Goal: Task Accomplishment & Management: Manage account settings

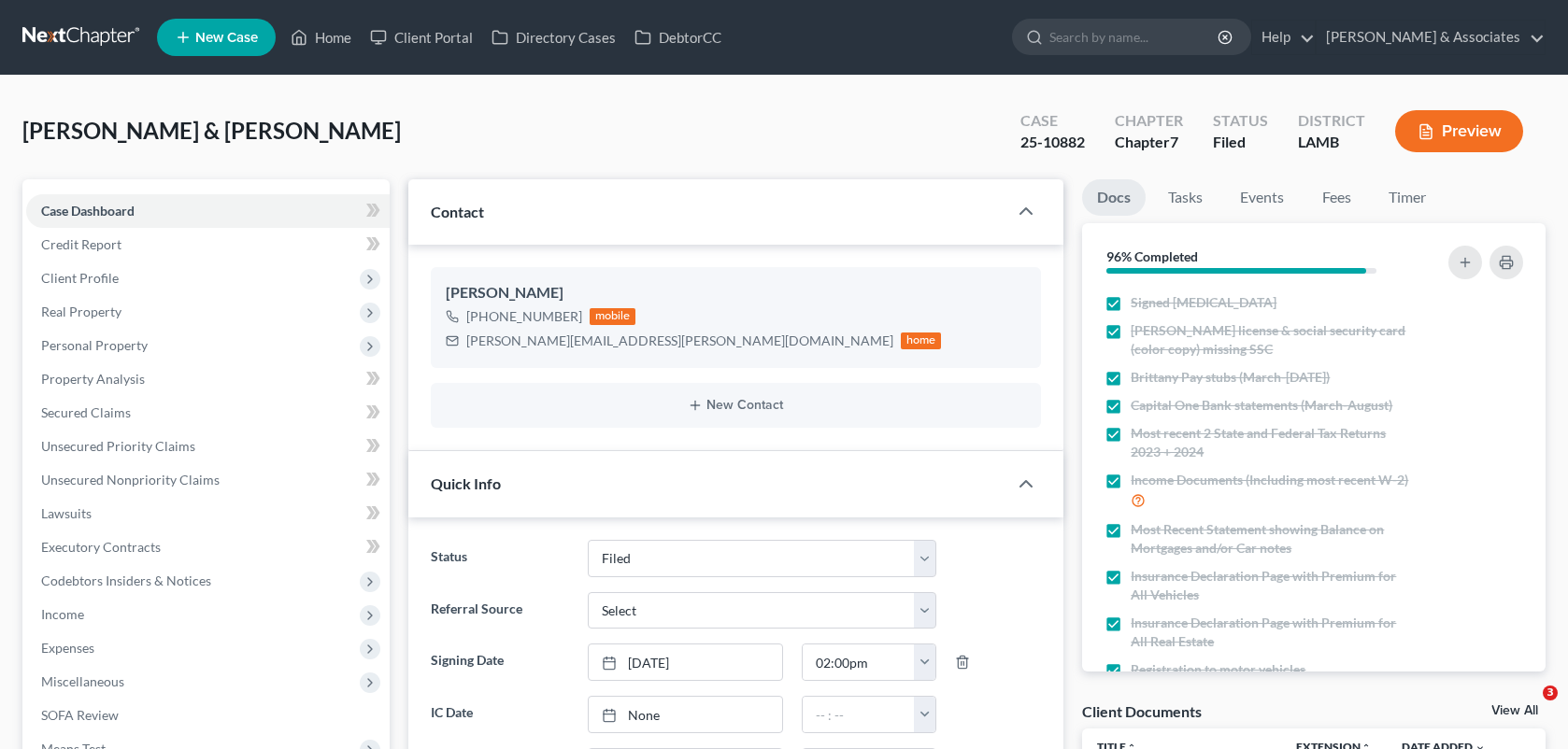
select select "8"
click at [343, 29] on link "Home" at bounding box center [321, 37] width 80 height 34
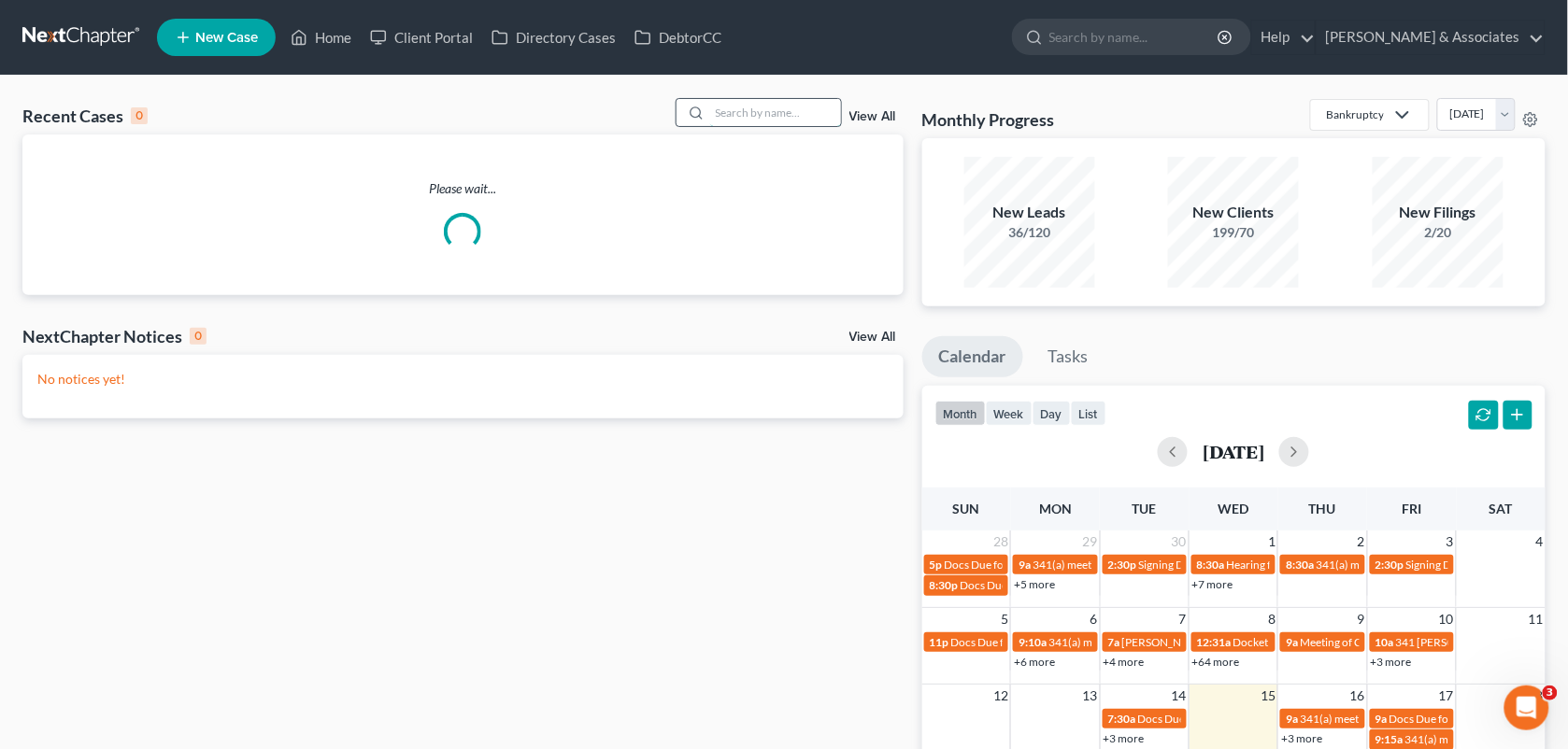
click at [747, 108] on input "search" at bounding box center [776, 112] width 131 height 27
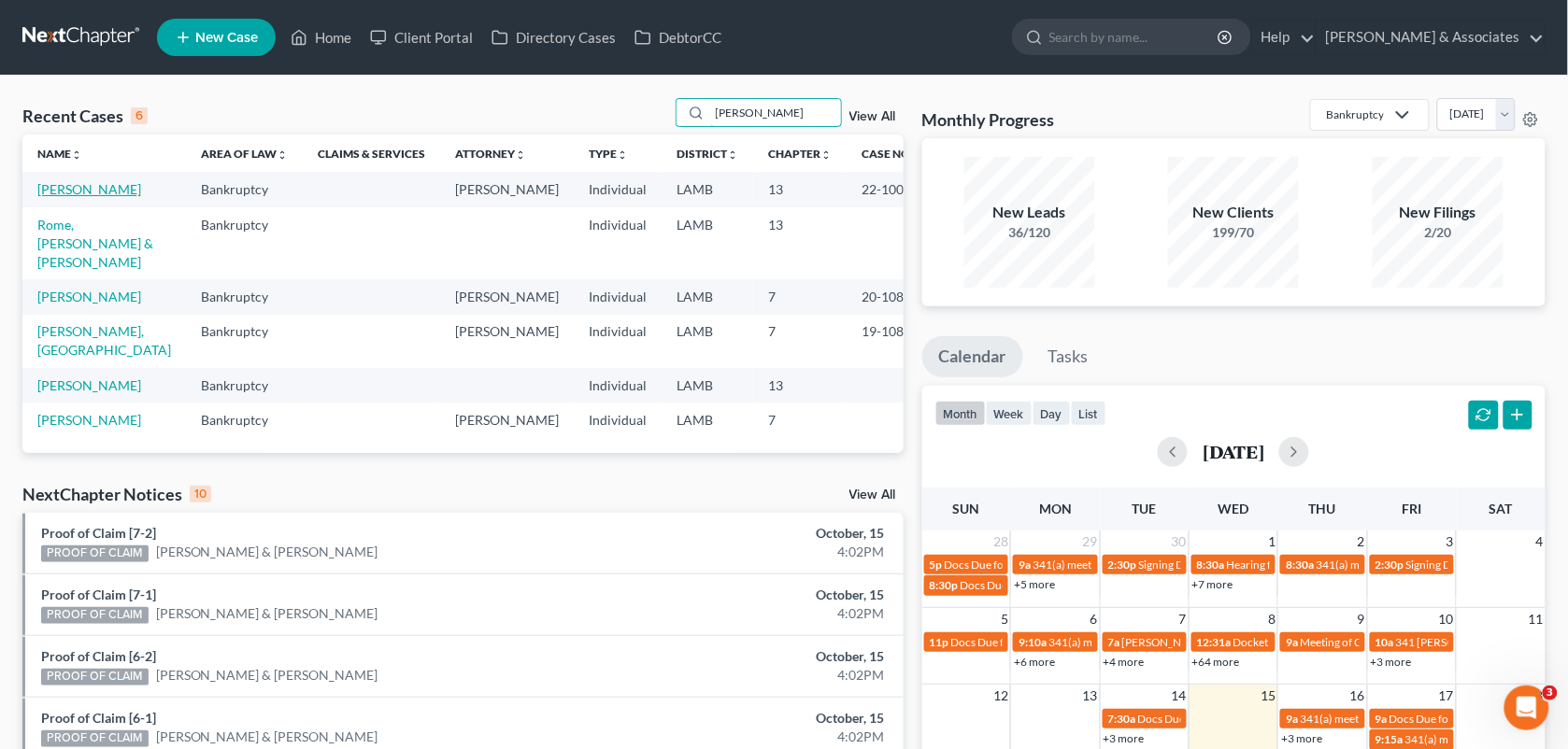
type input "[PERSON_NAME]"
click at [96, 185] on link "[PERSON_NAME]" at bounding box center [89, 188] width 104 height 16
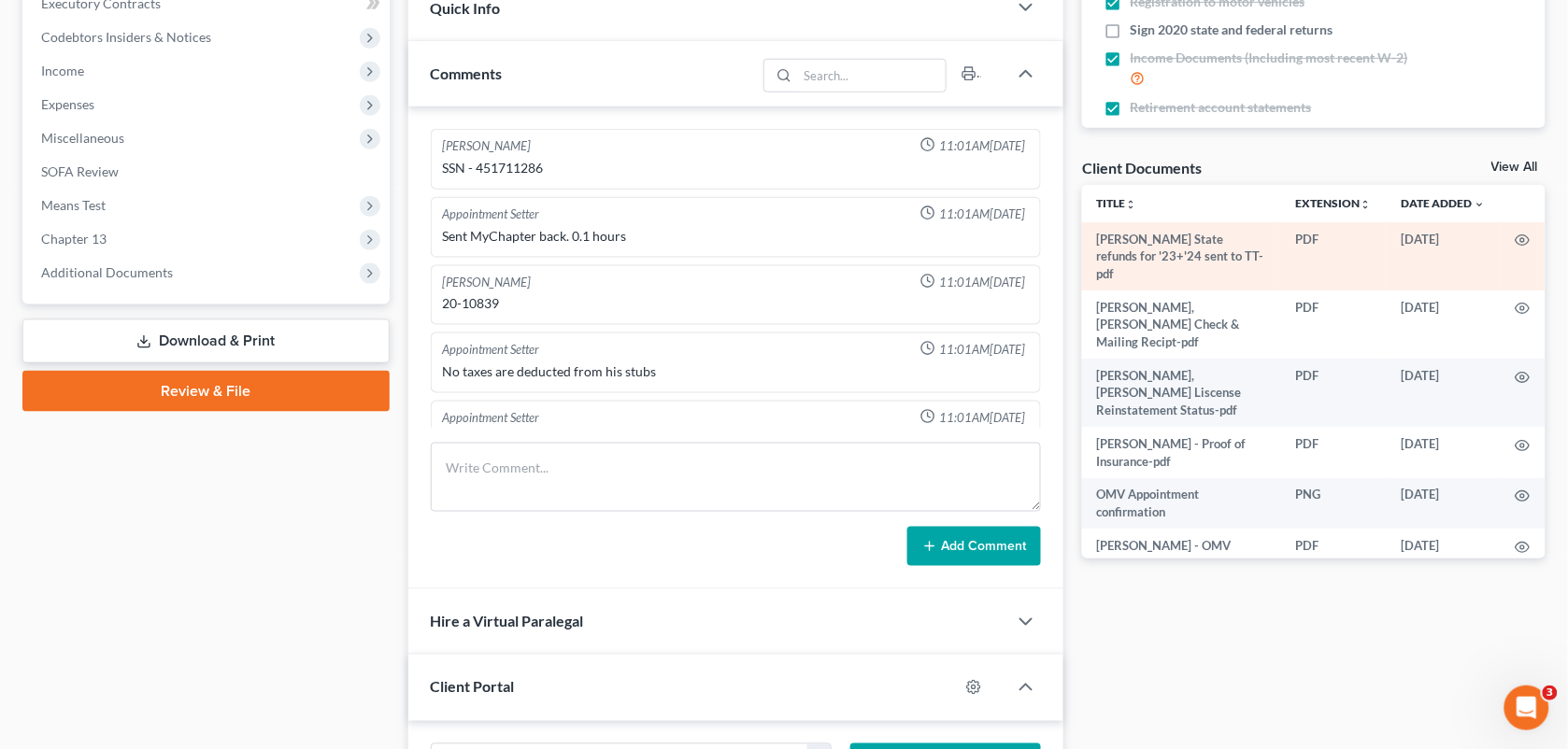
scroll to position [12941, 0]
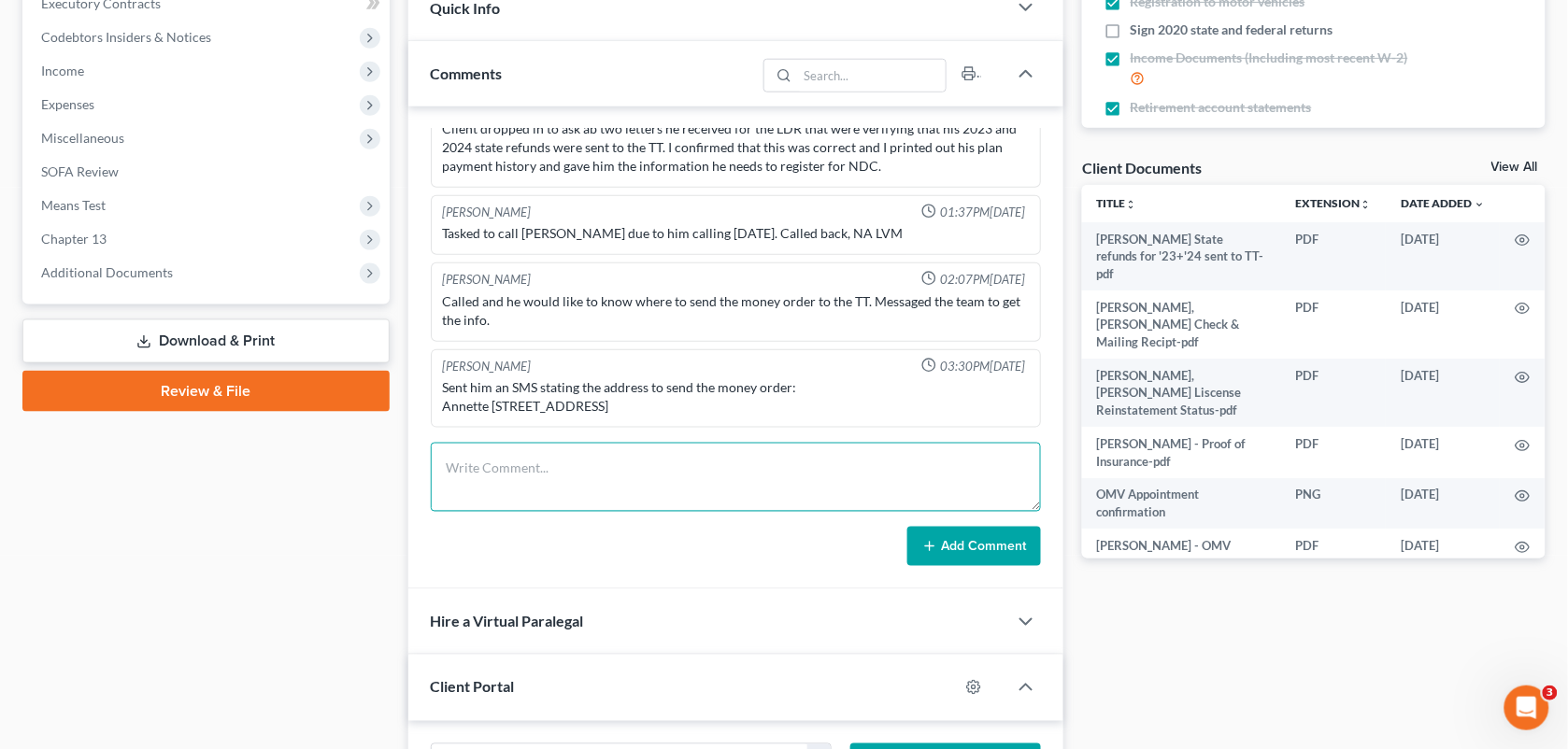
click at [604, 458] on textarea at bounding box center [736, 477] width 611 height 69
click at [598, 492] on textarea "He is calling to let CAP know that he sent out the $100 money order to the TT's…" at bounding box center [736, 477] width 611 height 69
click at [986, 469] on textarea "He is calling to let CAP know that he sent out the $100 money order to the TT's…" at bounding box center [736, 477] width 611 height 69
click at [959, 469] on textarea "He is calling to let CAP know that he sent out the $100 money order to the TT's…" at bounding box center [736, 477] width 611 height 69
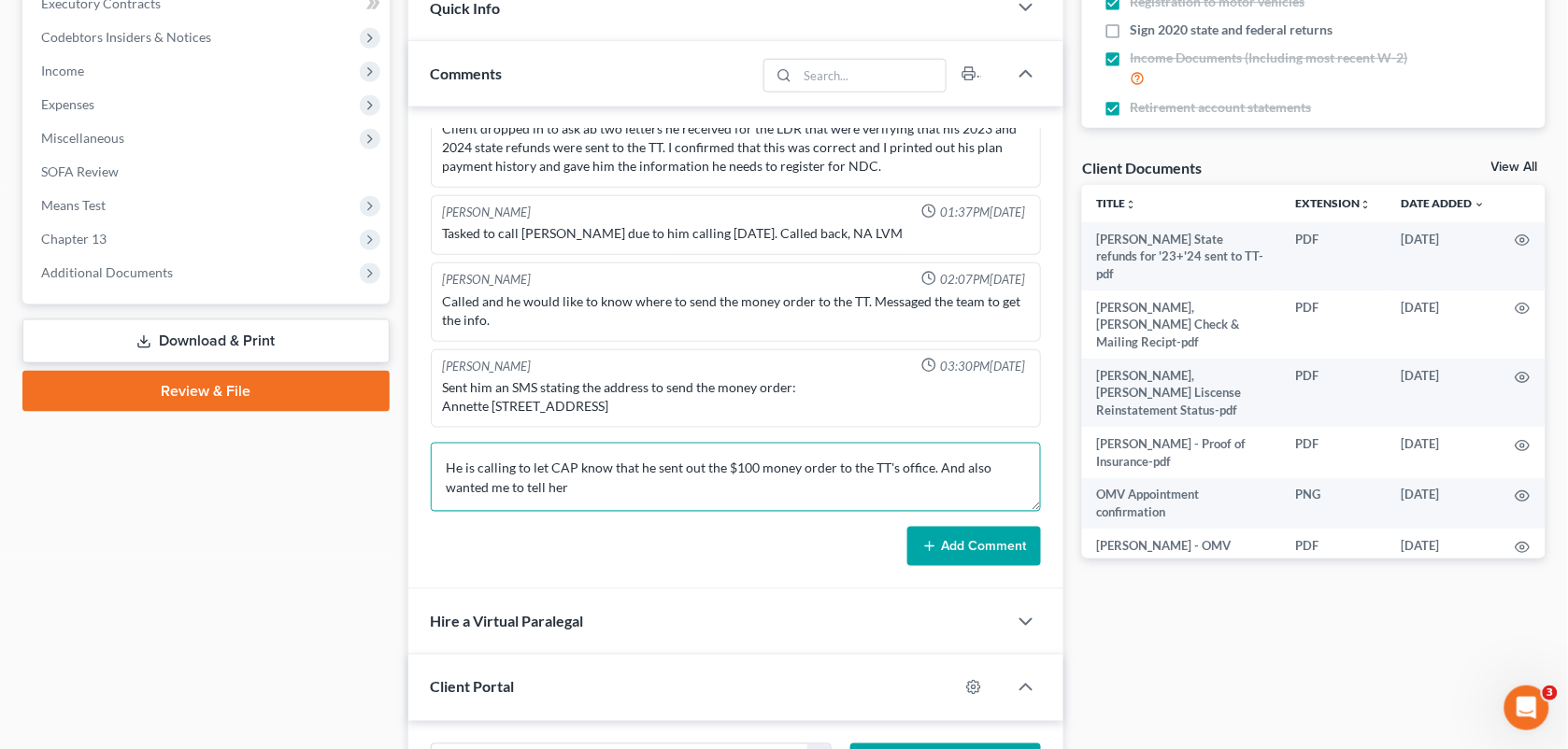
click at [611, 505] on textarea "He is calling to let CAP know that he sent out the $100 money order to the TT's…" at bounding box center [736, 477] width 611 height 69
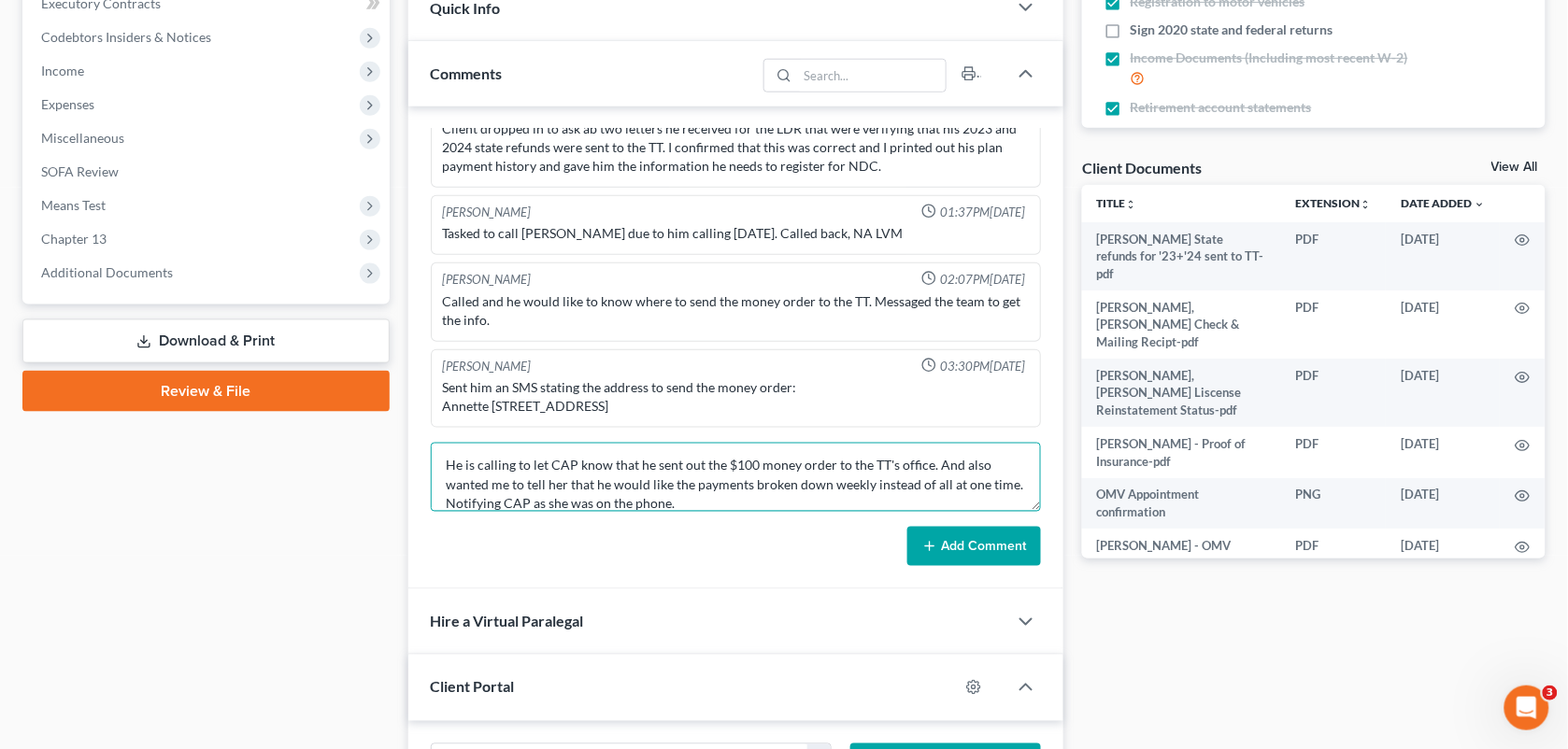
type textarea "He is calling to let CAP know that he sent out the $100 money order to the TT's…"
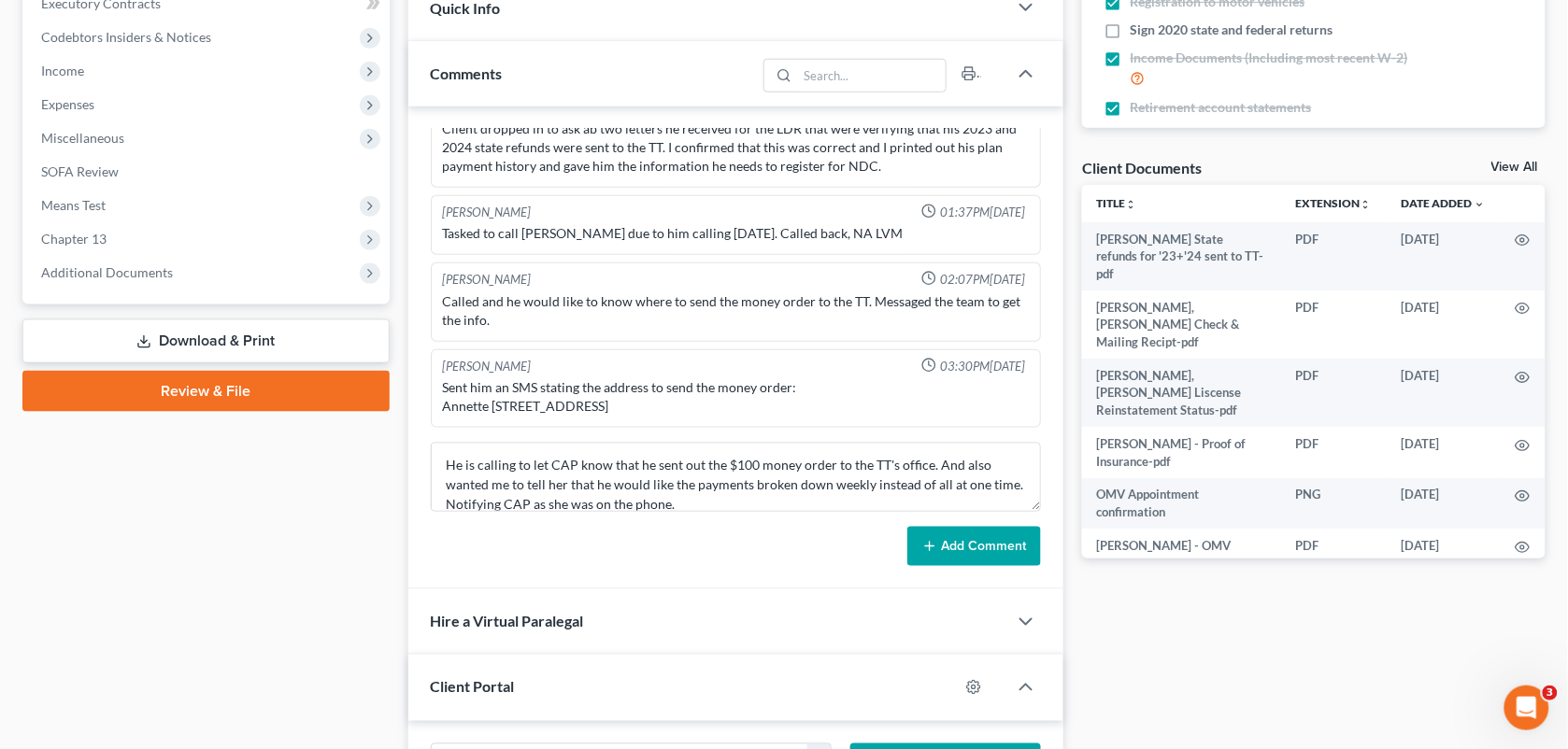
click at [374, 519] on div "Case Dashboard Payments Invoices Payments Payments Credit Report Client Profile" at bounding box center [206, 519] width 386 height 1769
click at [948, 554] on button "Add Comment" at bounding box center [974, 547] width 134 height 39
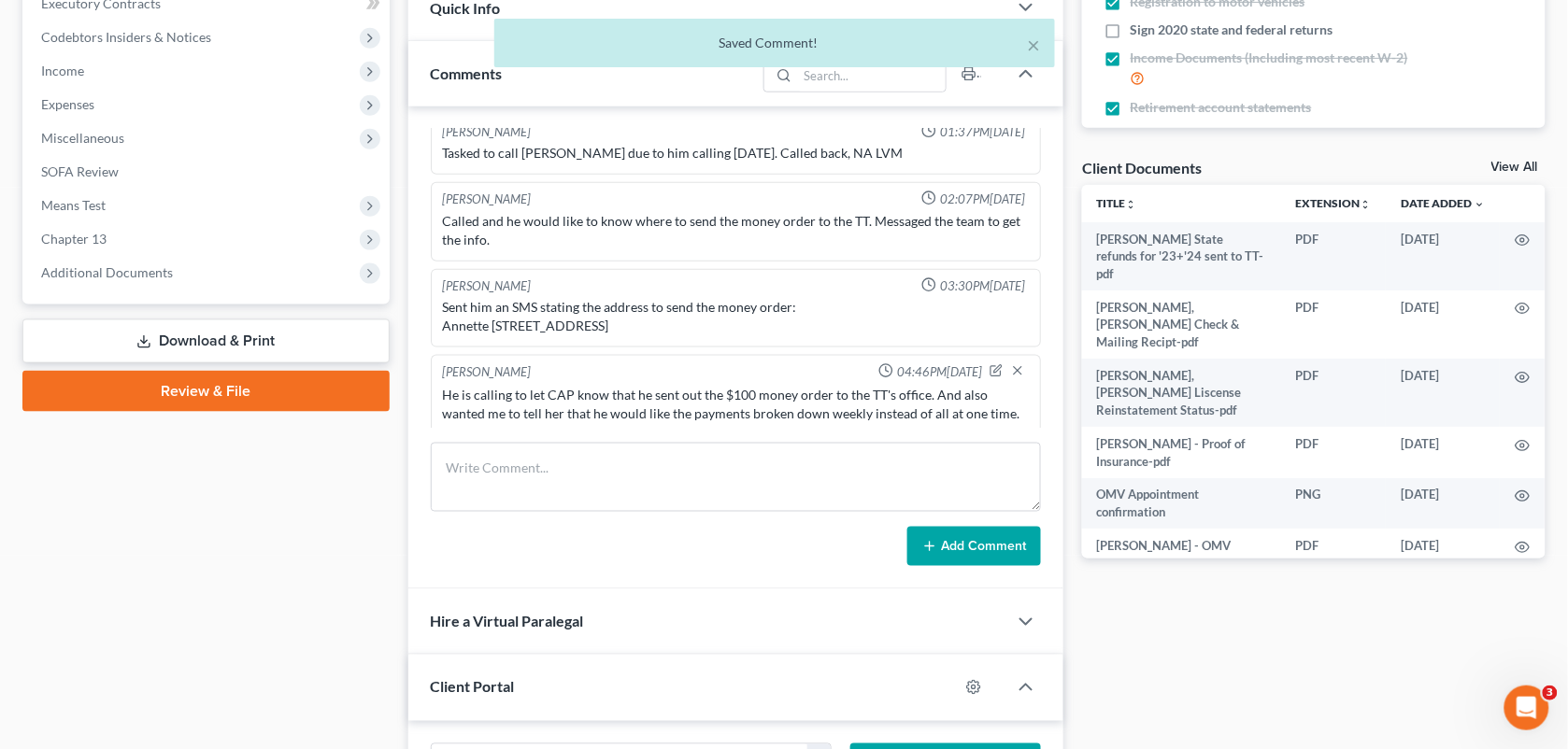
scroll to position [11147, 0]
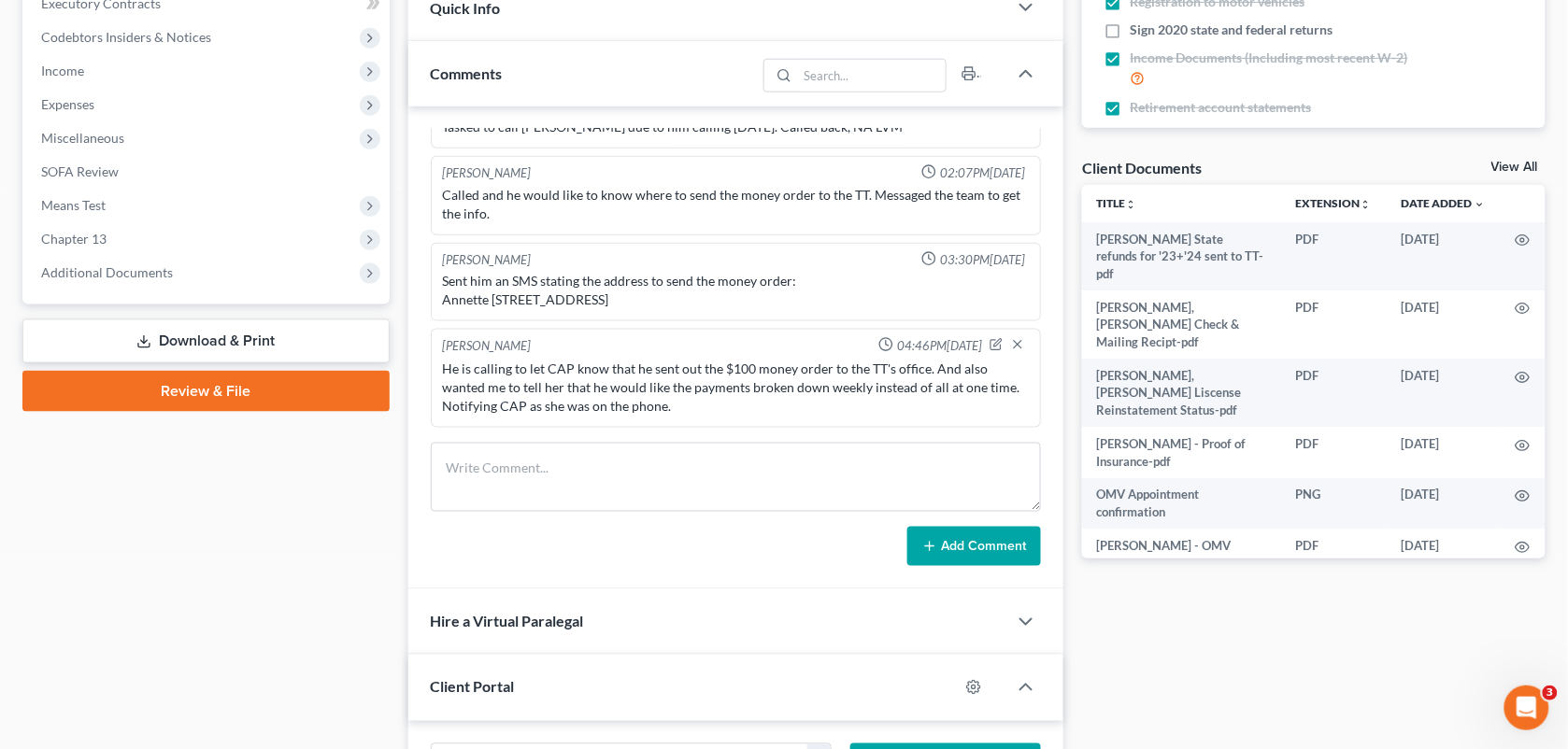
click at [880, 400] on div "He is calling to let CAP know that he sent out the $100 money order to the TT's…" at bounding box center [736, 388] width 587 height 56
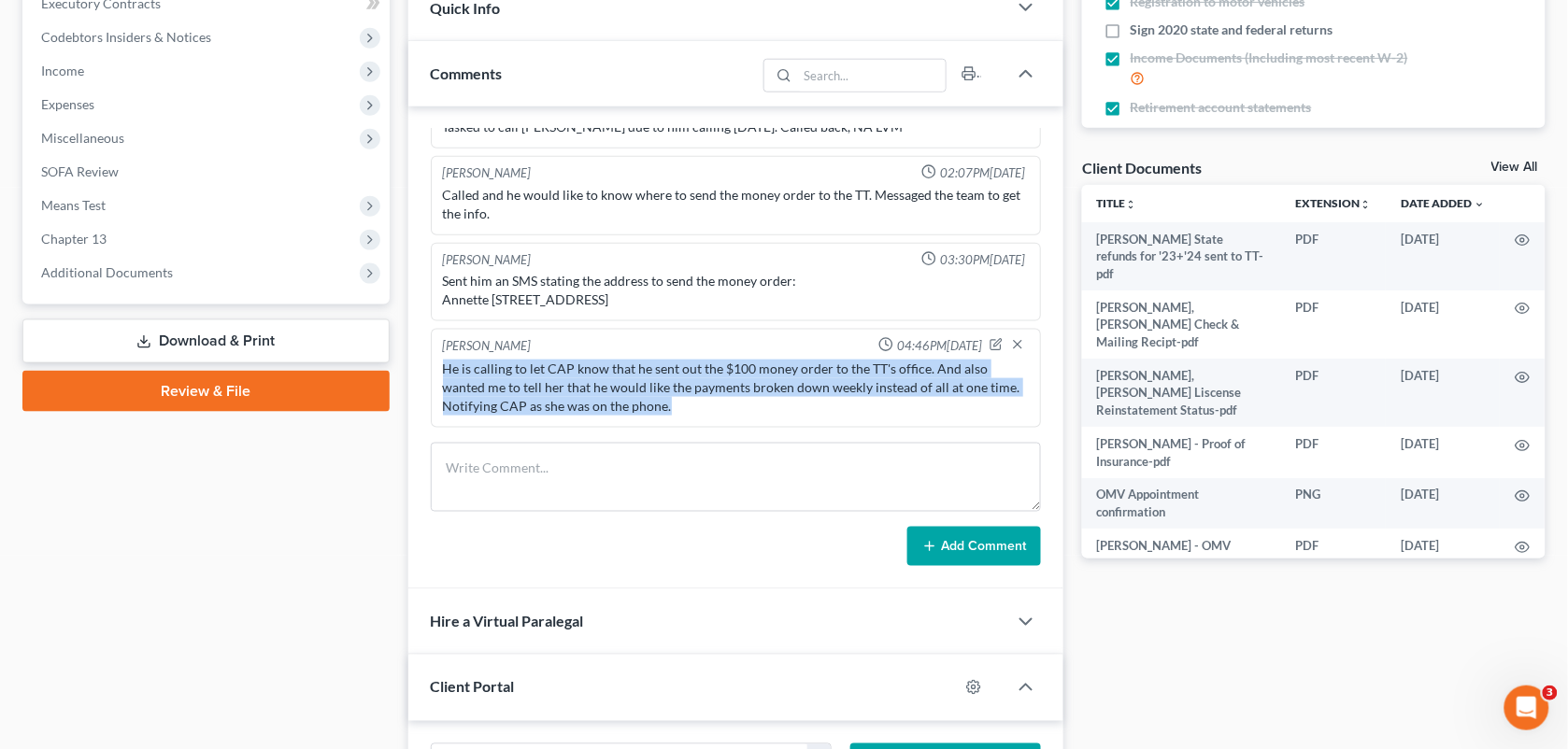
drag, startPoint x: 585, startPoint y: 398, endPoint x: 441, endPoint y: 377, distance: 145.5
click at [441, 377] on div "He is calling to let CAP know that he sent out the $100 money order to the TT's…" at bounding box center [736, 388] width 595 height 64
copy div "He is calling to let CAP know that he sent out the $100 money order to the TT's…"
click at [1051, 294] on div "[PERSON_NAME] 11:01AM[DATE] SSN - 451711286 Appointment Setter 11:01AM[DATE] Se…" at bounding box center [736, 348] width 656 height 483
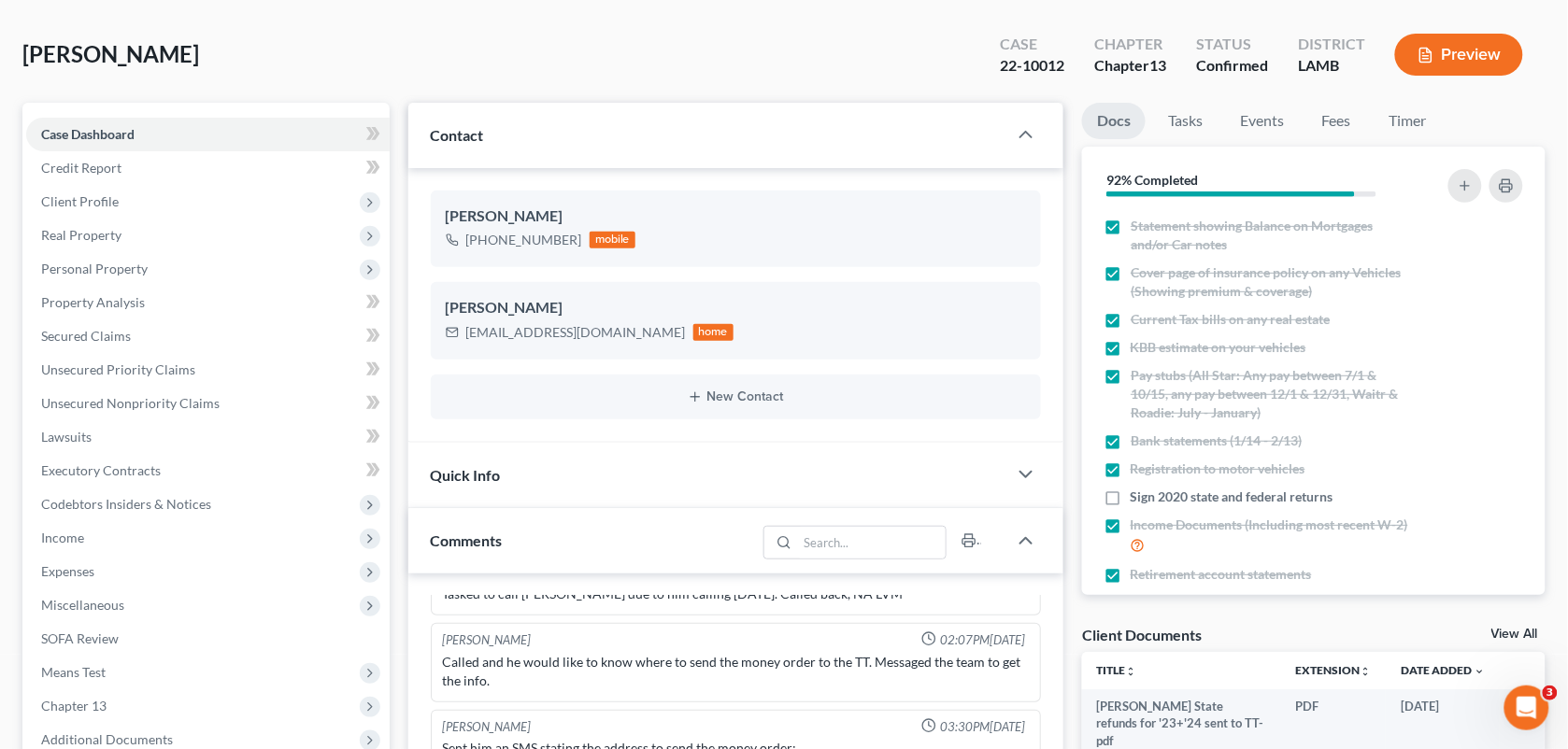
scroll to position [0, 0]
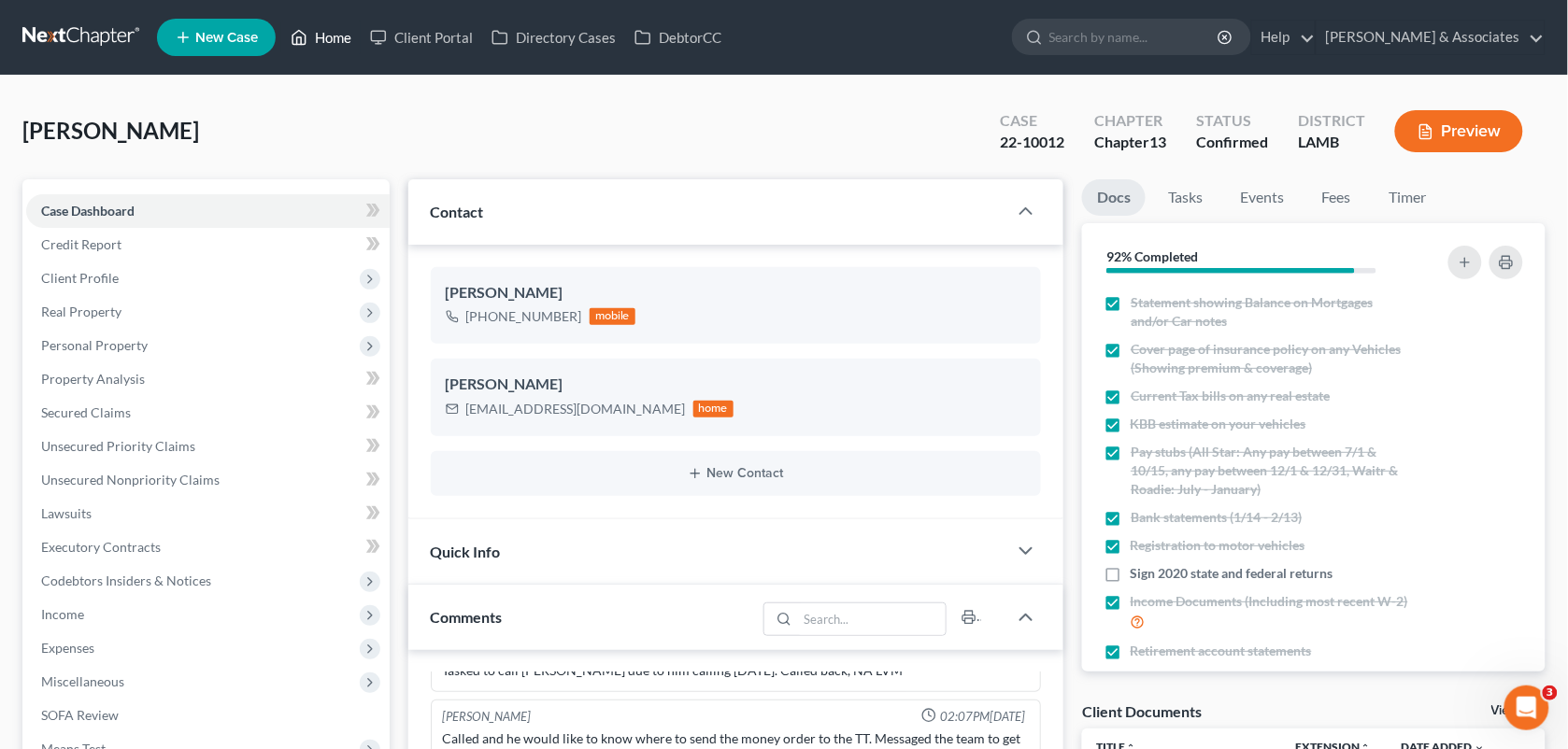
click at [309, 45] on link "Home" at bounding box center [321, 37] width 80 height 34
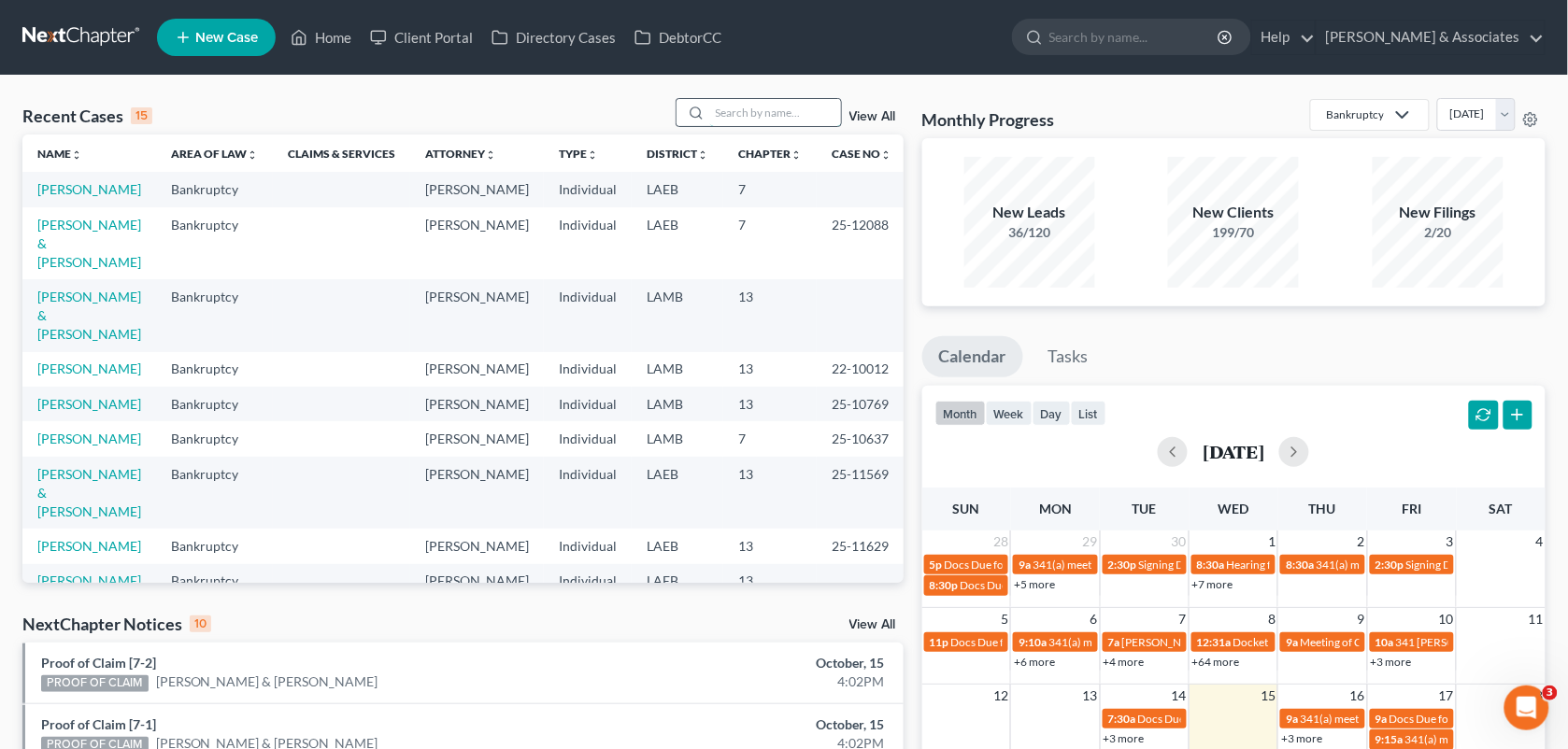
click at [747, 106] on input "search" at bounding box center [776, 112] width 131 height 27
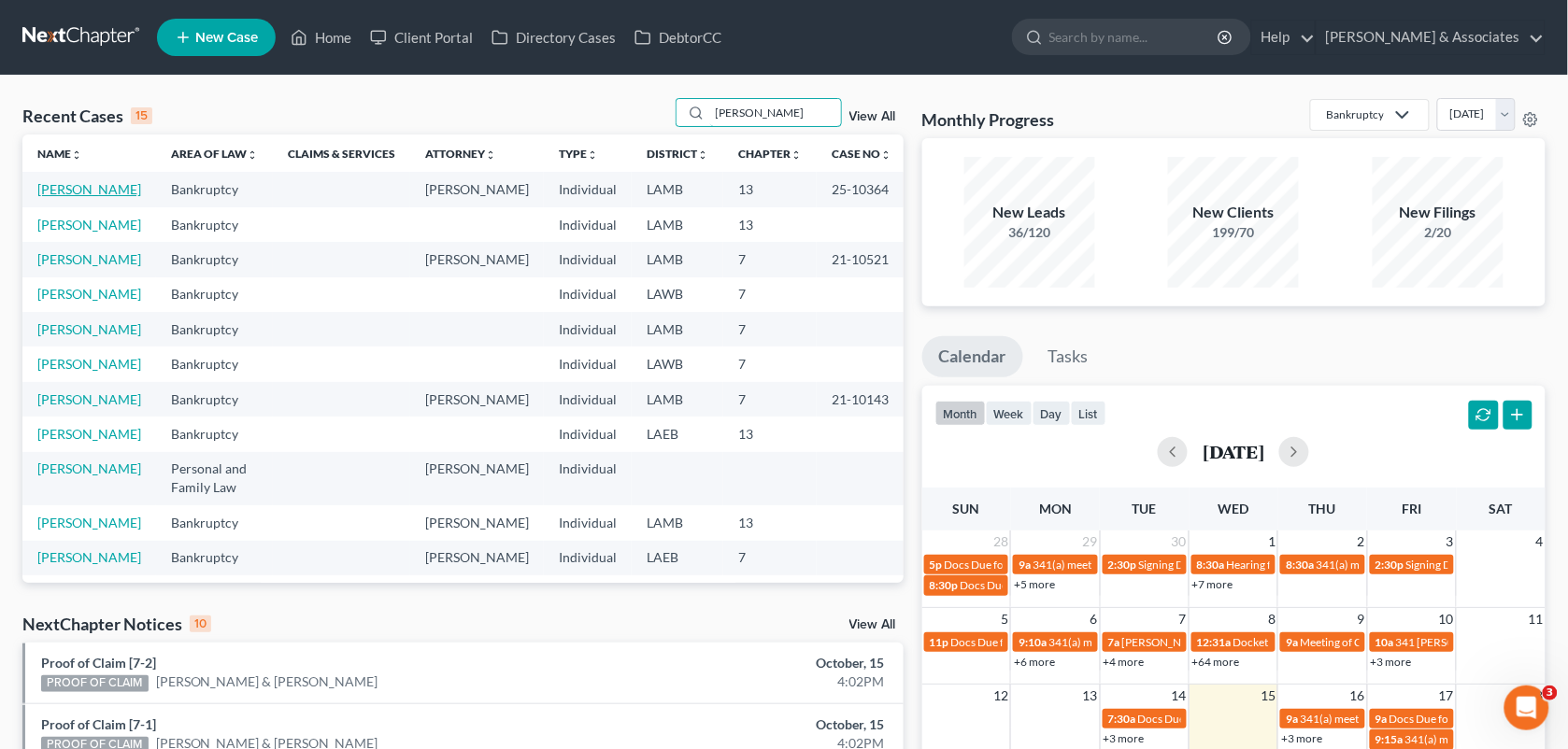
type input "[PERSON_NAME]"
click at [85, 187] on link "[PERSON_NAME]" at bounding box center [89, 188] width 104 height 16
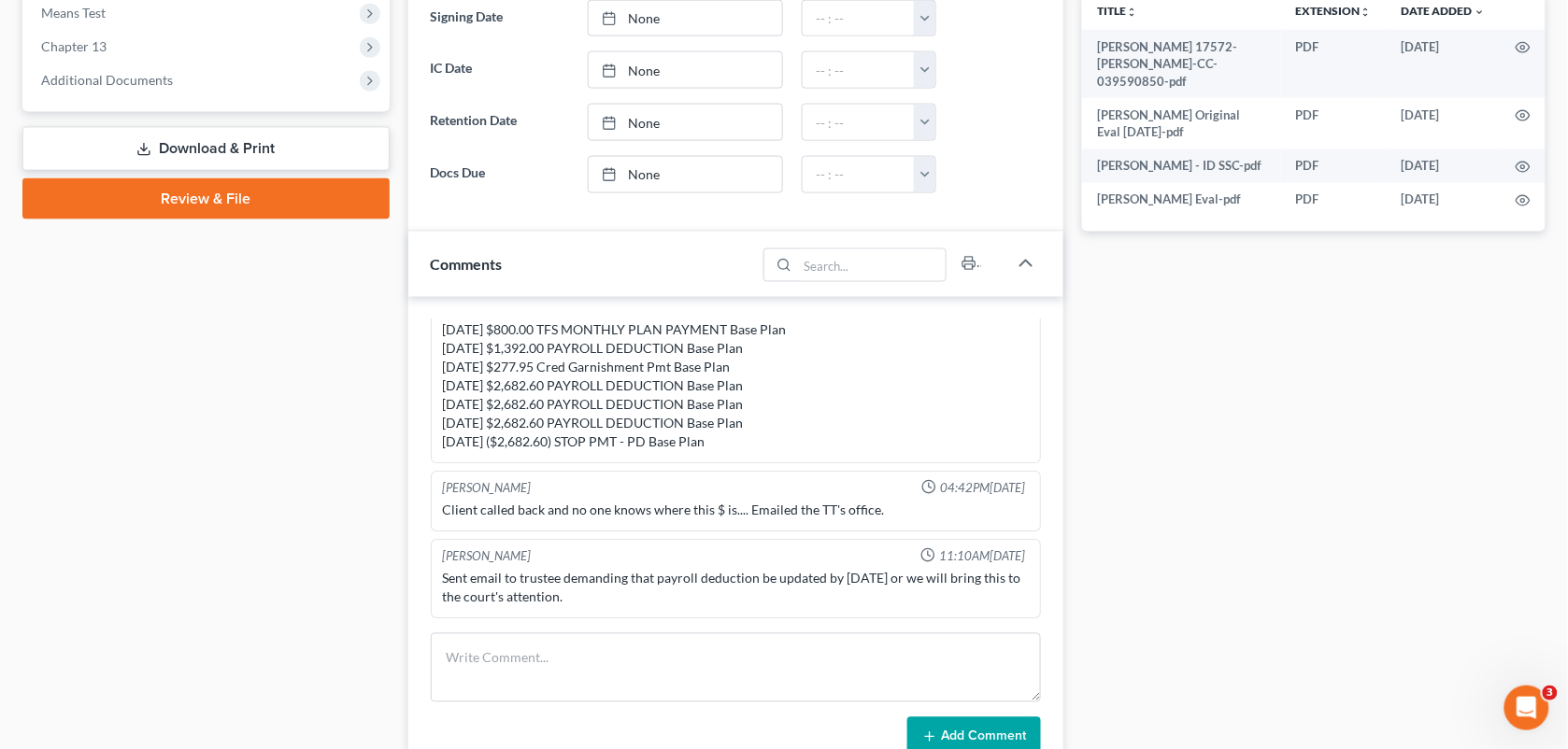
scroll to position [905, 0]
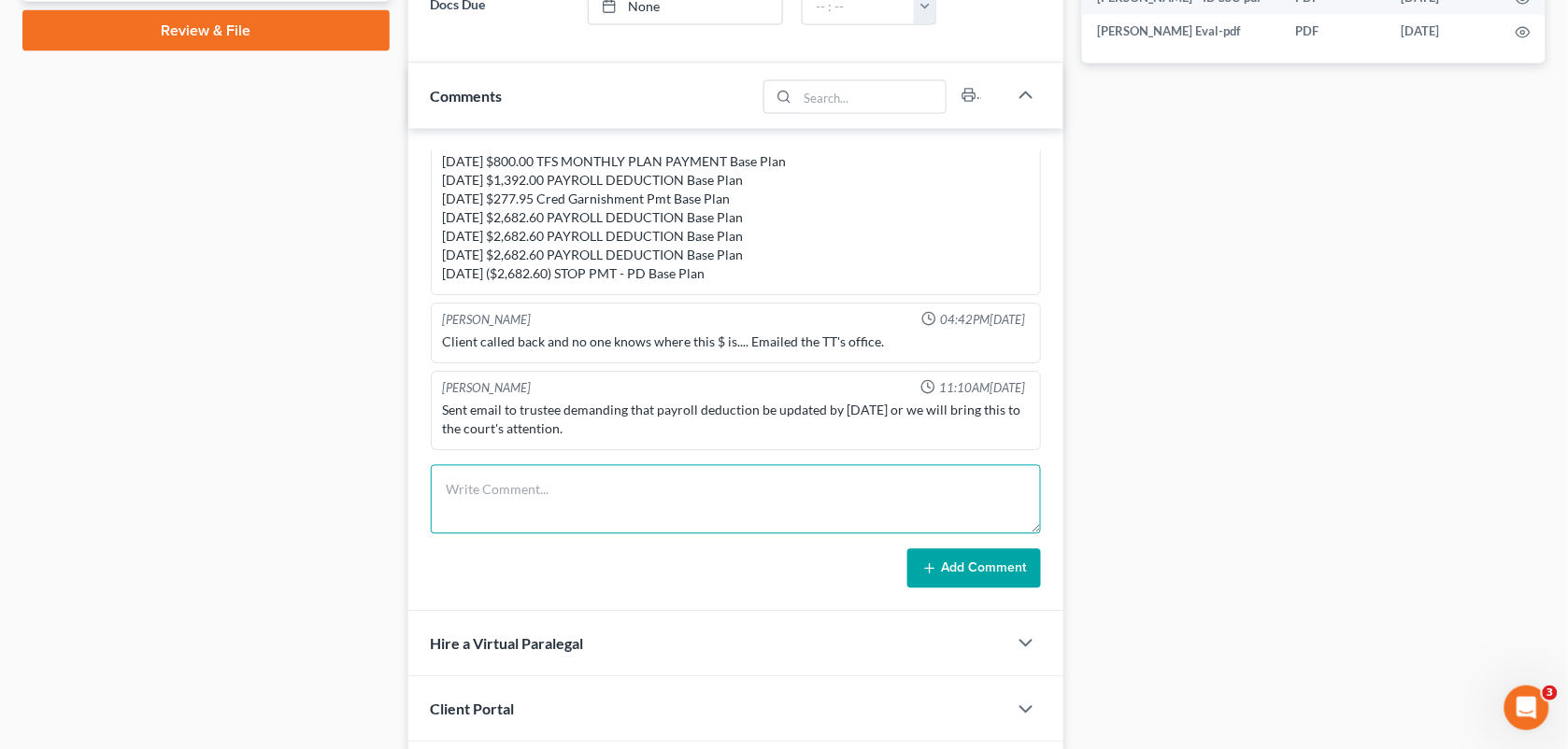
click at [592, 523] on textarea at bounding box center [736, 500] width 611 height 69
paste textarea "[PERSON_NAME] on the line freaking out b/c they are about to shut her phone off…"
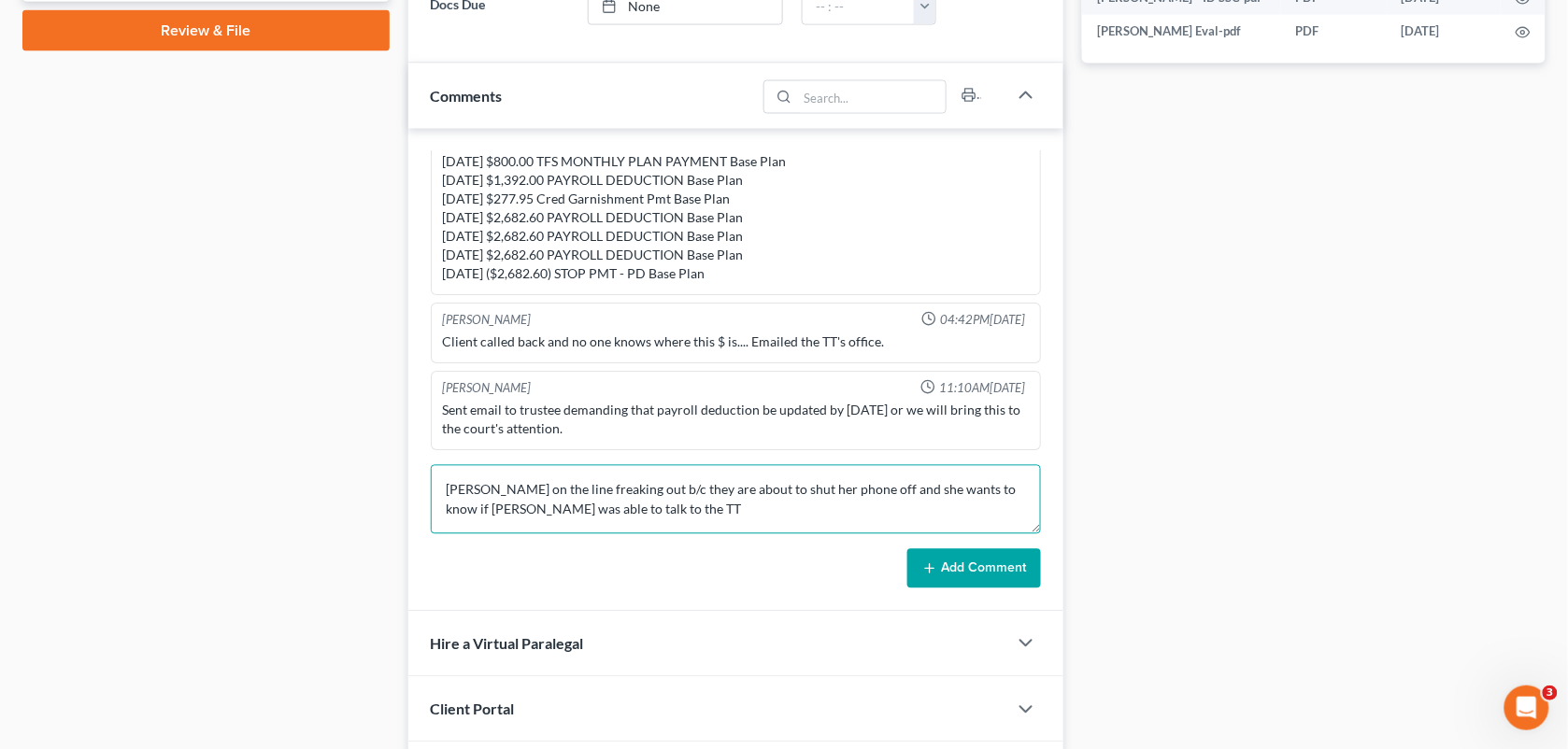
click at [698, 511] on textarea "[PERSON_NAME] on the line freaking out b/c they are about to shut her phone off…" at bounding box center [736, 500] width 611 height 69
drag, startPoint x: 889, startPoint y: 491, endPoint x: 561, endPoint y: 543, distance: 332.1
click at [889, 491] on textarea "[PERSON_NAME] on the line freaking out b/c they are about to shut her phone off…" at bounding box center [736, 500] width 611 height 69
click at [547, 528] on textarea "[PERSON_NAME] on the line freaking out b/c they are about to shut her phone off…" at bounding box center [736, 500] width 611 height 69
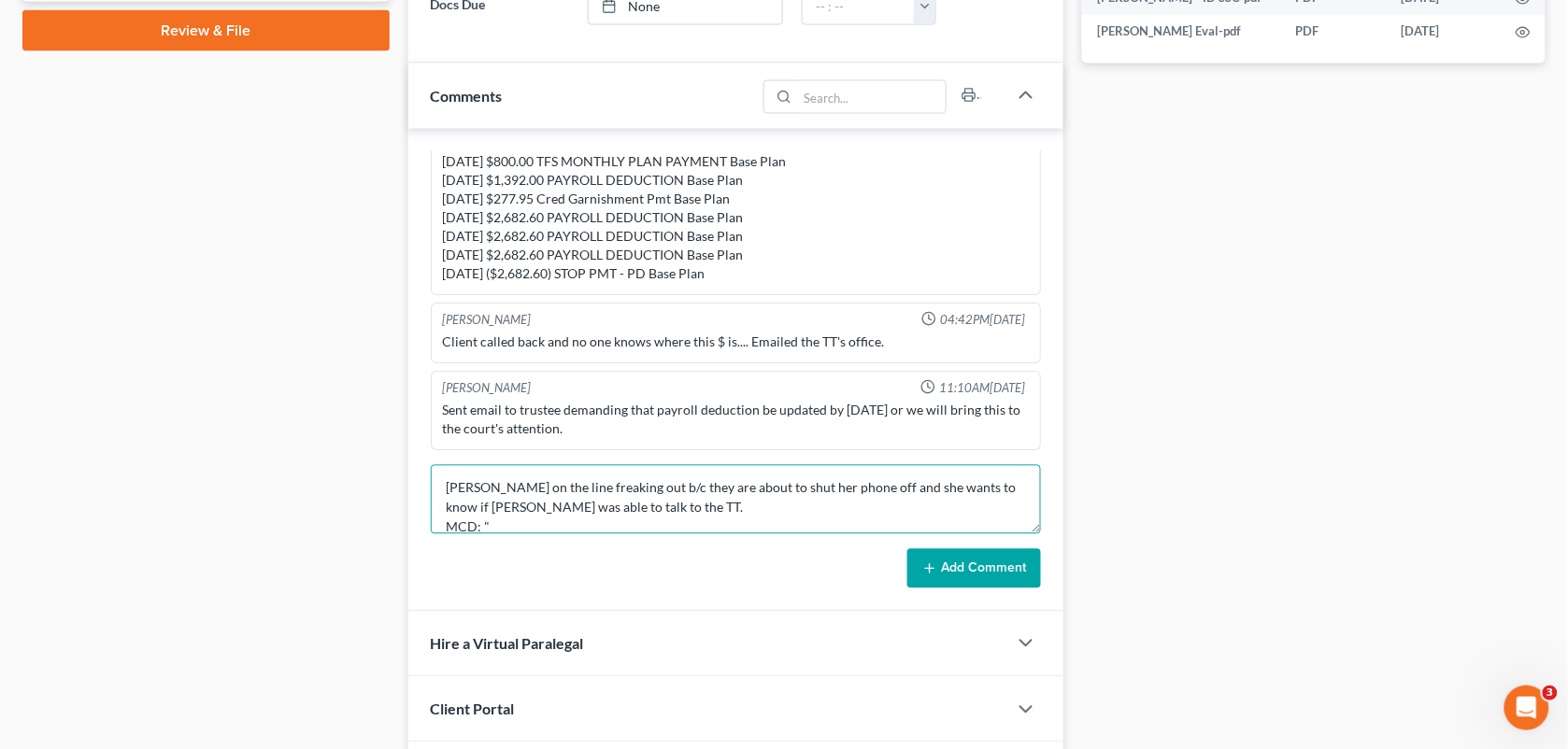
paste textarea "[PERSON_NAME] [PERSON_NAME] on the line freaking out b/c they are about to shut…"
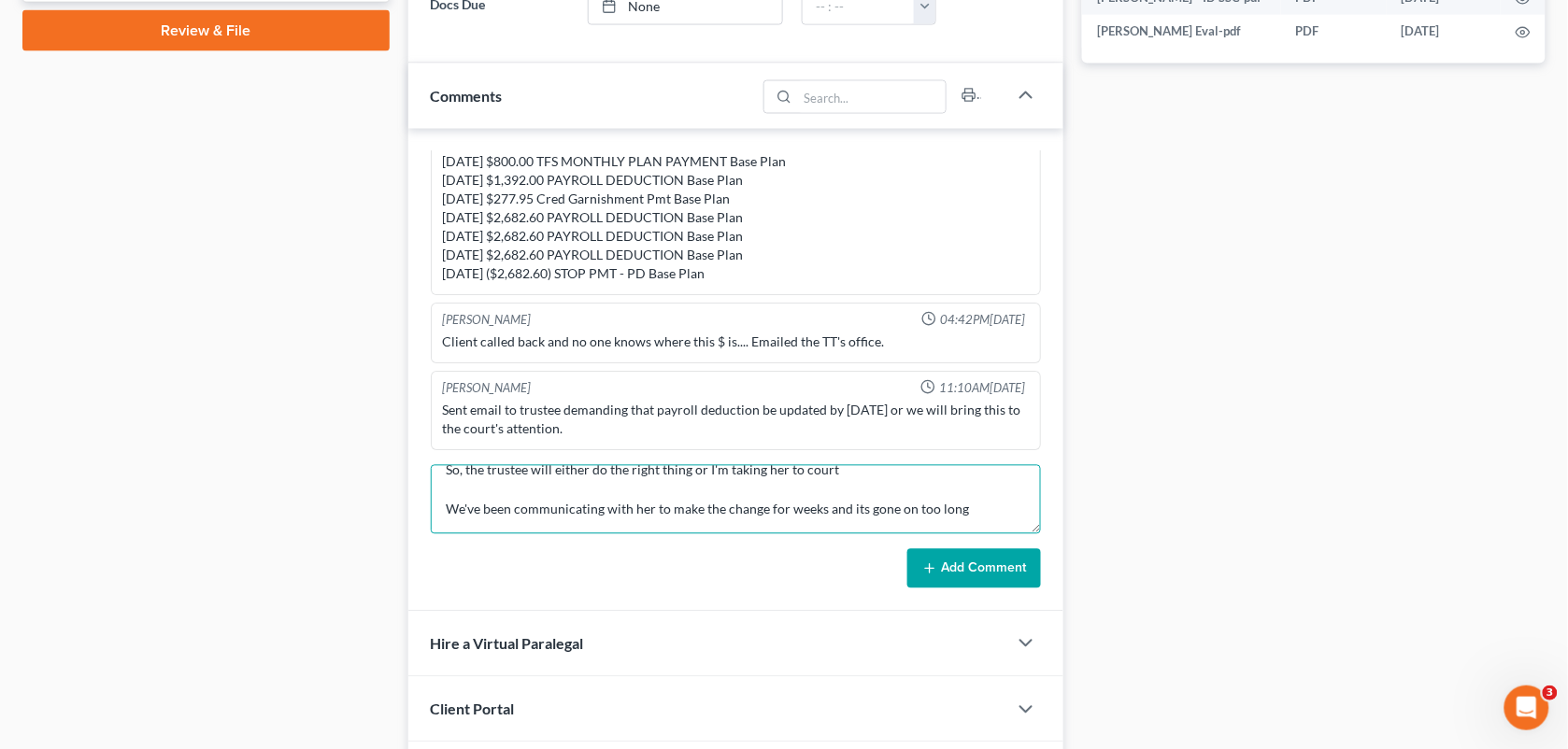
click at [861, 476] on textarea "[PERSON_NAME] on the line freaking out b/c they are about to shut her phone off…" at bounding box center [736, 500] width 611 height 69
click at [865, 469] on textarea "[PERSON_NAME] on the line freaking out b/c they are about to shut her phone off…" at bounding box center [736, 500] width 611 height 69
click at [959, 498] on textarea "[PERSON_NAME] on the line freaking out b/c they are about to shut her phone off…" at bounding box center [736, 500] width 611 height 69
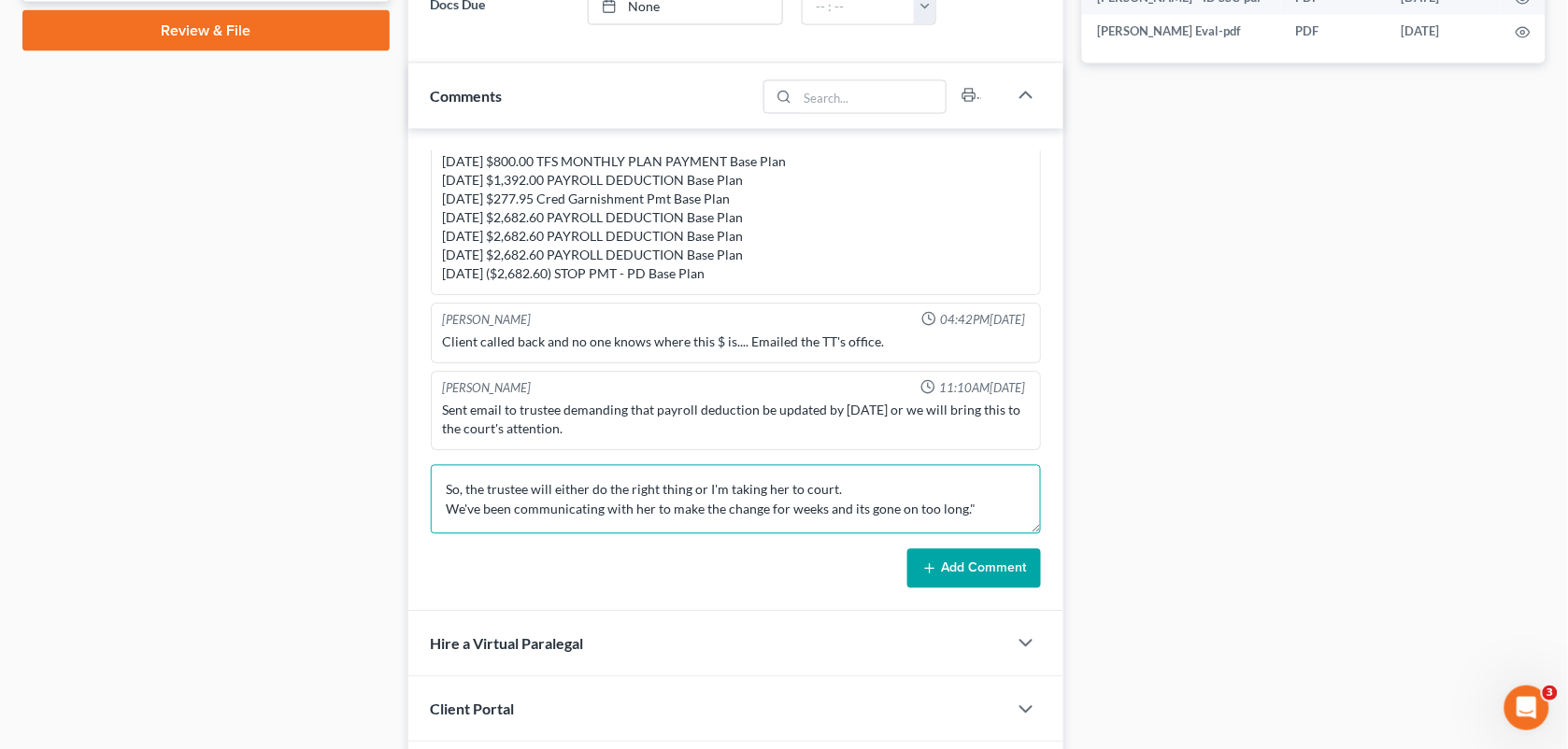
click at [673, 520] on textarea "[PERSON_NAME] on the line freaking out b/c they are about to shut her phone off…" at bounding box center [736, 500] width 611 height 69
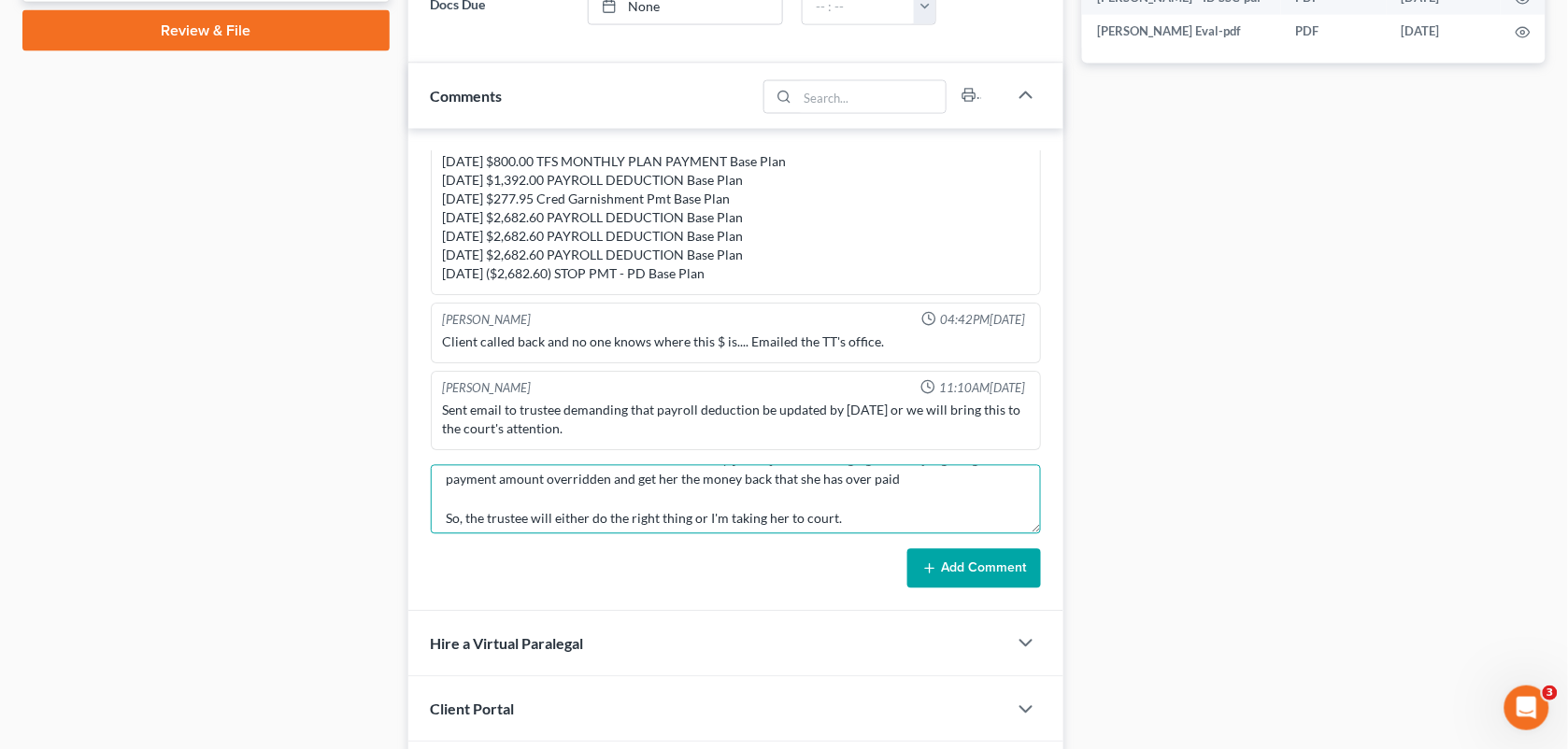
scroll to position [125, 0]
click at [898, 491] on textarea "[PERSON_NAME] on the line freaking out b/c they are about to shut her phone off…" at bounding box center [736, 500] width 611 height 69
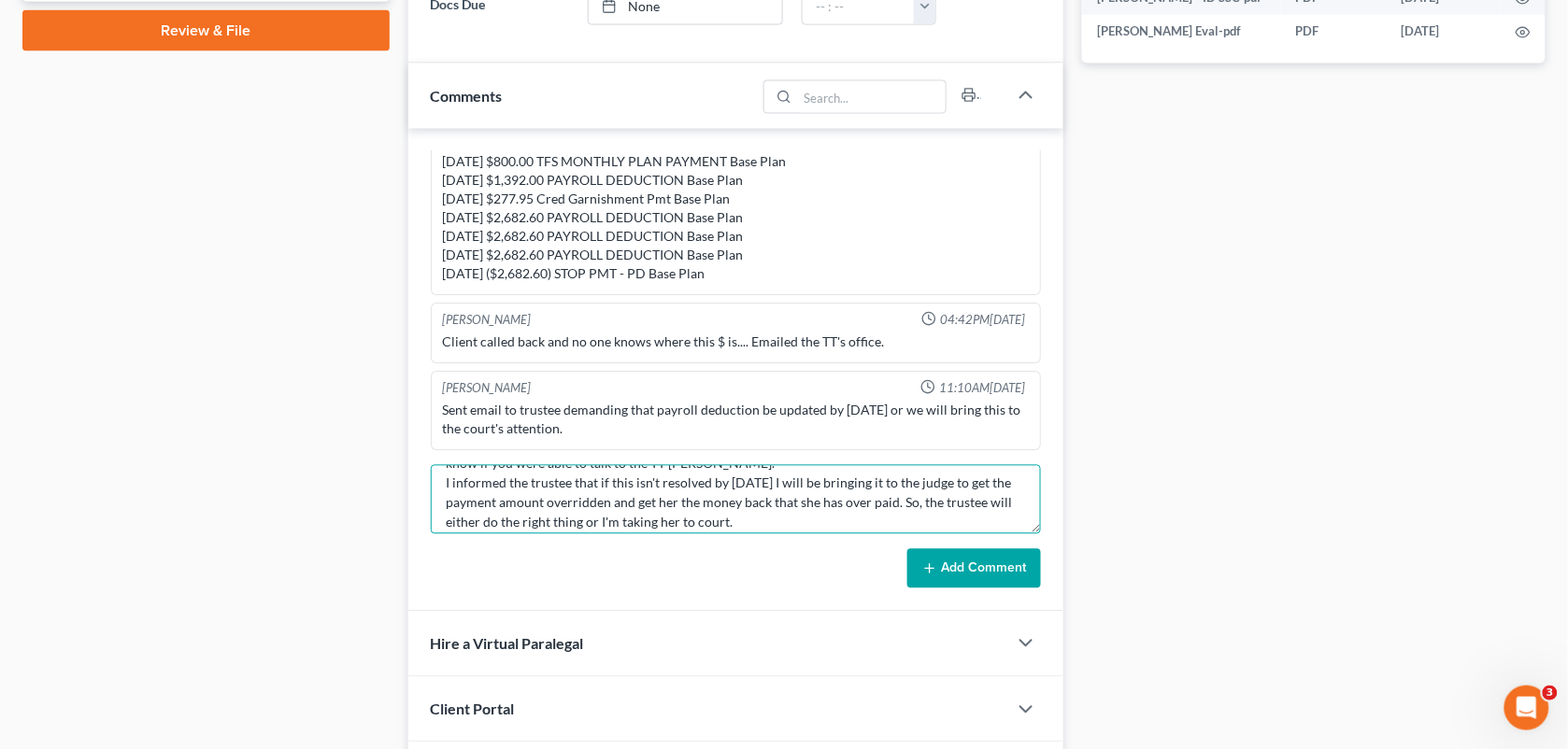
click at [753, 526] on textarea "[PERSON_NAME] on the line freaking out b/c they are about to shut her phone off…" at bounding box center [736, 500] width 611 height 69
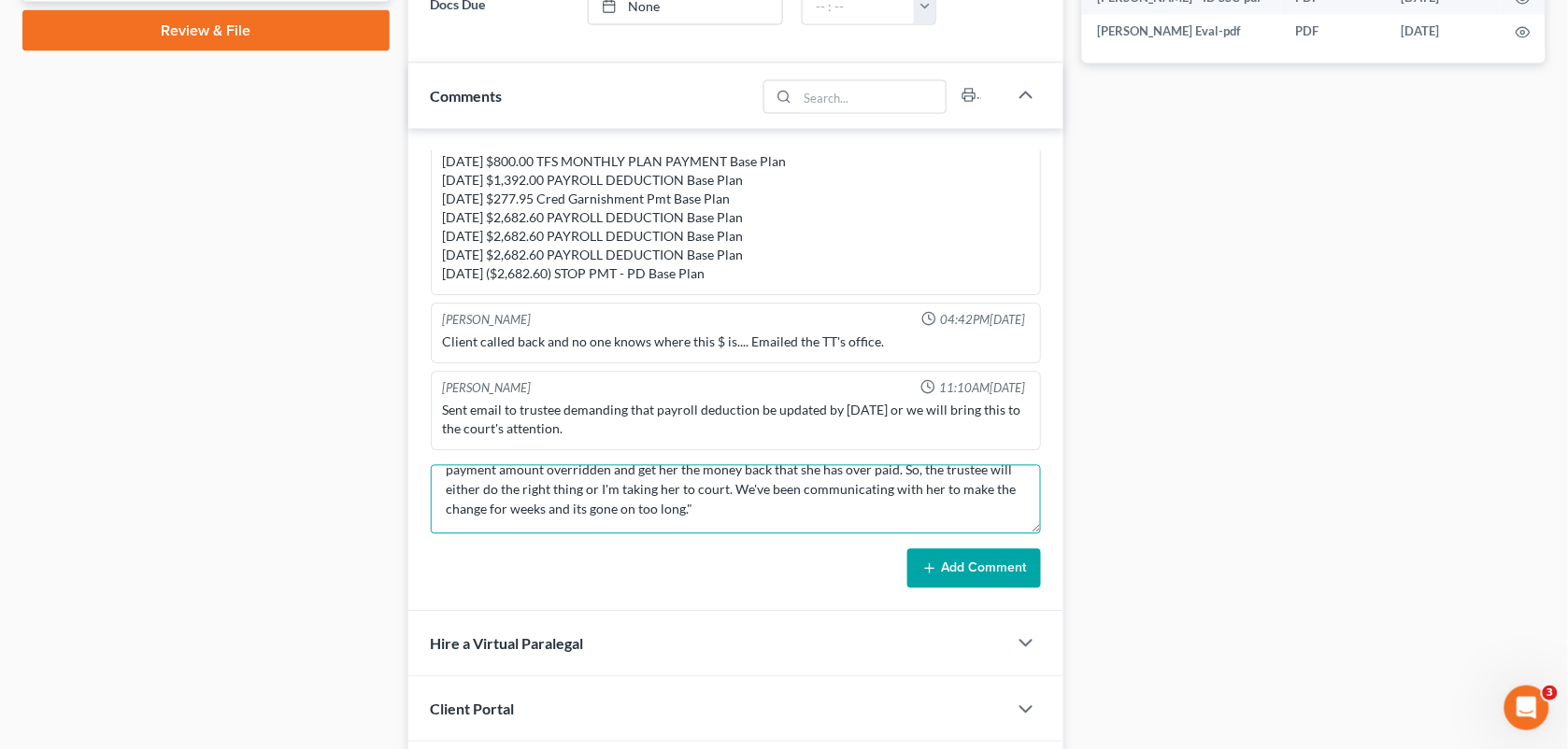
click at [866, 518] on textarea "[PERSON_NAME] on the line freaking out b/c they are about to shut her phone off…" at bounding box center [736, 500] width 611 height 69
drag, startPoint x: 847, startPoint y: 491, endPoint x: 601, endPoint y: 512, distance: 246.9
click at [847, 491] on textarea "[PERSON_NAME] on the line freaking out b/c they are about to shut her phone off…" at bounding box center [736, 500] width 611 height 69
click at [585, 524] on textarea "[PERSON_NAME] on the line freaking out b/c they are about to shut her phone off…" at bounding box center [736, 500] width 611 height 69
click at [601, 512] on textarea "[PERSON_NAME] on the line freaking out b/c they are about to shut her phone off…" at bounding box center [736, 500] width 611 height 69
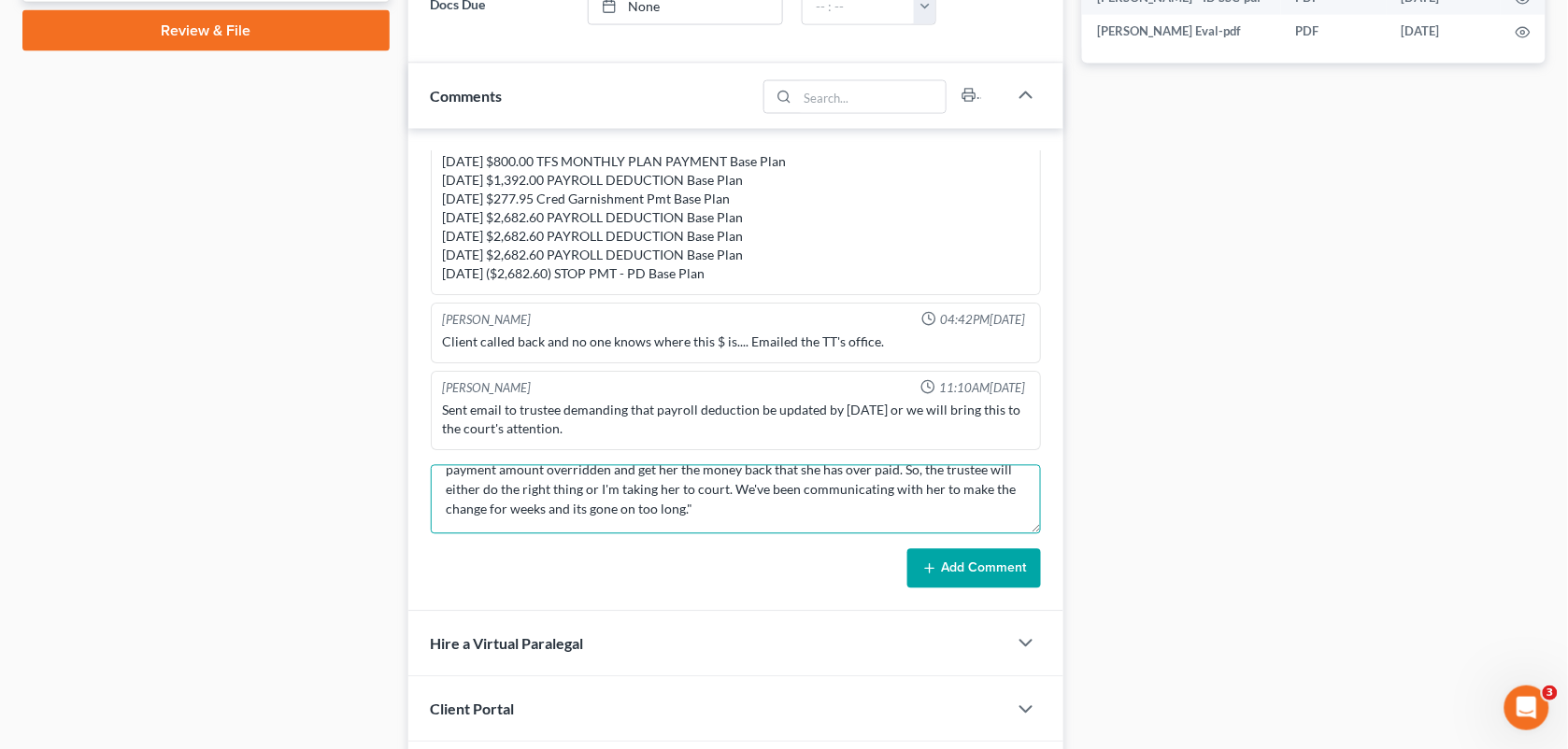
paste textarea "I let her know. Her phone is going to be off, but I suggested maybe emailing he…"
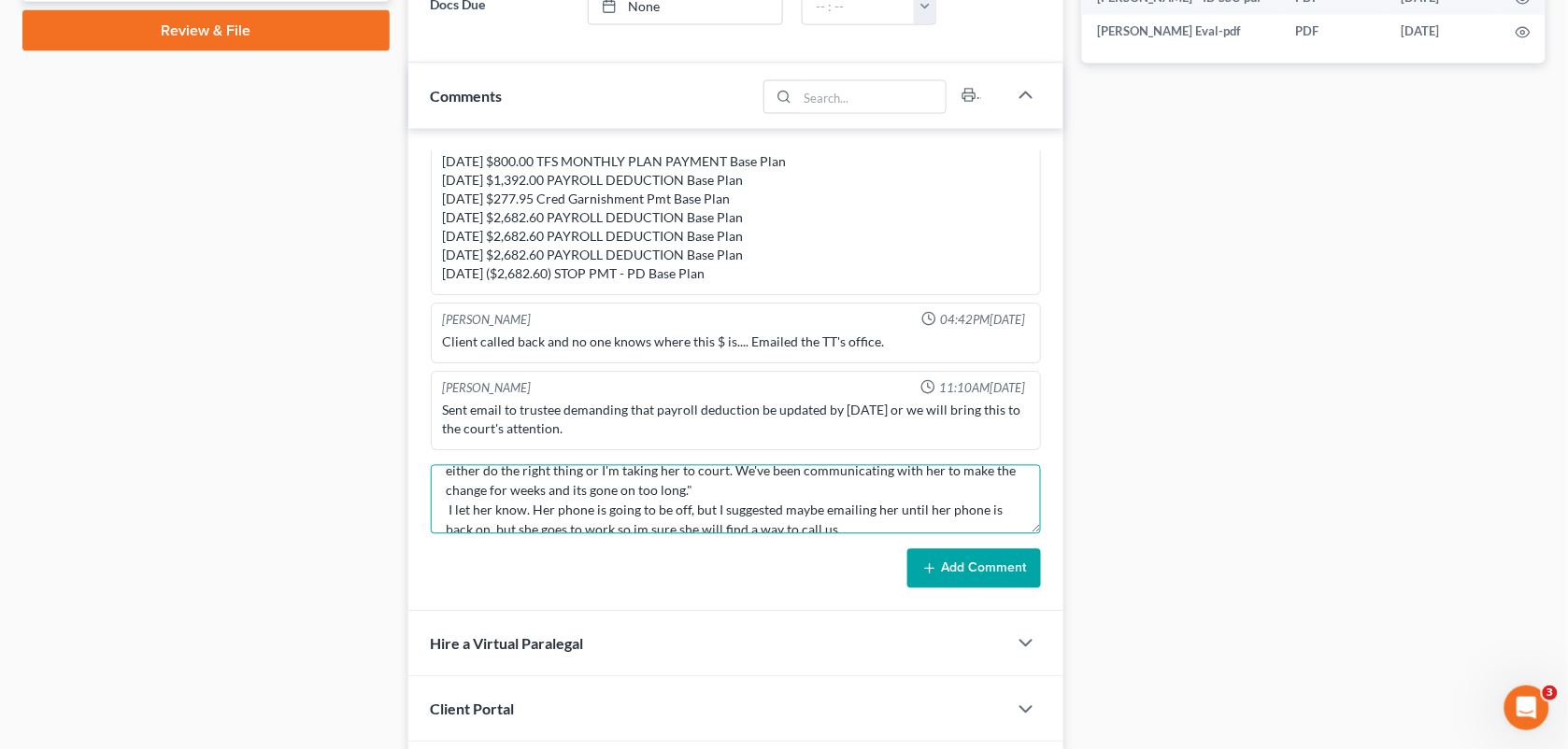
scroll to position [159, 0]
click at [446, 512] on textarea "[PERSON_NAME] on the line freaking out b/c they are about to shut her phone off…" at bounding box center [736, 500] width 611 height 69
click at [953, 533] on textarea "[PERSON_NAME] on the line freaking out b/c they are about to shut her phone off…" at bounding box center [736, 500] width 611 height 69
type textarea "[PERSON_NAME] on the line freaking out b/c they are about to shut her phone off…"
click at [964, 568] on button "Add Comment" at bounding box center [974, 569] width 134 height 39
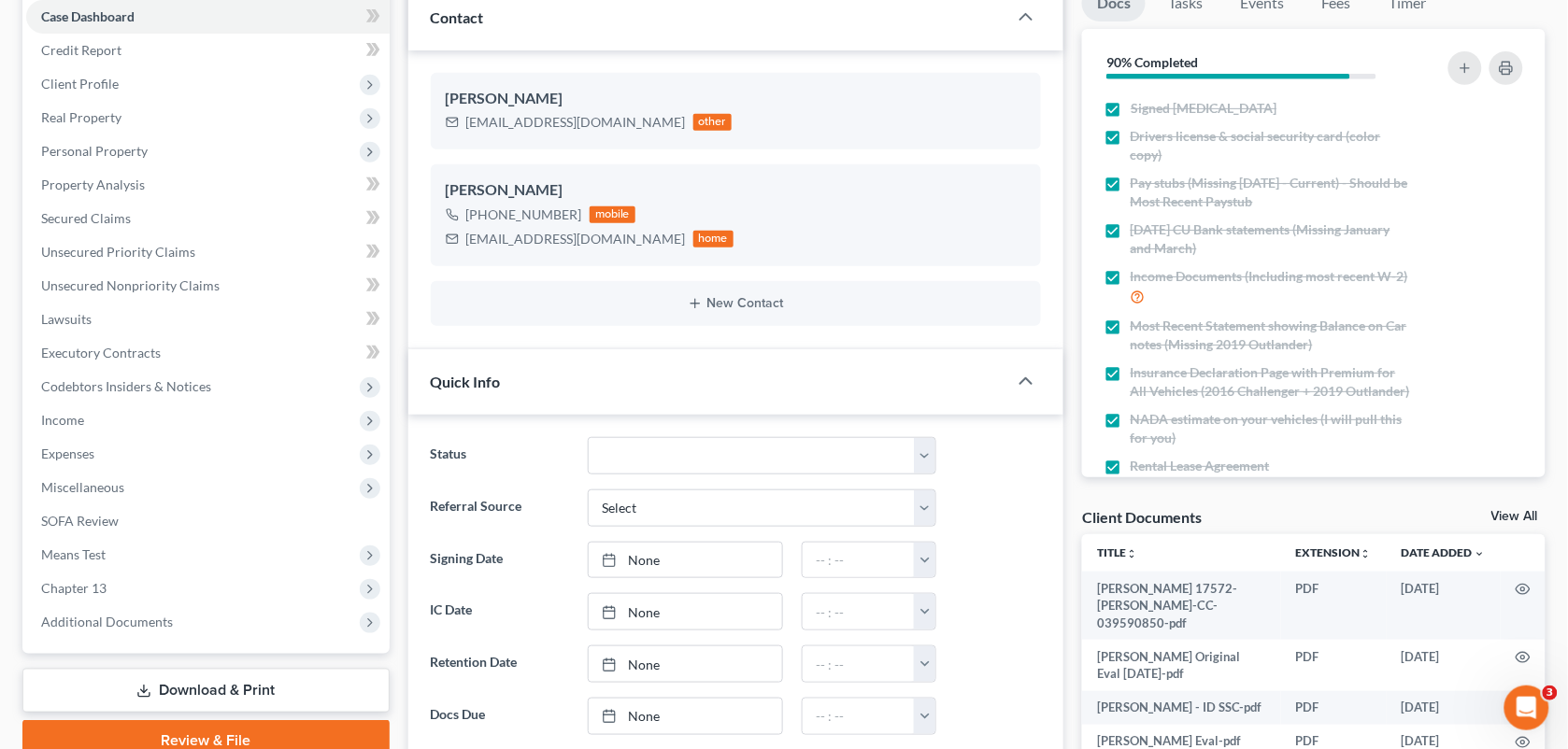
scroll to position [0, 0]
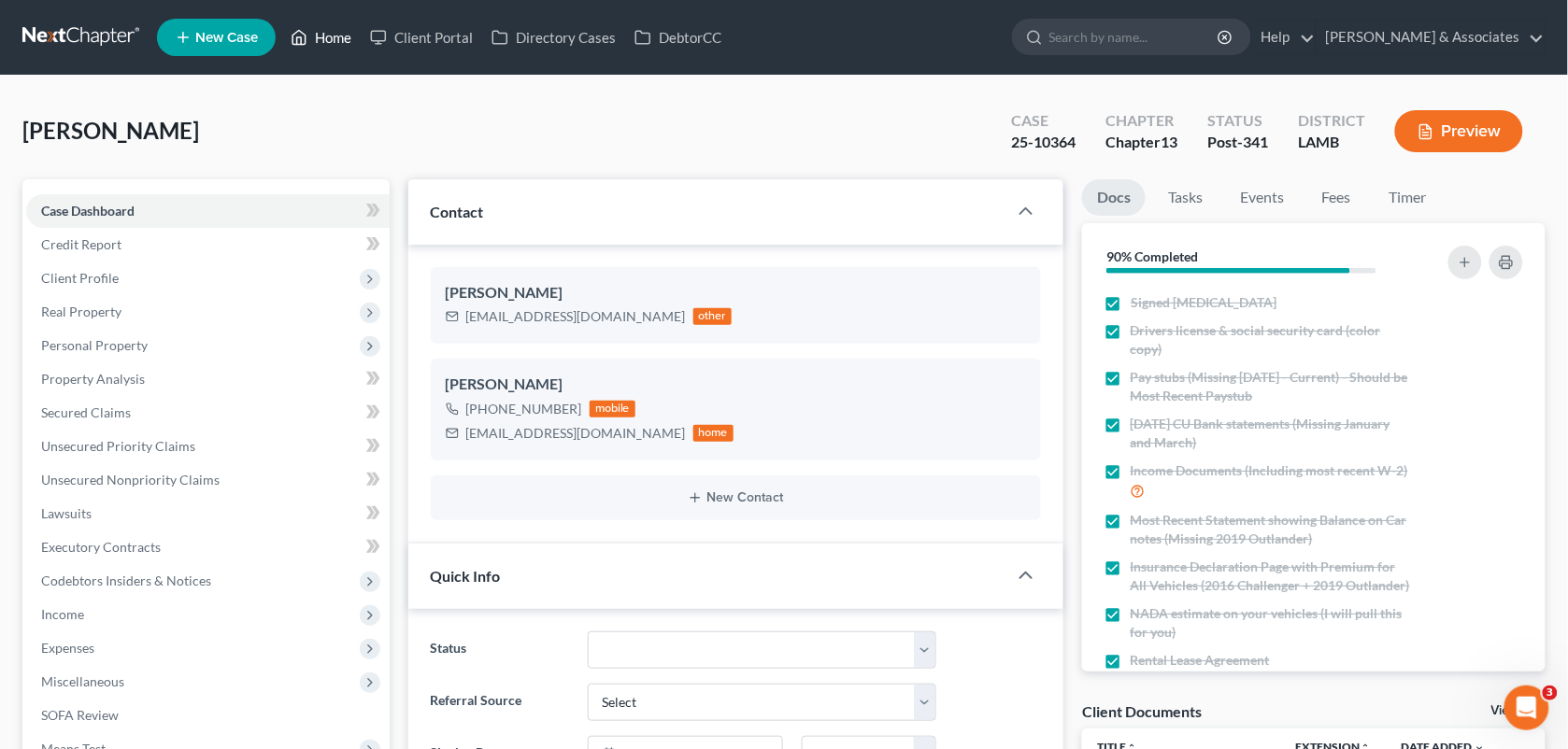
click at [323, 30] on link "Home" at bounding box center [321, 37] width 80 height 34
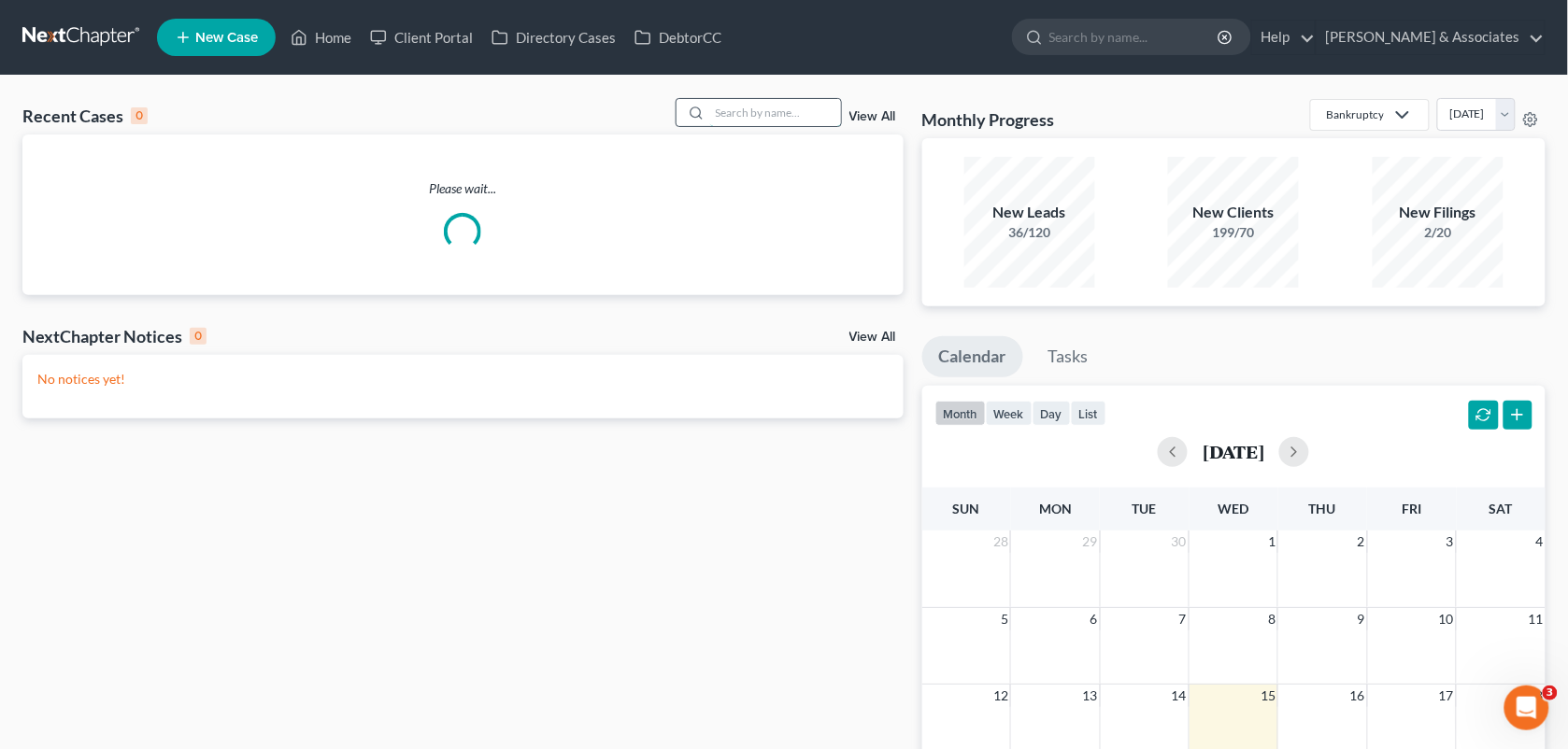
click at [774, 123] on input "search" at bounding box center [776, 112] width 131 height 27
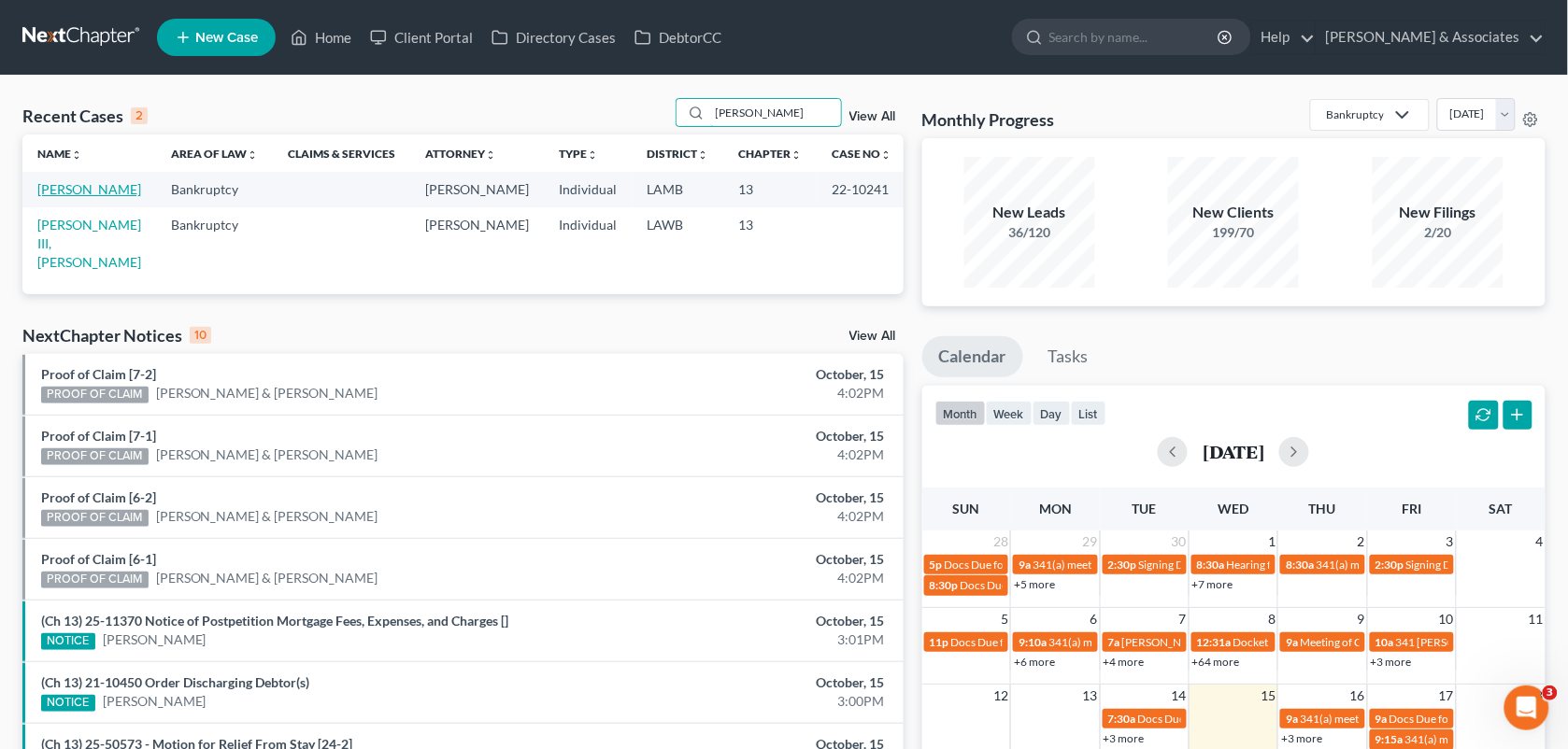
type input "[PERSON_NAME]"
click at [89, 185] on link "[PERSON_NAME]" at bounding box center [89, 188] width 104 height 16
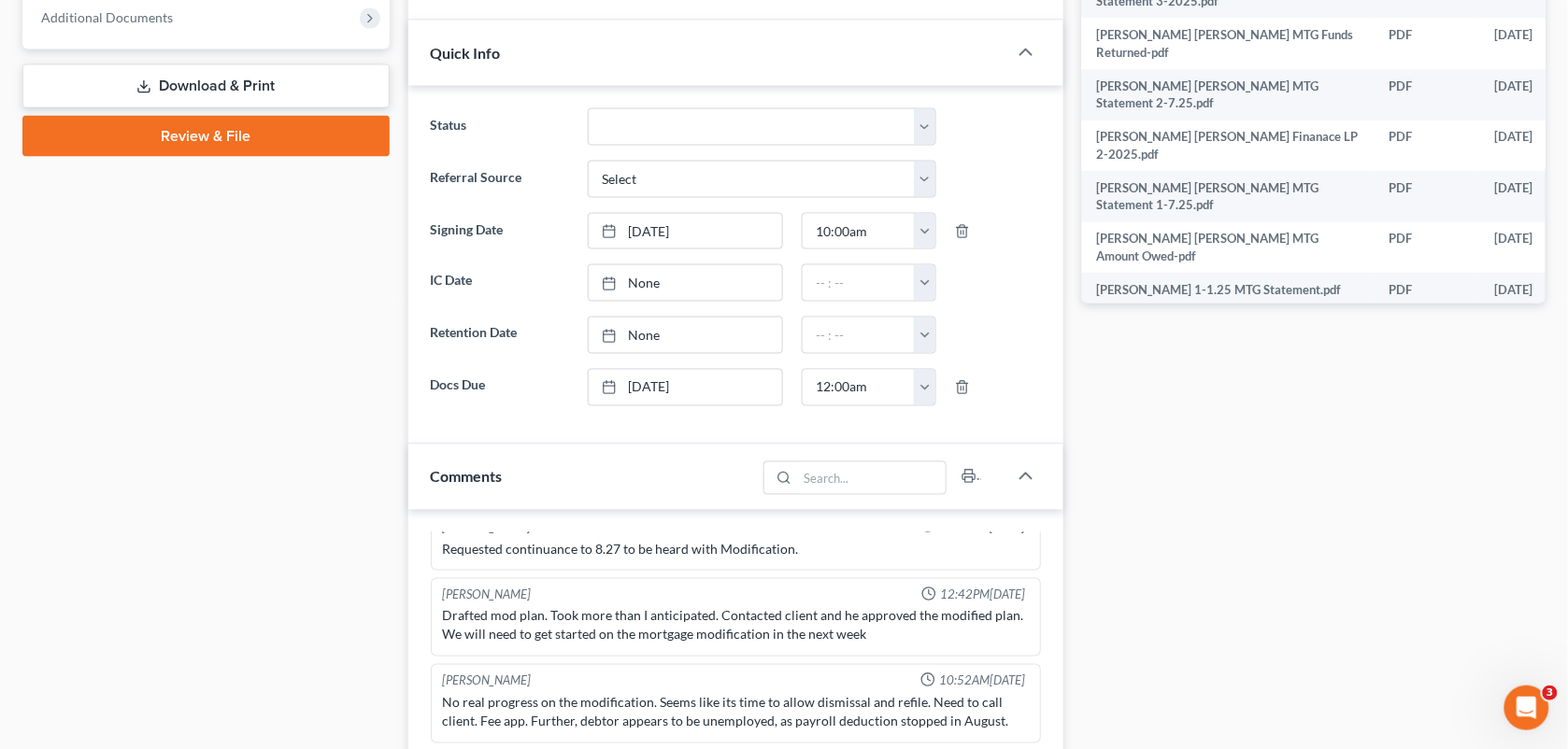
scroll to position [570, 0]
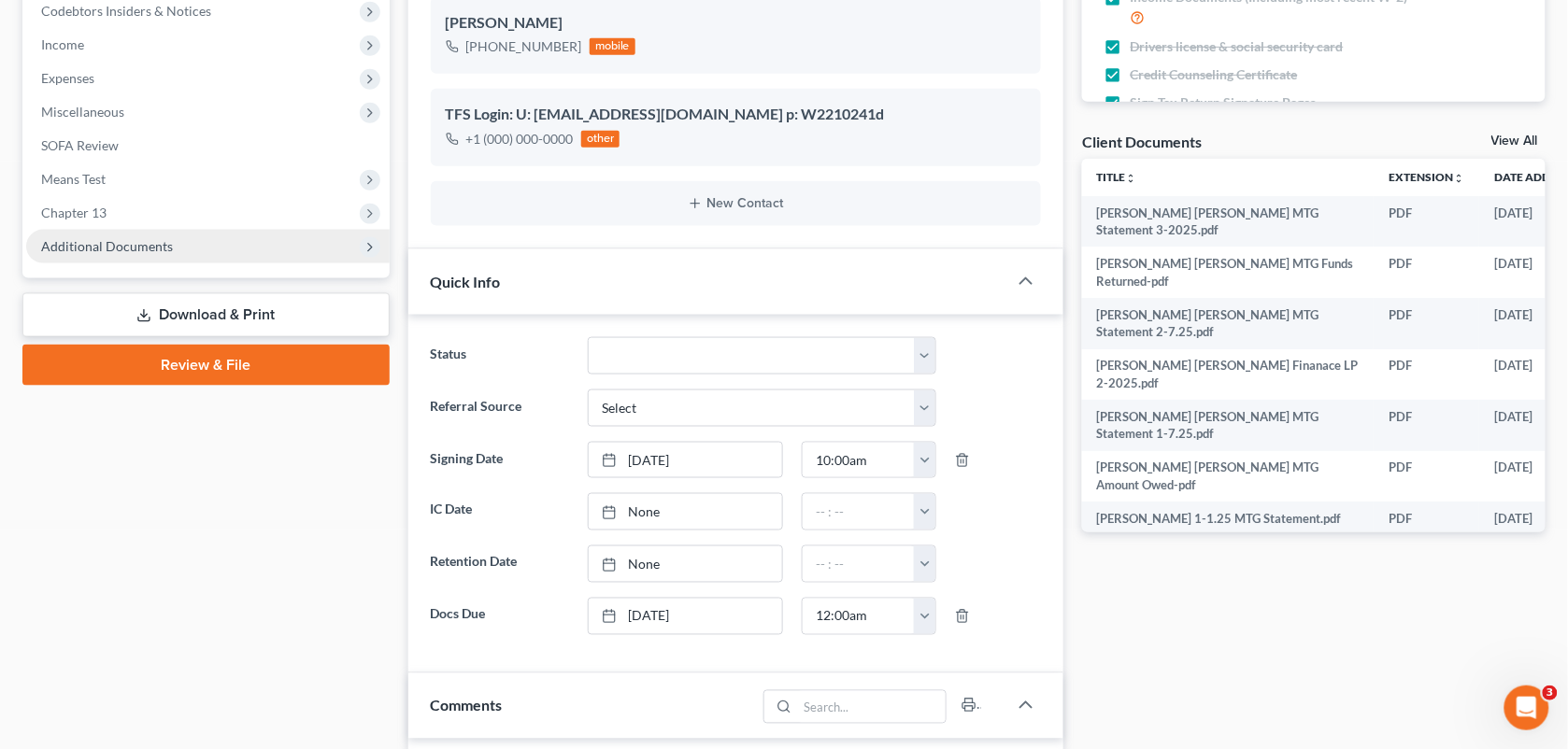
click at [193, 239] on span "Additional Documents" at bounding box center [208, 247] width 364 height 34
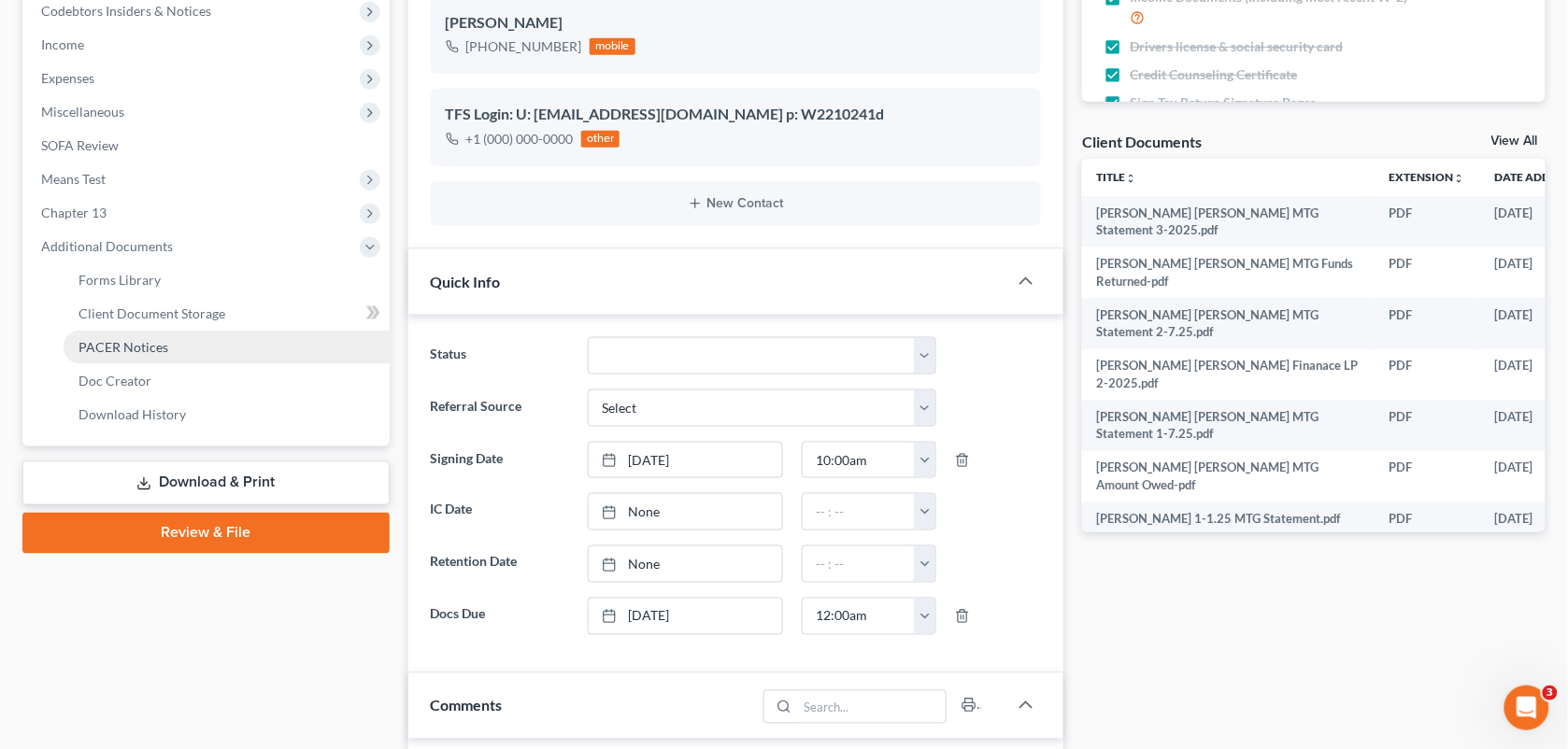
click at [156, 346] on span "PACER Notices" at bounding box center [124, 347] width 90 height 16
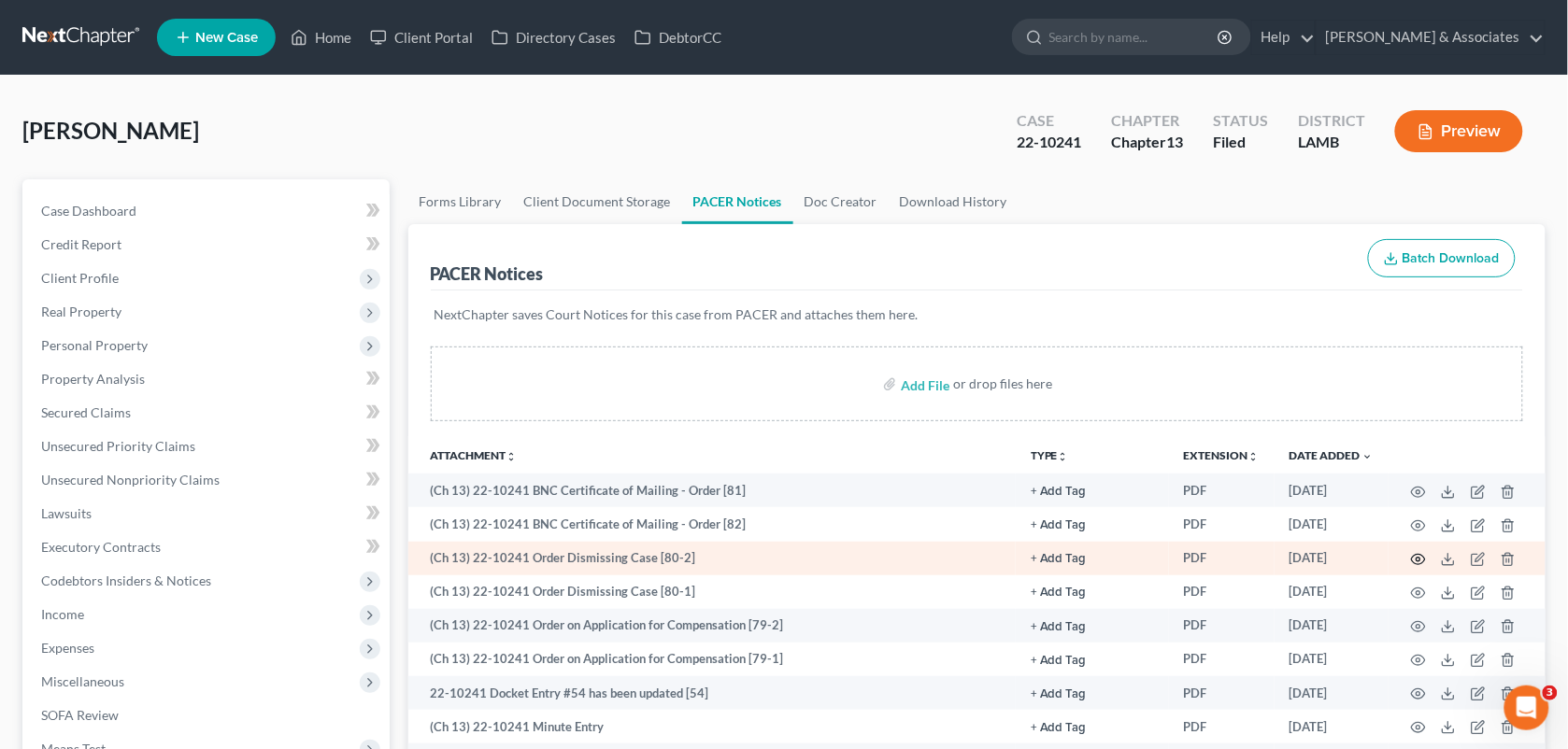
click at [1417, 558] on icon "button" at bounding box center [1419, 560] width 15 height 15
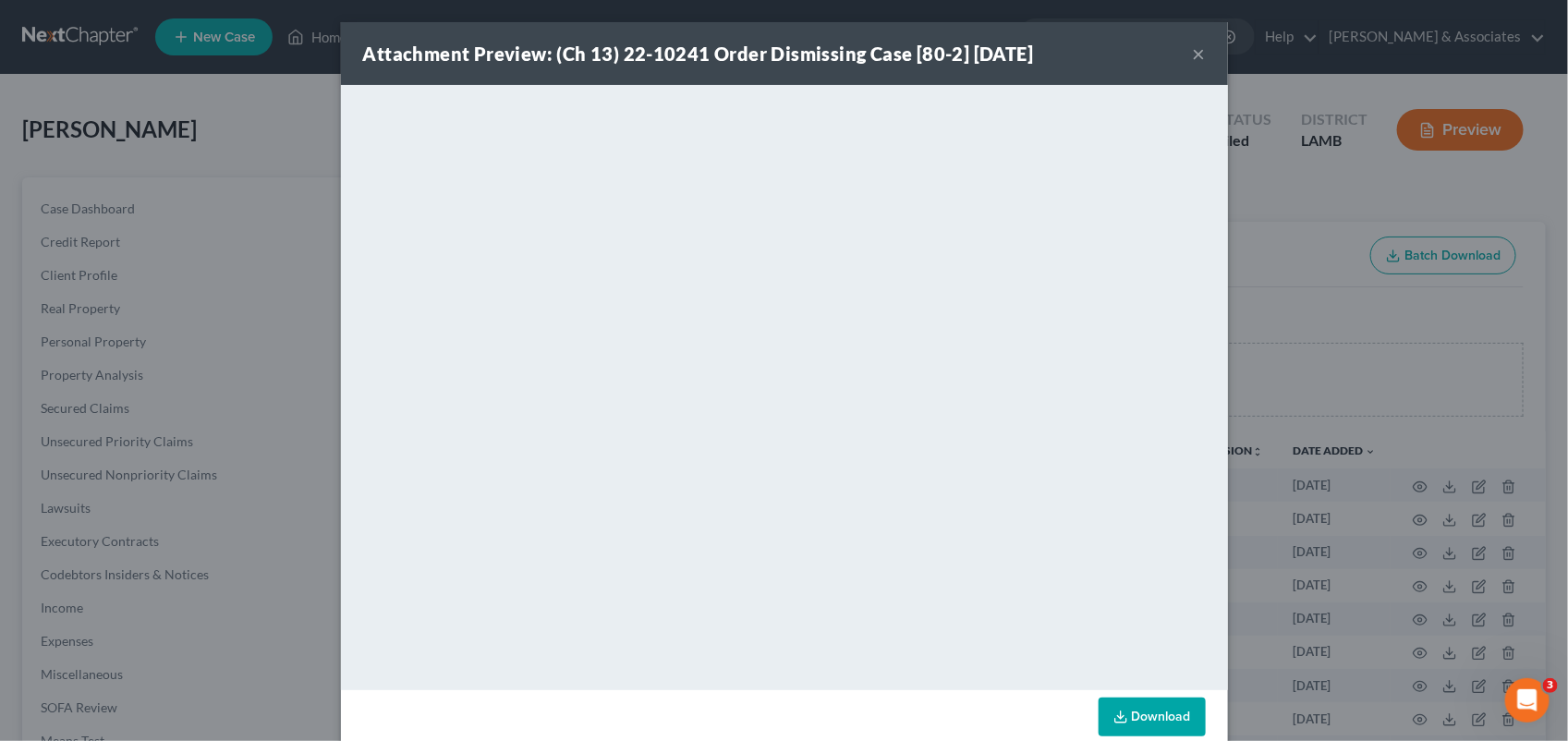
click at [1193, 45] on button "×" at bounding box center [1200, 54] width 13 height 22
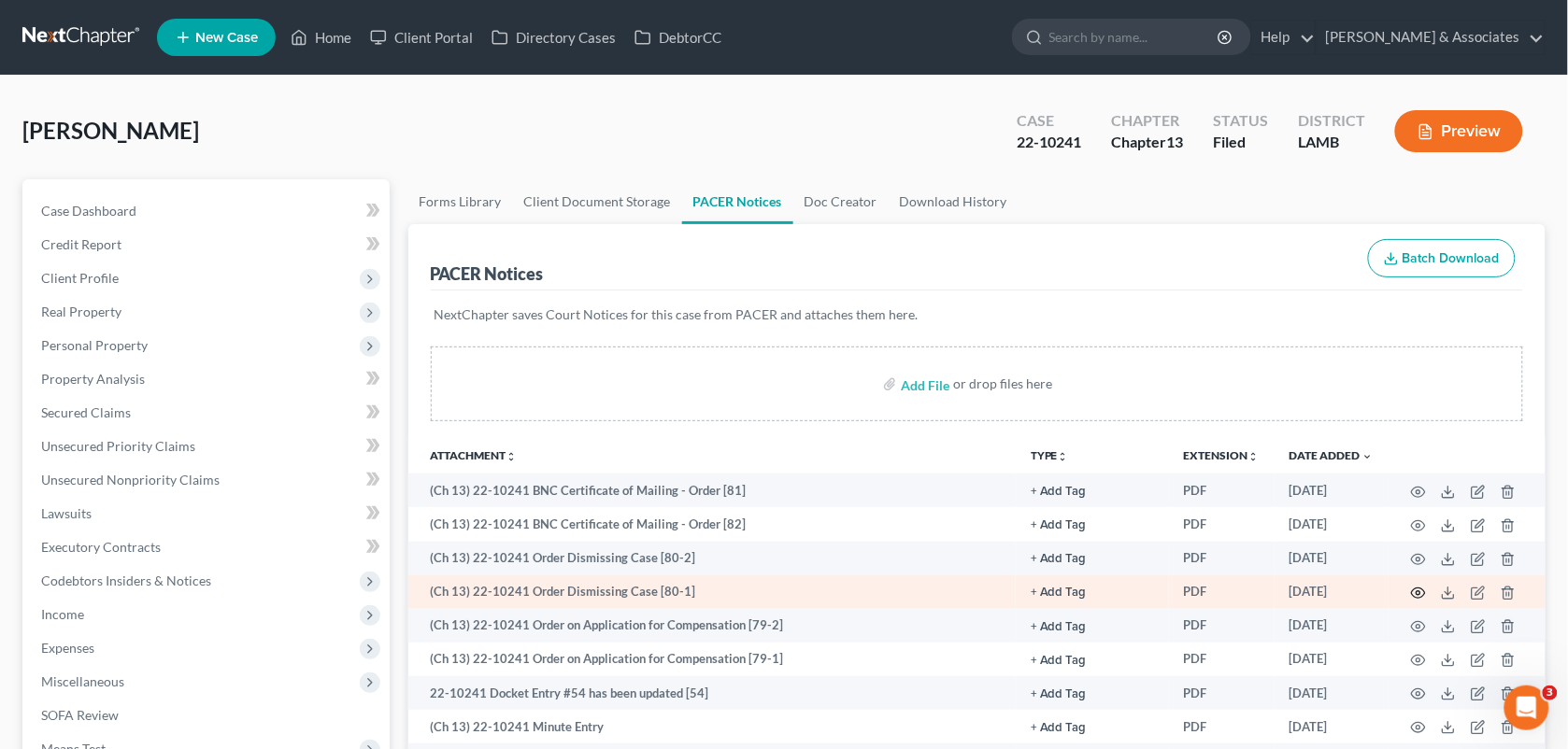
click at [1416, 596] on icon "button" at bounding box center [1419, 593] width 14 height 10
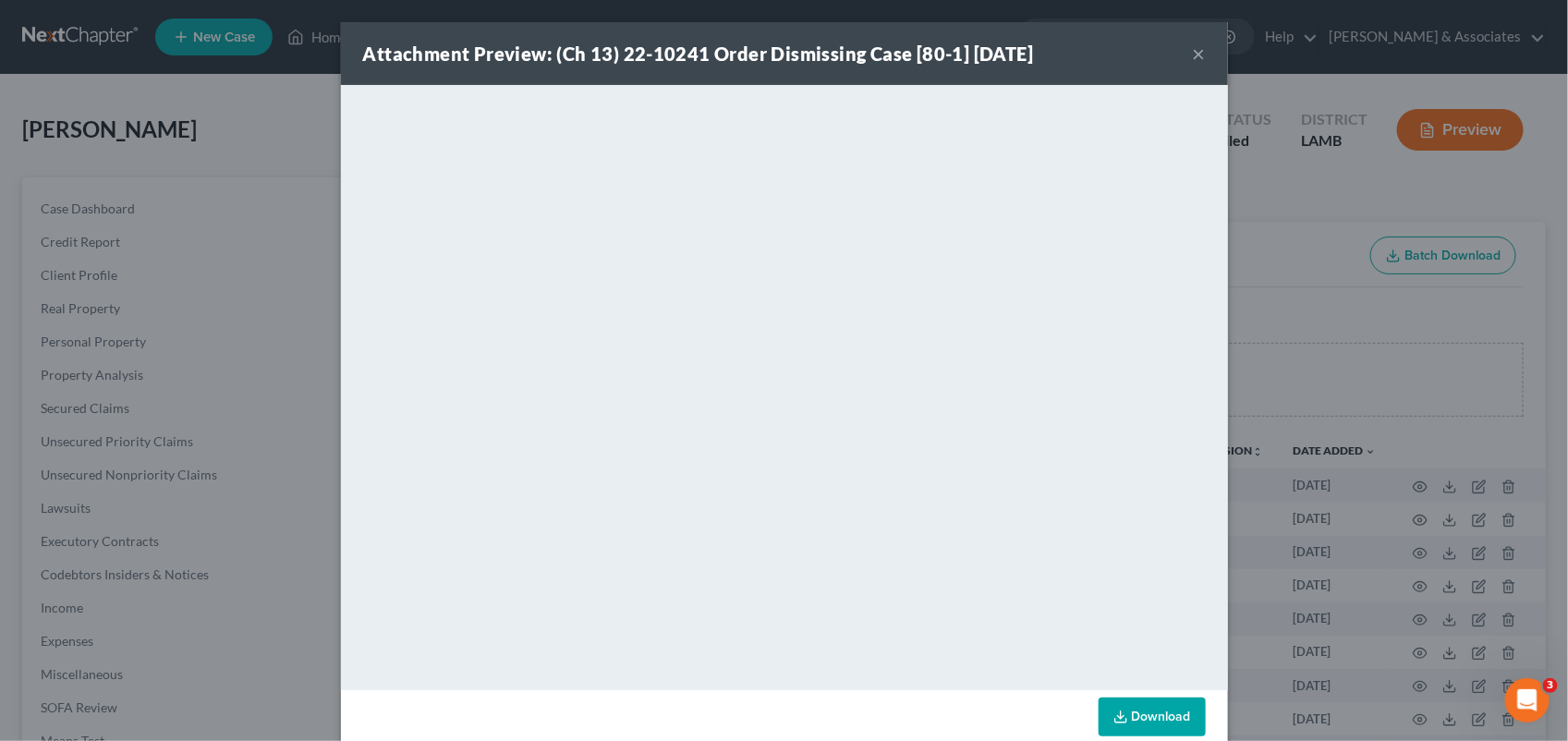
click at [1193, 54] on button "×" at bounding box center [1200, 54] width 13 height 22
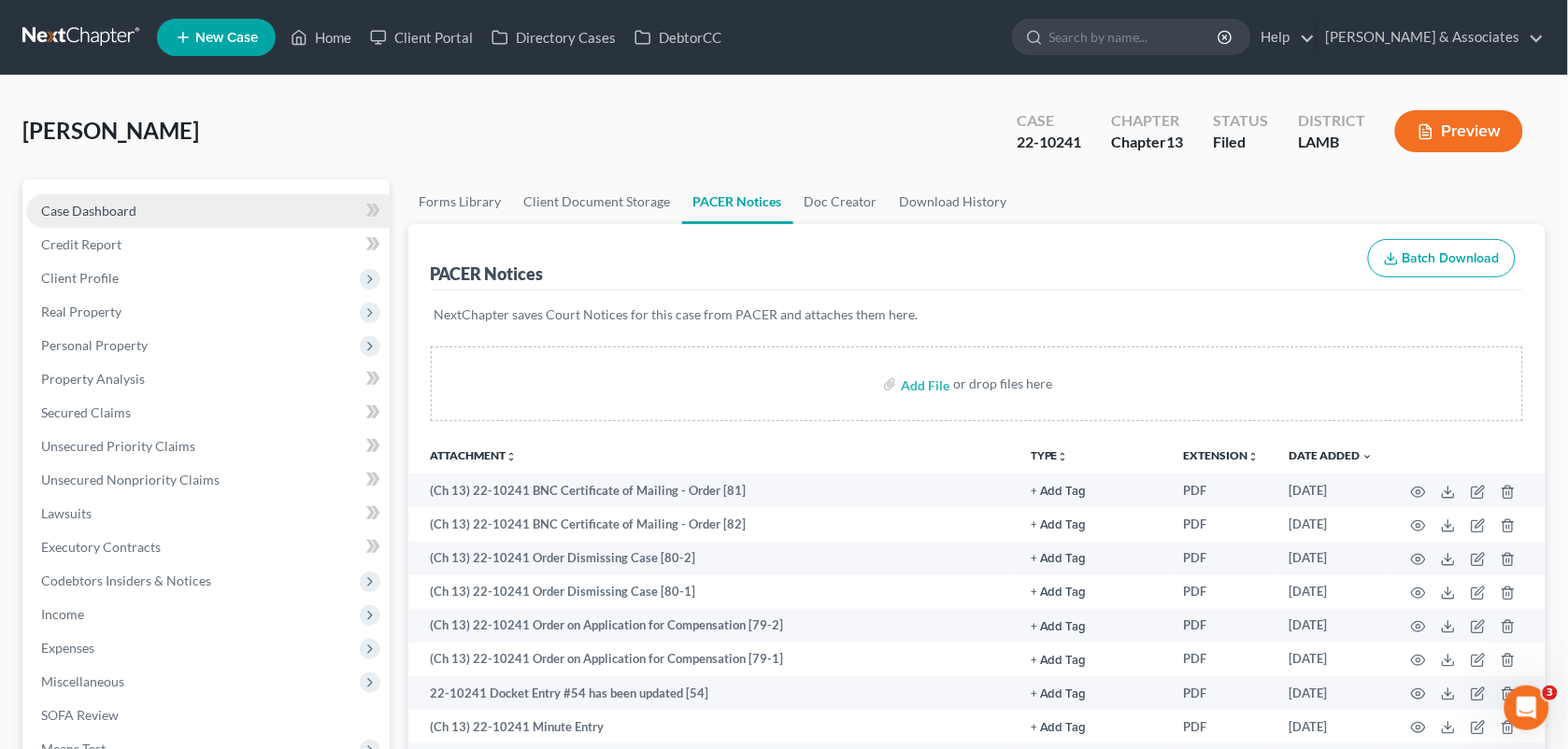
click at [120, 202] on span "Case Dashboard" at bounding box center [89, 210] width 96 height 16
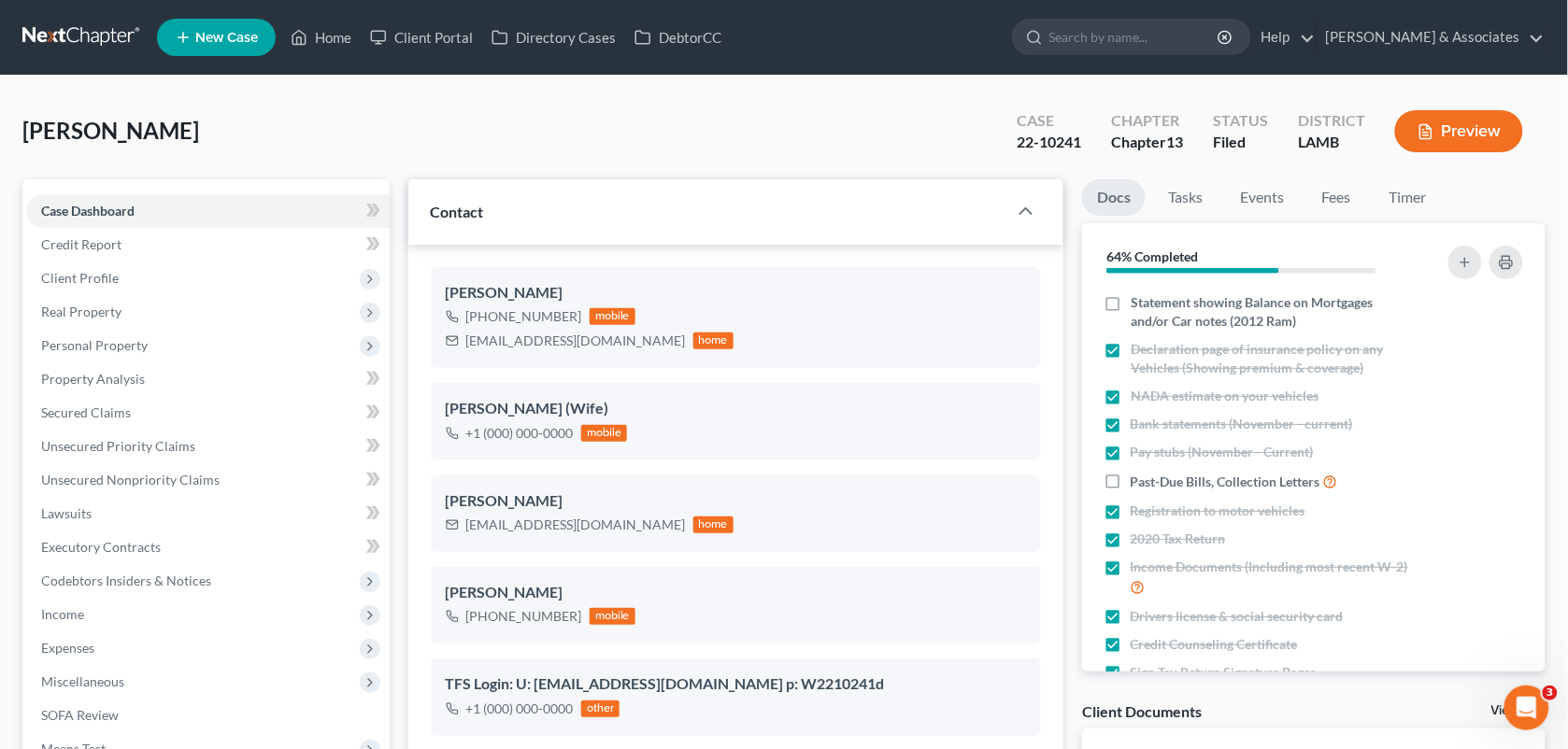
scroll to position [1199, 0]
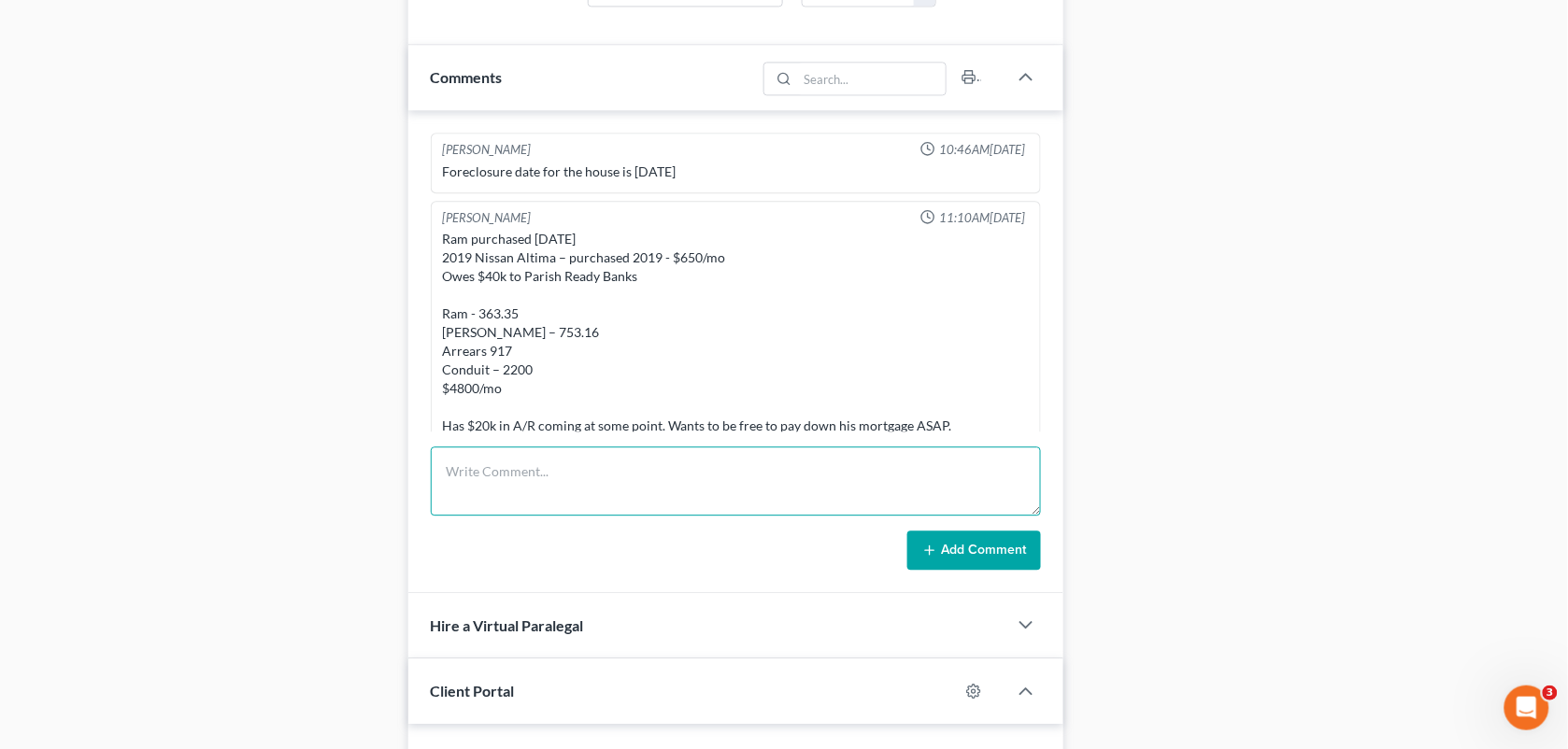
click at [628, 468] on textarea at bounding box center [736, 481] width 611 height 69
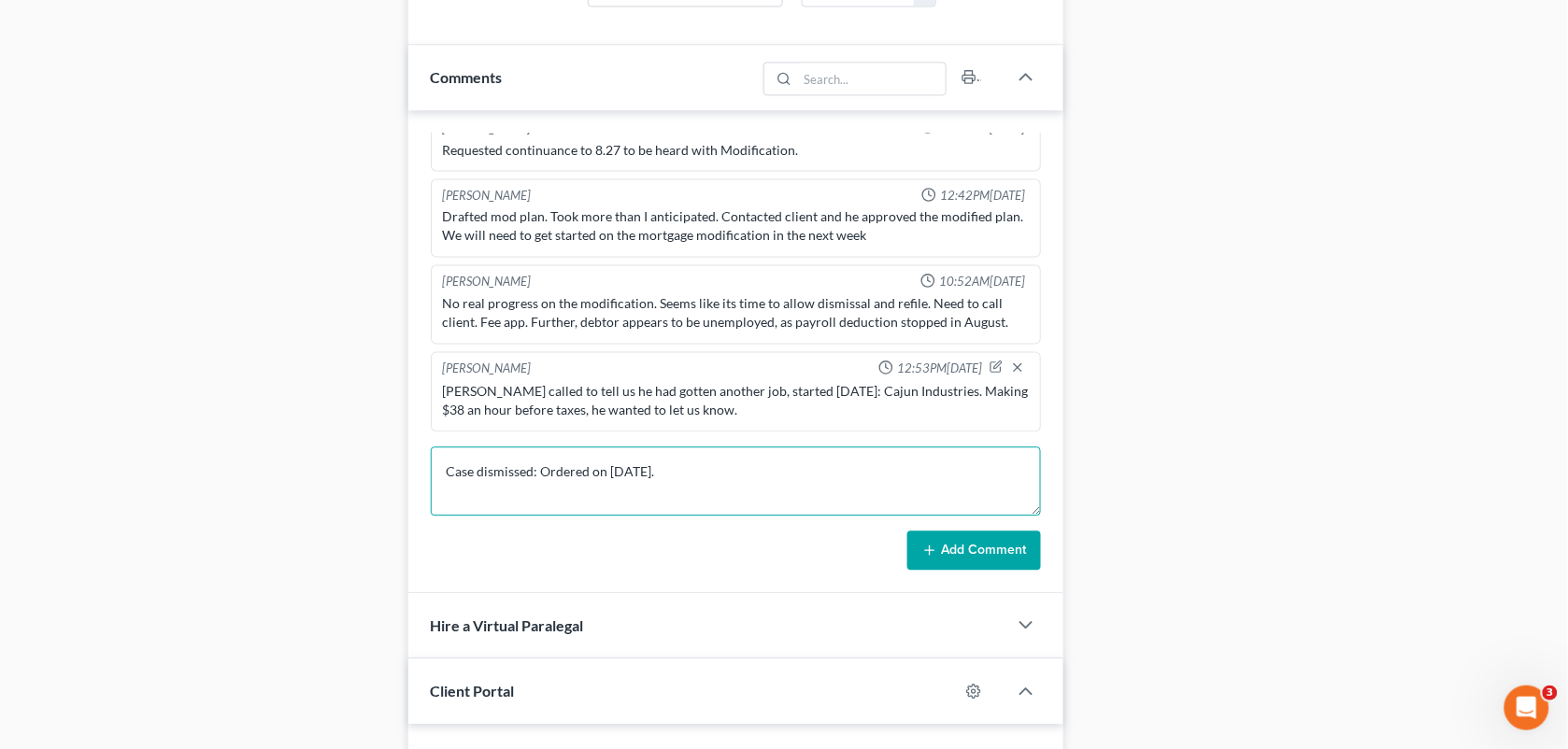
scroll to position [3343, 0]
type textarea "Case dismissed: Ordered on [DATE]."
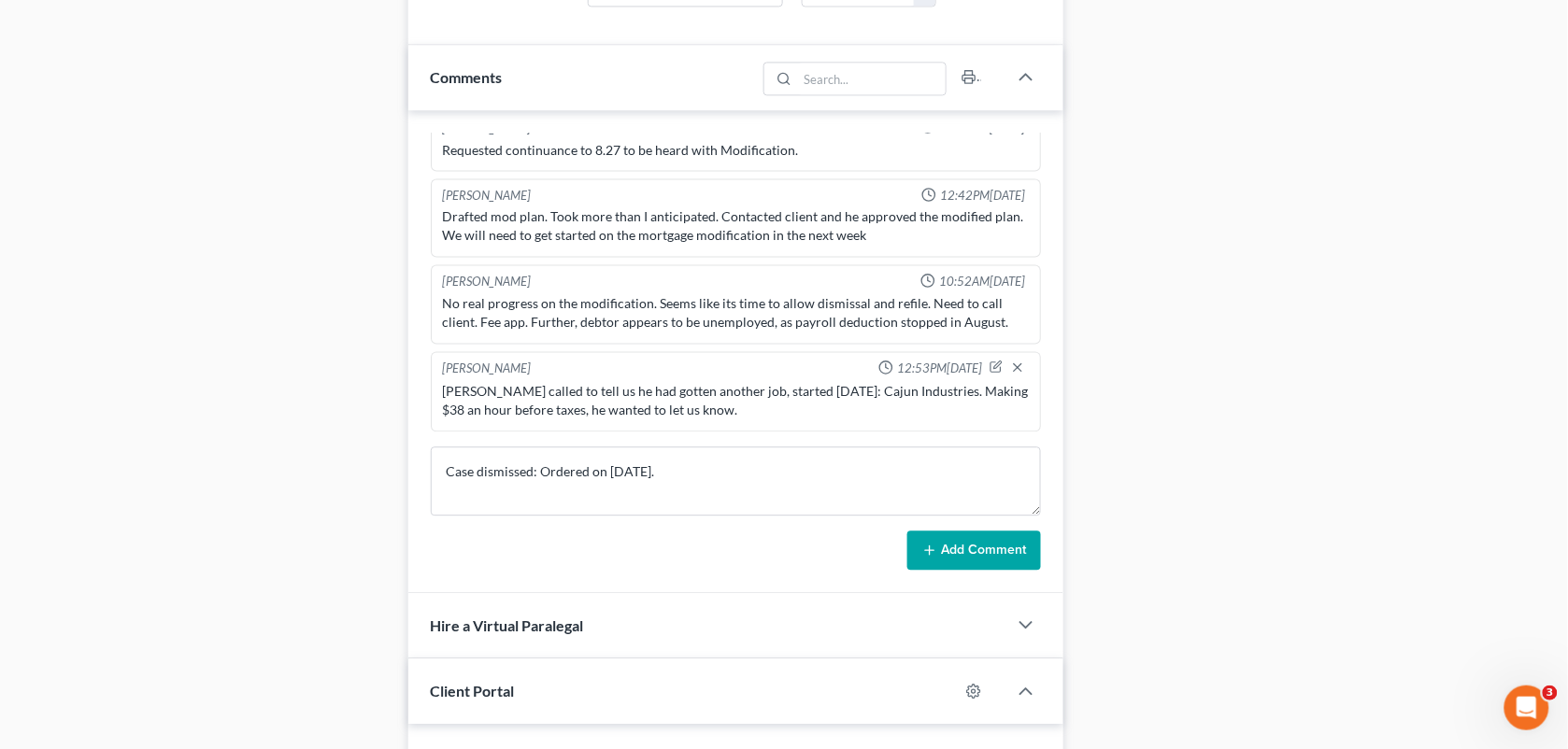
click at [972, 547] on button "Add Comment" at bounding box center [974, 550] width 134 height 39
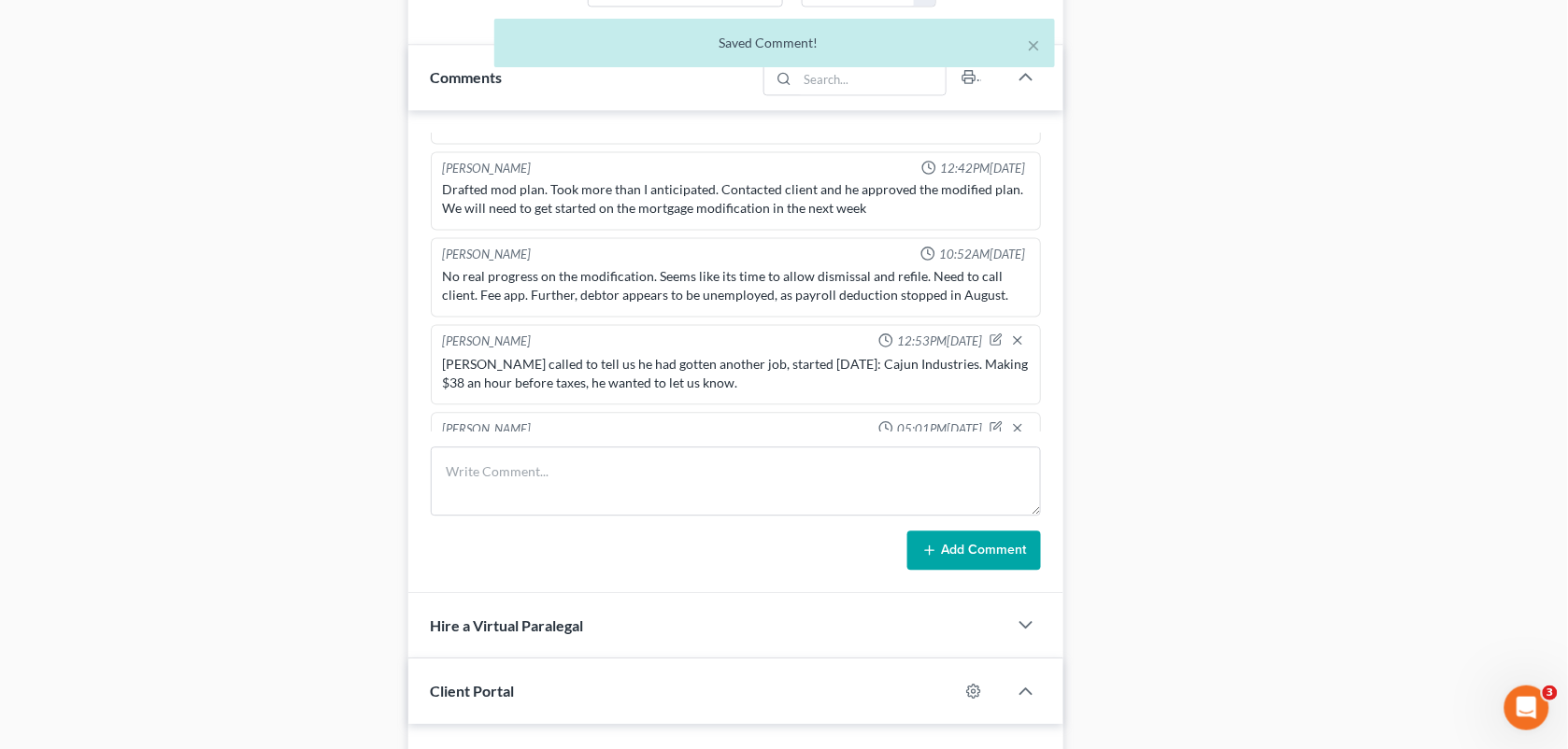
scroll to position [7386, 0]
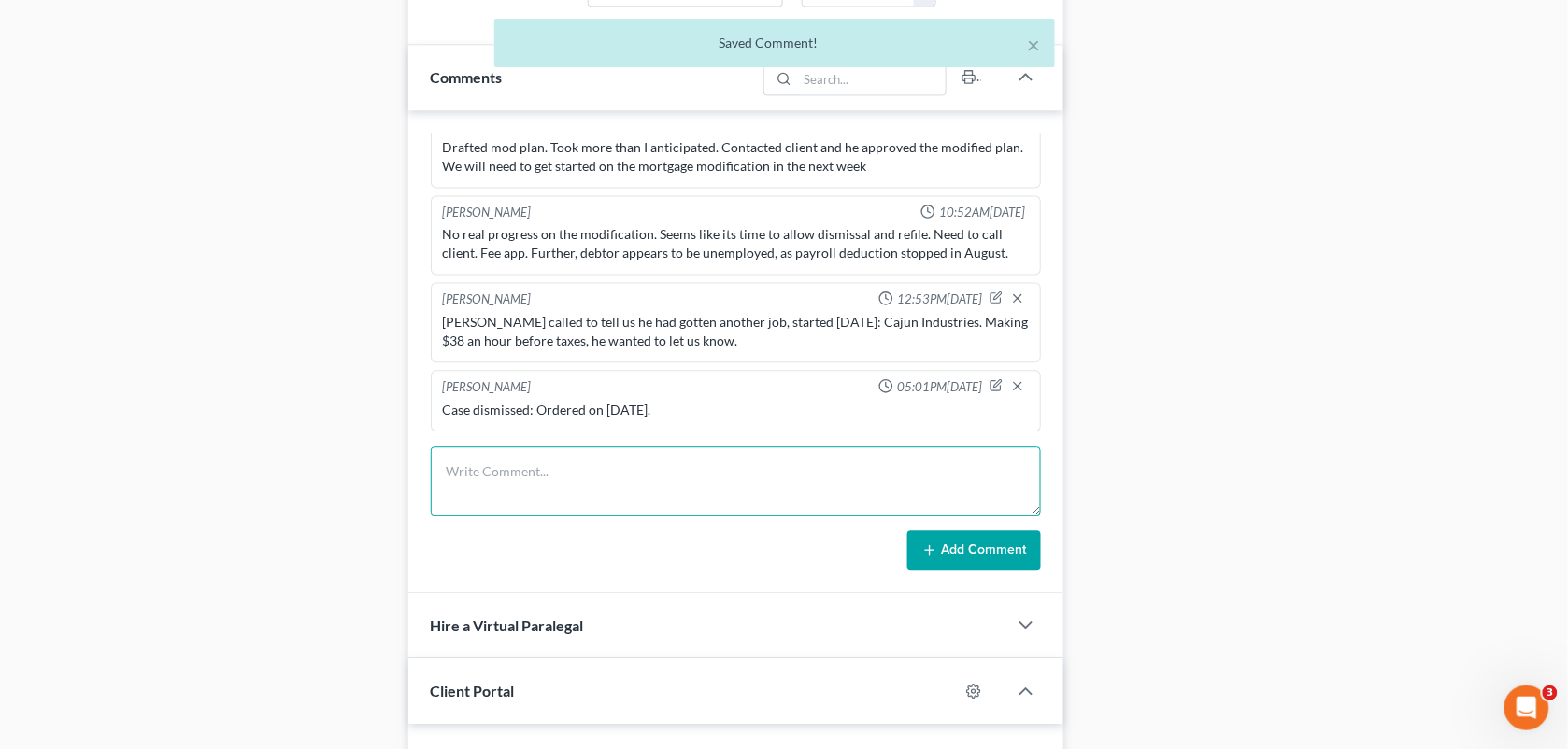
click at [804, 464] on textarea at bounding box center [736, 481] width 611 height 69
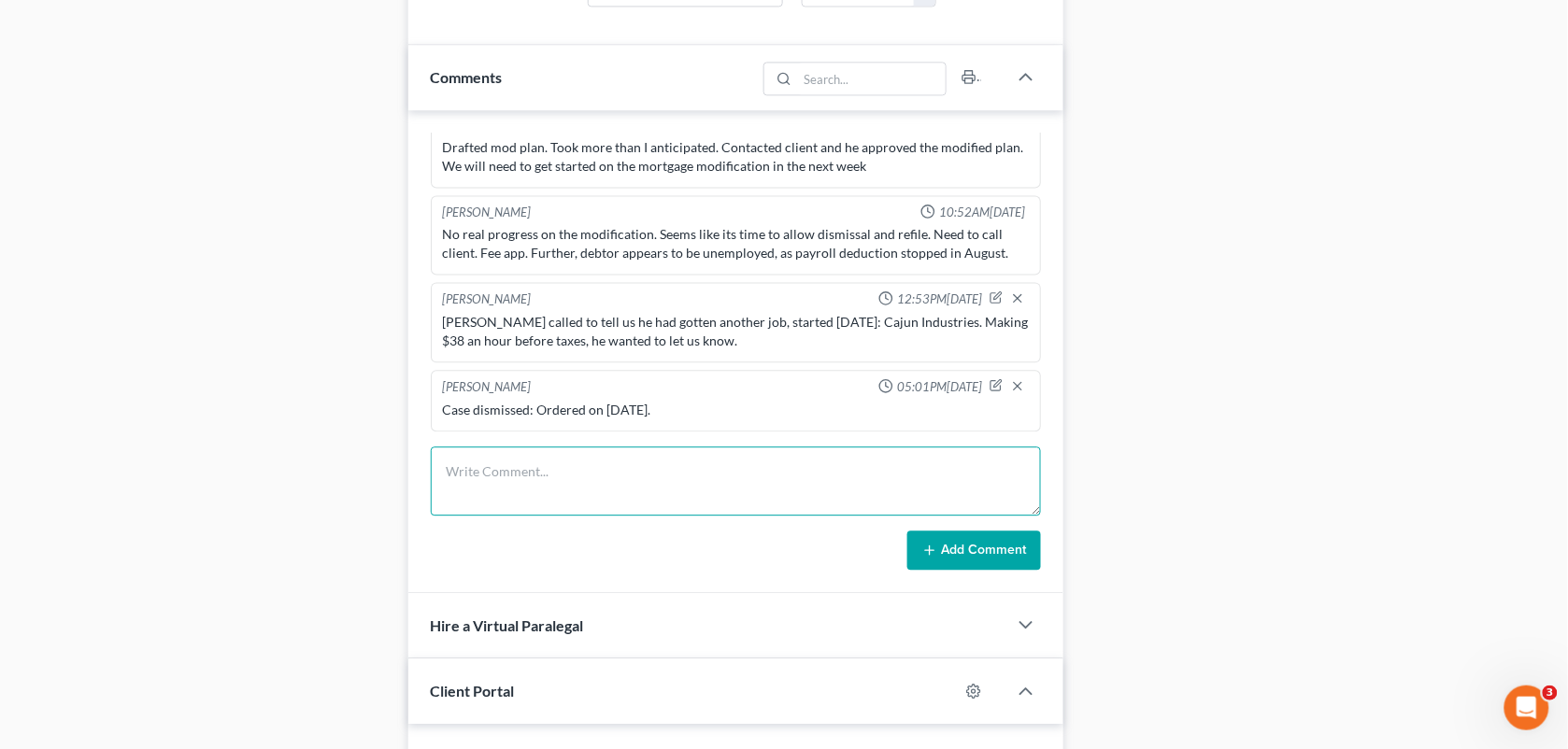
click at [913, 473] on textarea at bounding box center [736, 481] width 611 height 69
paste textarea "Whats it going to take for [PERSON_NAME] to refile his case? I know we were goi…"
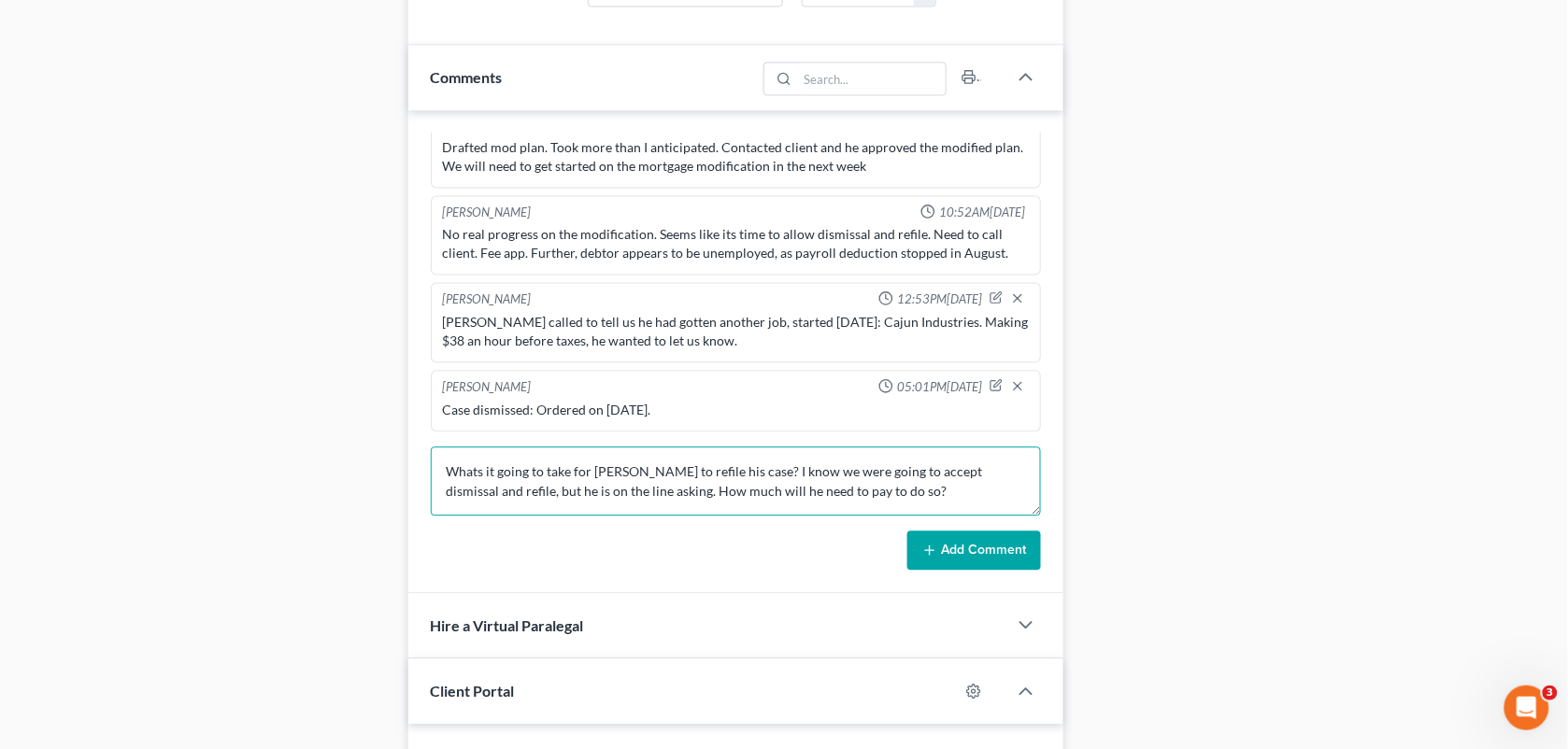
scroll to position [2, 0]
type textarea "Whats it going to take for [PERSON_NAME] to refile his case? I know we were goi…"
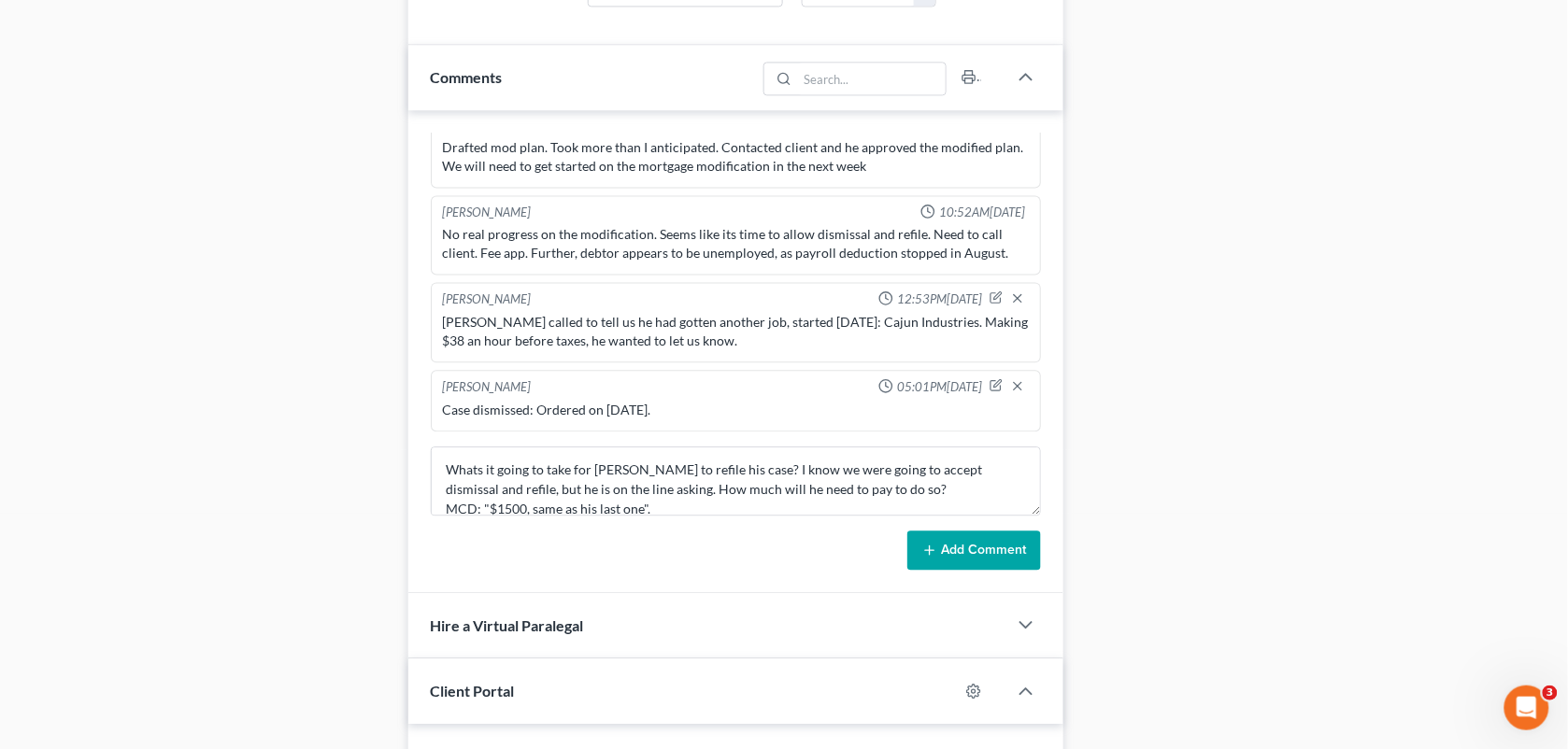
click at [949, 547] on button "Add Comment" at bounding box center [974, 550] width 134 height 39
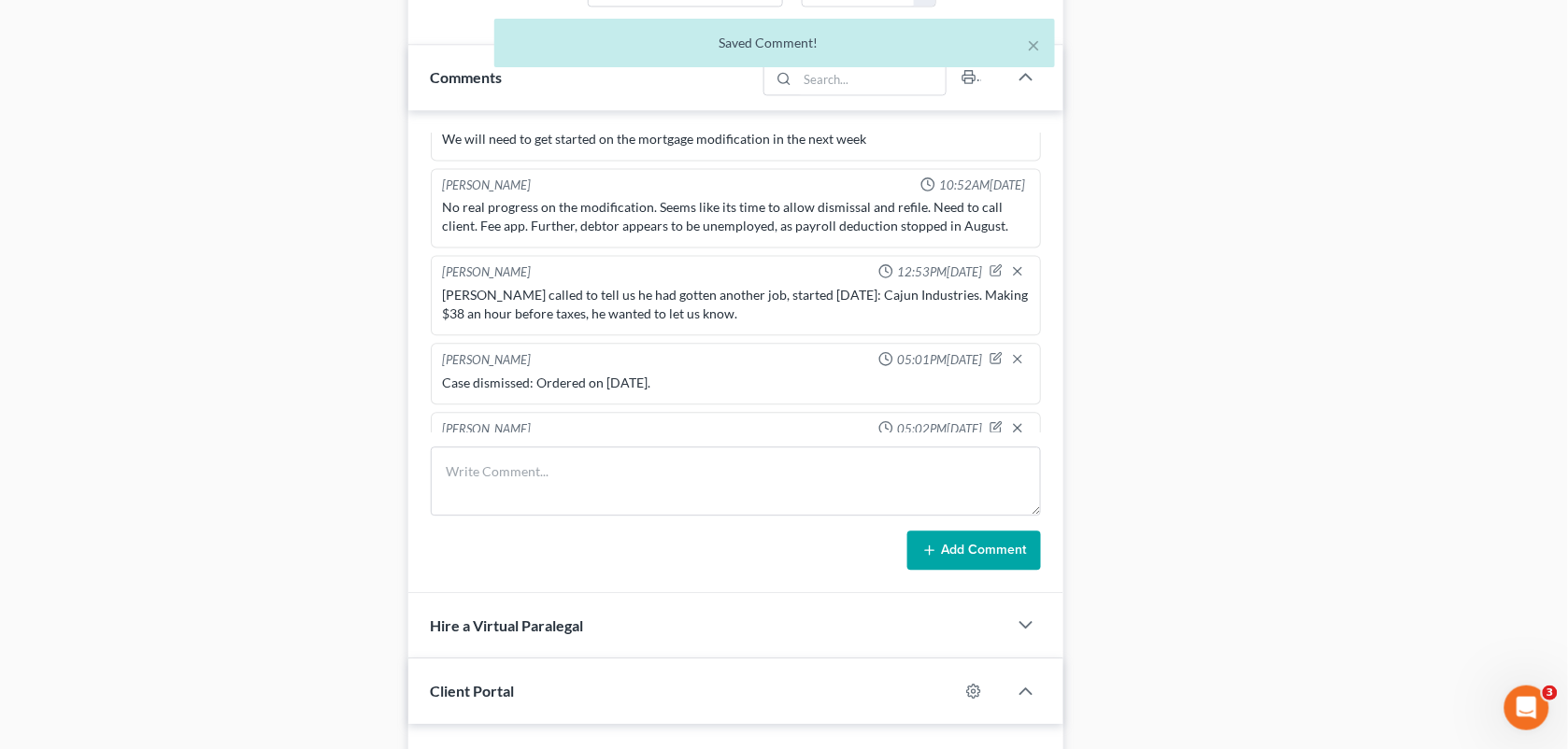
scroll to position [7493, 0]
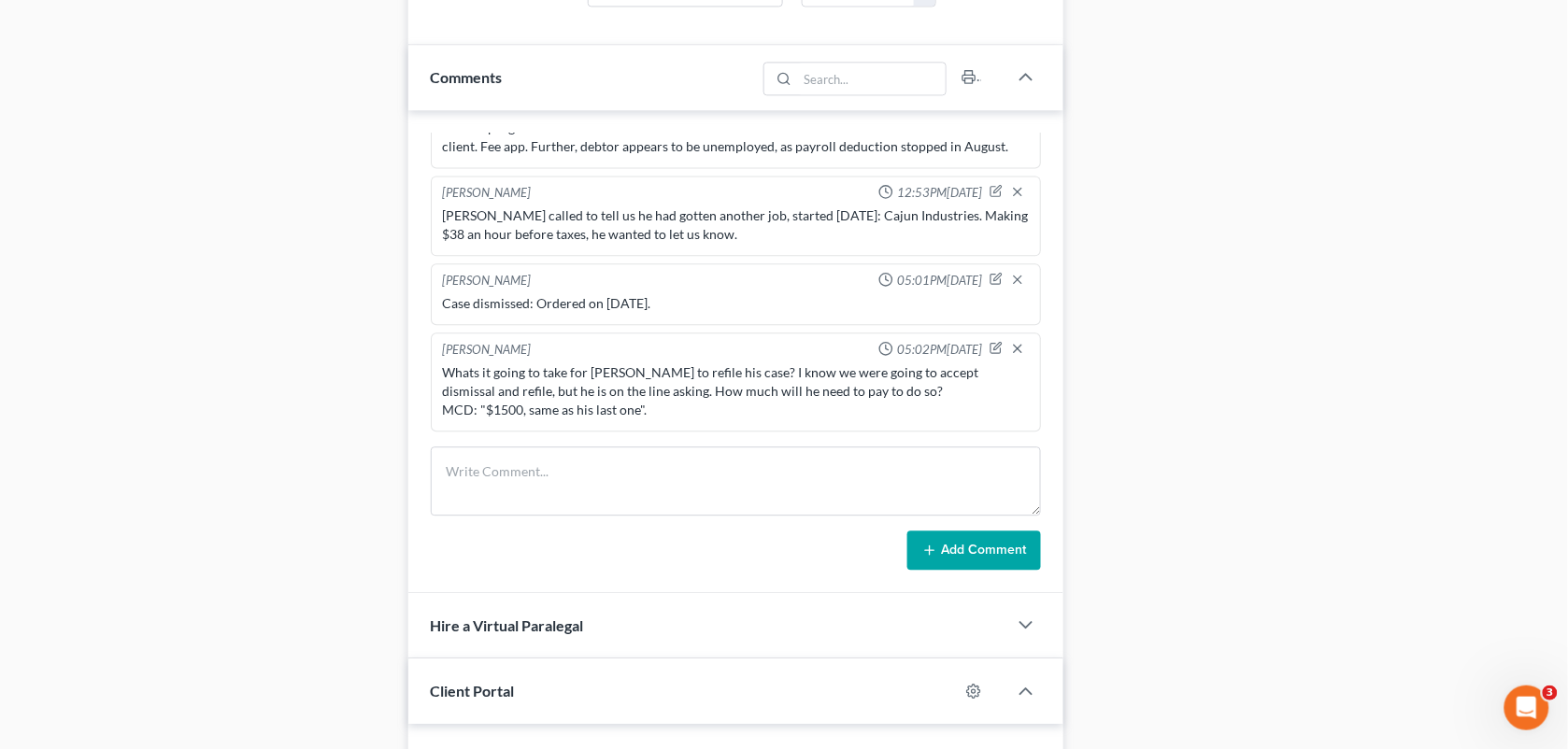
click at [384, 376] on div "Case Dashboard Payments Invoices Payments Payments Credit Report Client Profile" at bounding box center [206, 186] width 386 height 2410
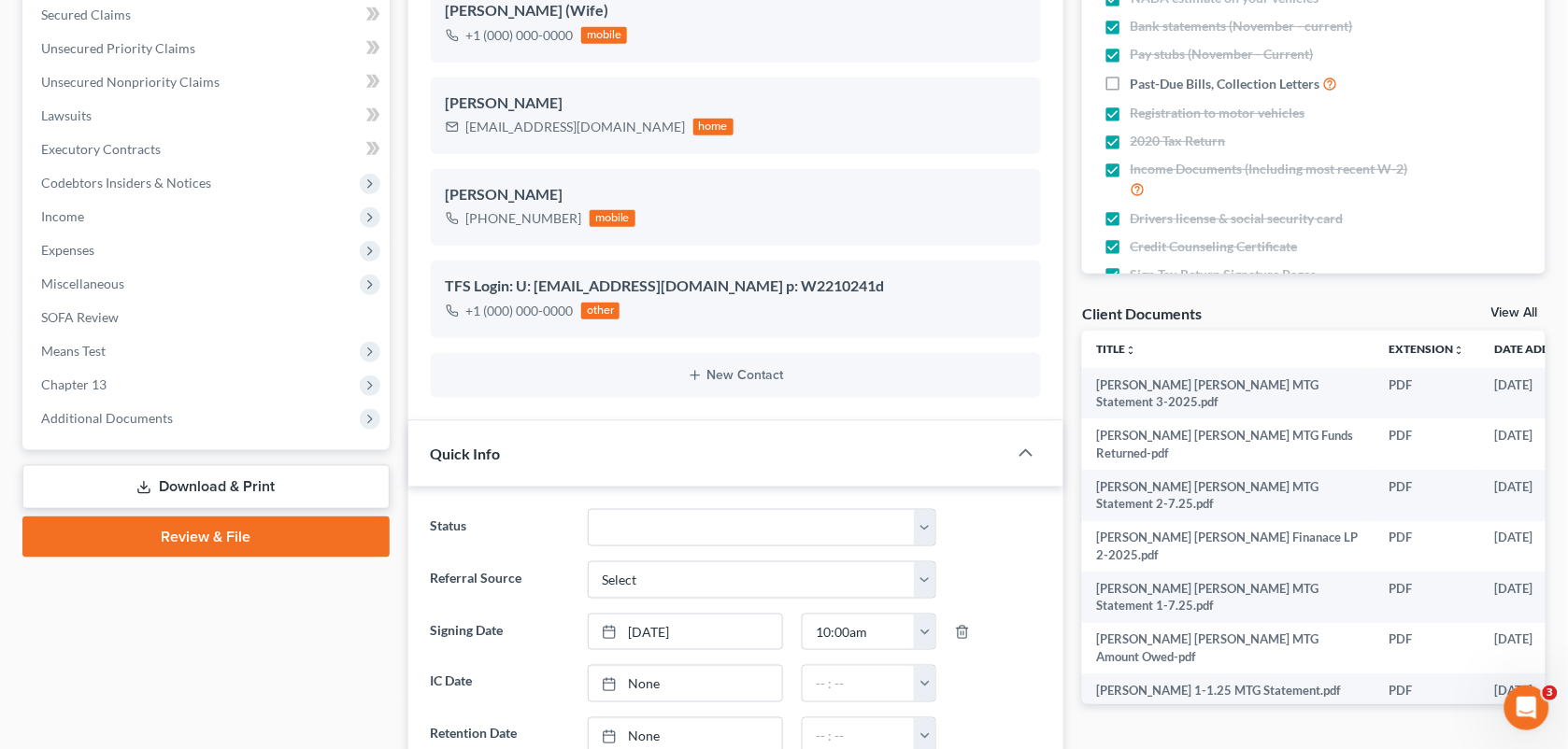
scroll to position [58, 0]
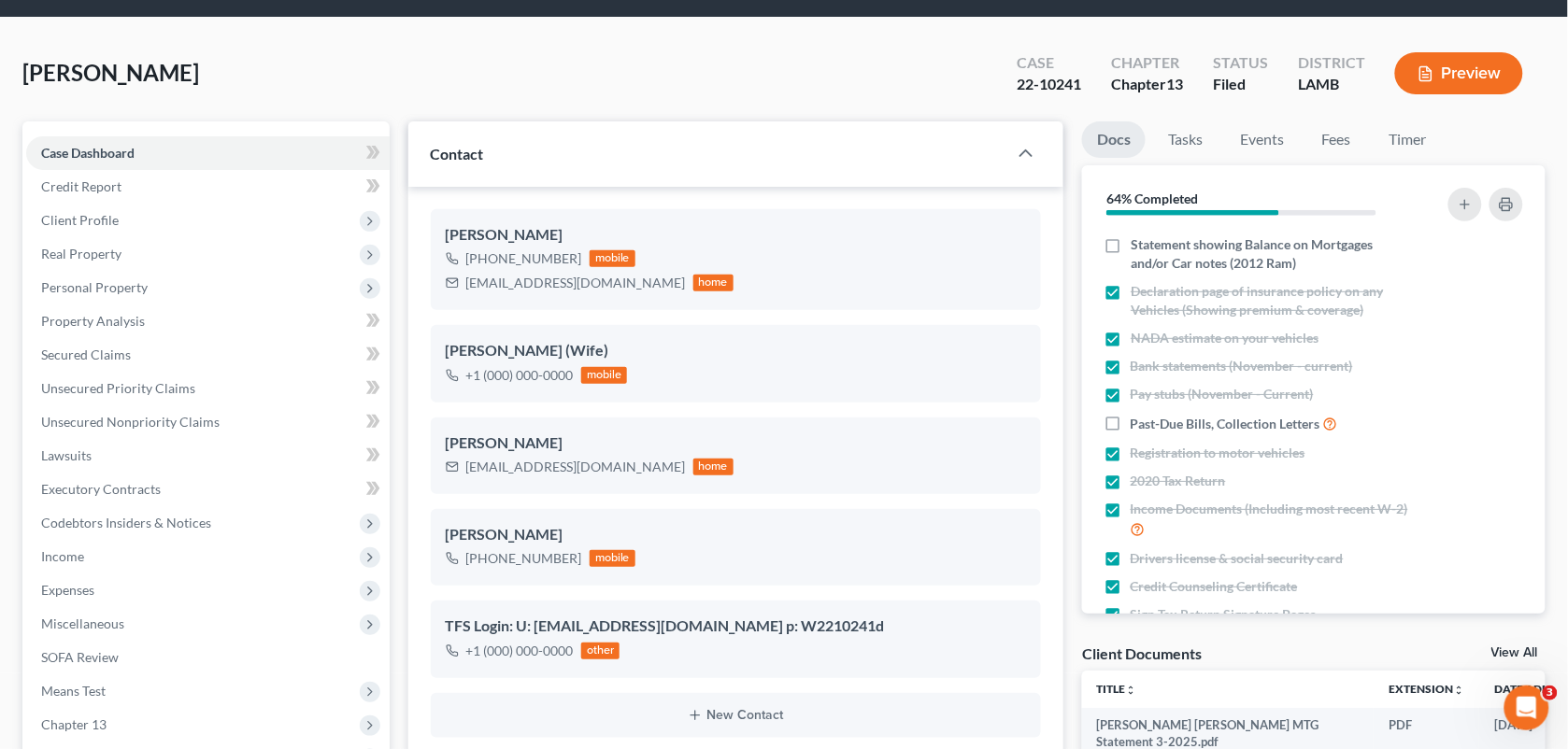
drag, startPoint x: 118, startPoint y: 720, endPoint x: 1577, endPoint y: 96, distance: 1586.8
click at [118, 720] on span "Chapter 13" at bounding box center [208, 725] width 364 height 34
drag, startPoint x: 674, startPoint y: 67, endPoint x: 1579, endPoint y: 101, distance: 905.6
click at [674, 67] on div "[PERSON_NAME] Upgraded Case 22-10241 Chapter Chapter 13 Status Filed District […" at bounding box center [784, 81] width 1523 height 82
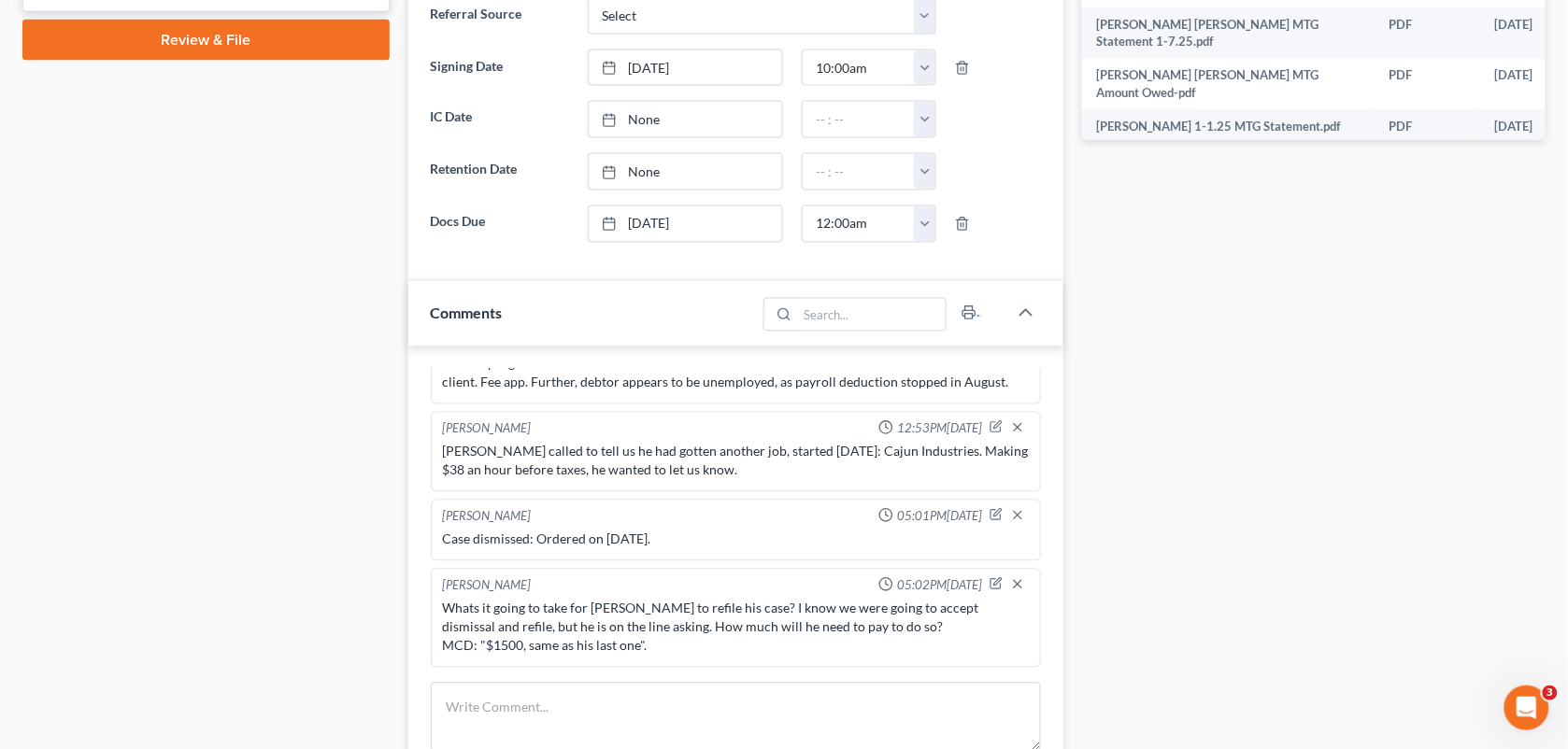
scroll to position [1015, 0]
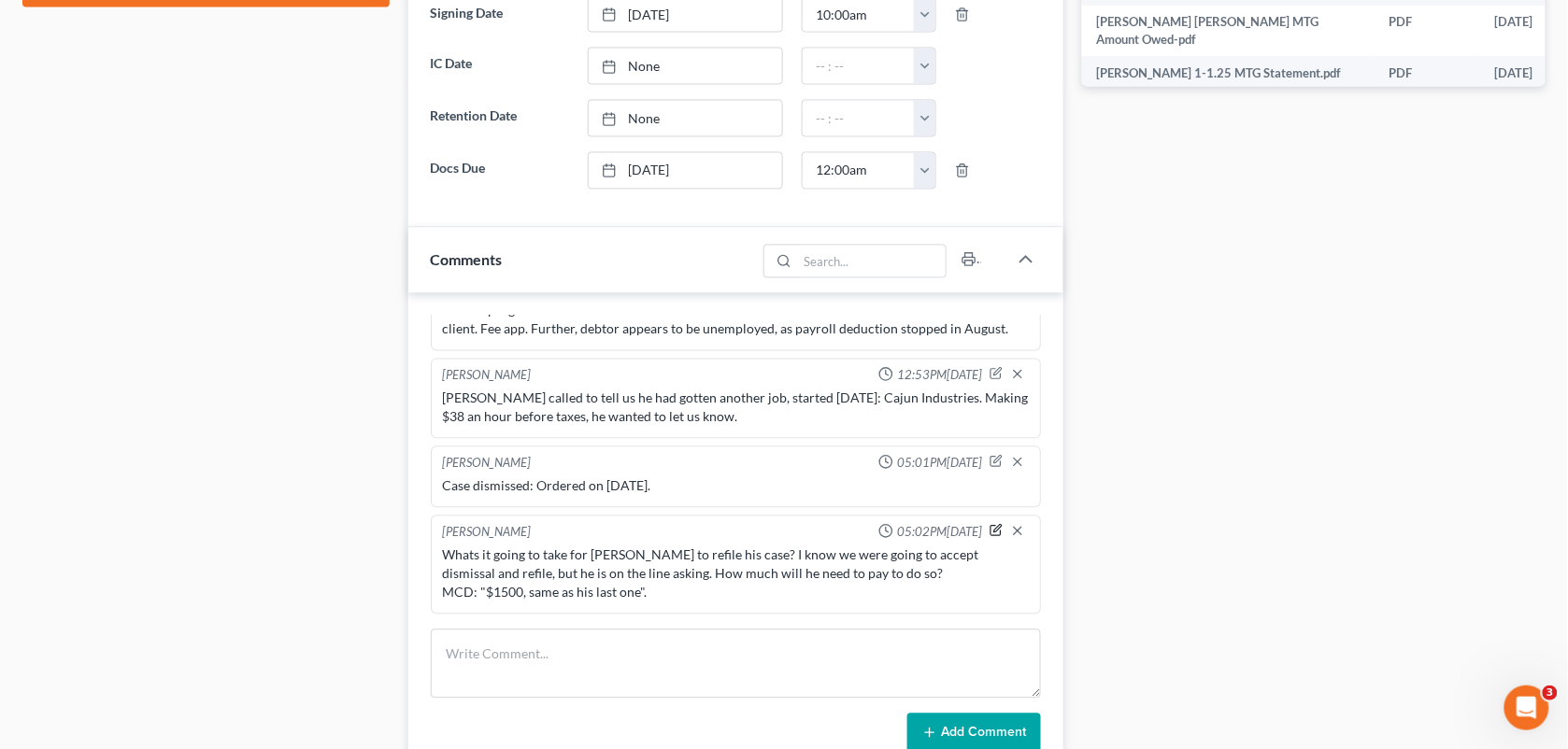
click at [989, 532] on icon "button" at bounding box center [996, 531] width 13 height 13
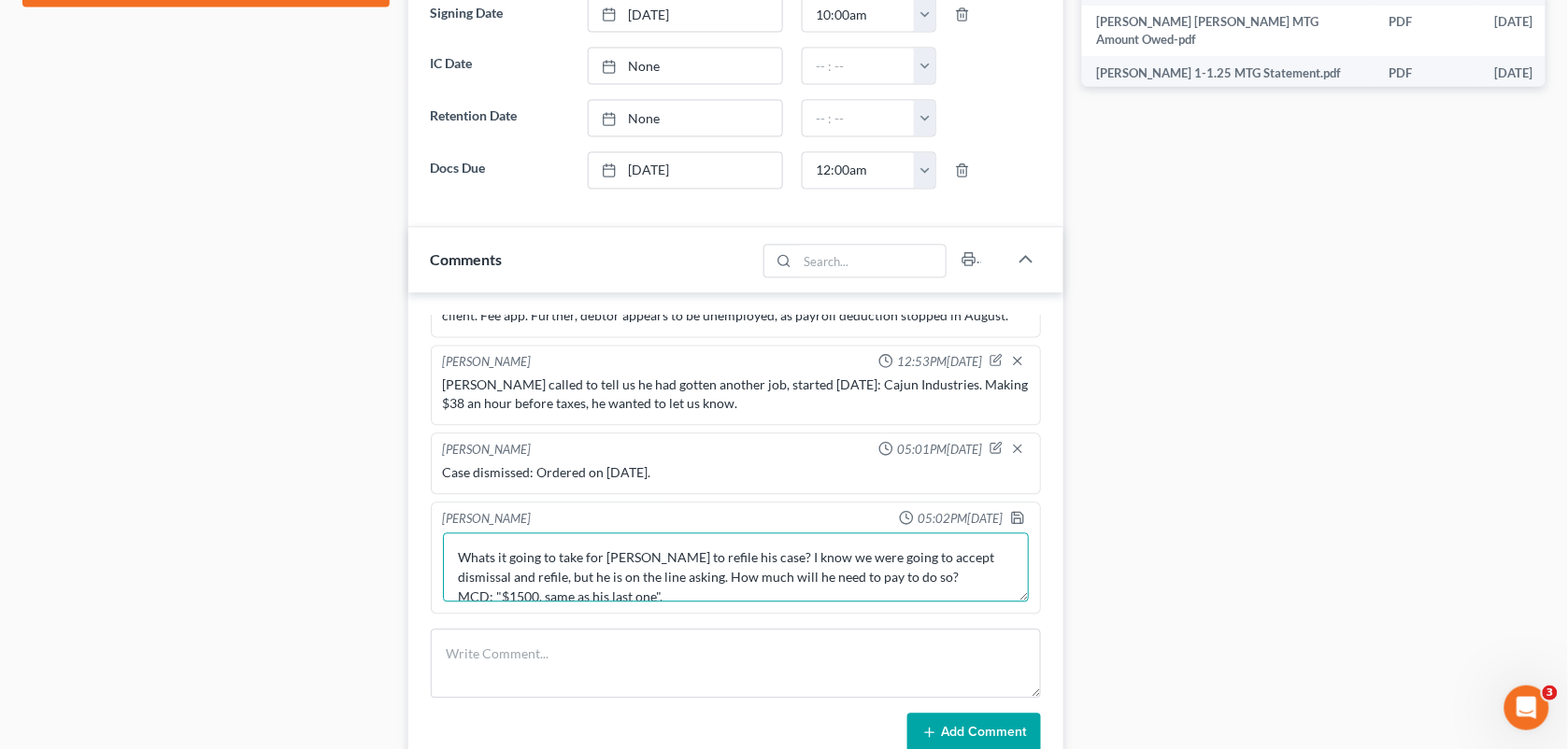
click at [696, 603] on textarea "Whats it going to take for [PERSON_NAME] to refile his case? I know we were goi…" at bounding box center [736, 568] width 587 height 69
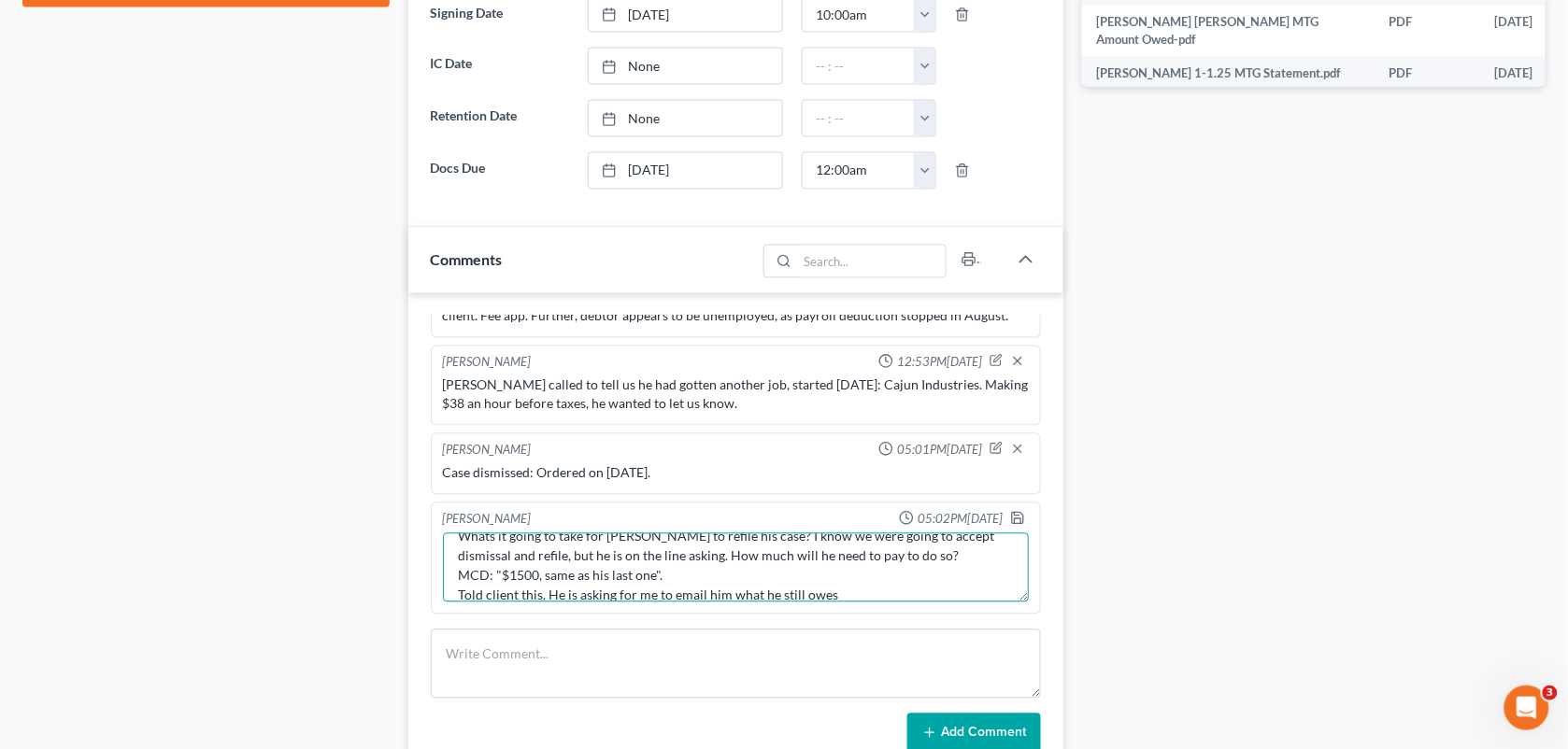
click at [880, 603] on textarea "Whats it going to take for [PERSON_NAME] to refile his case? I know we were goi…" at bounding box center [736, 568] width 587 height 69
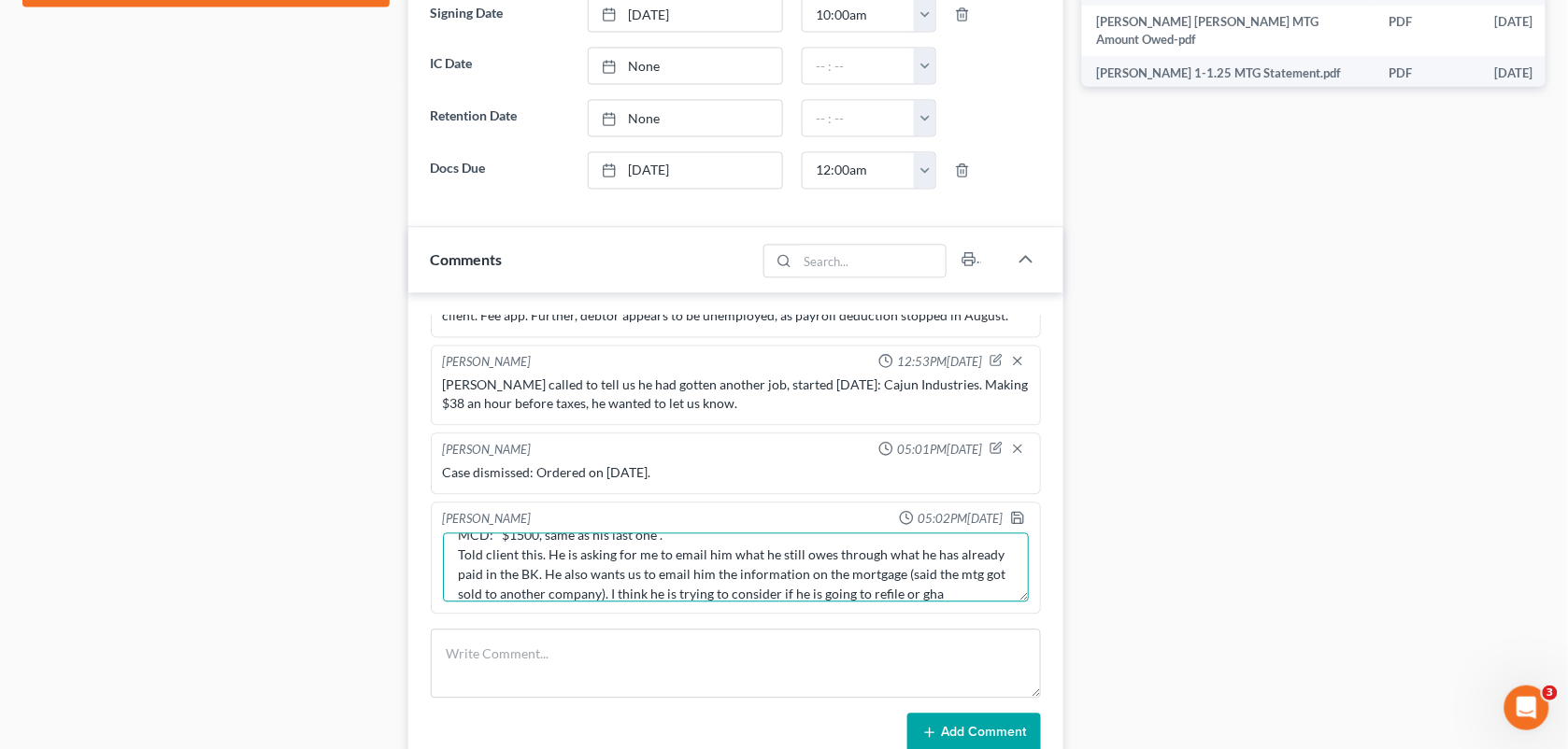
scroll to position [82, 0]
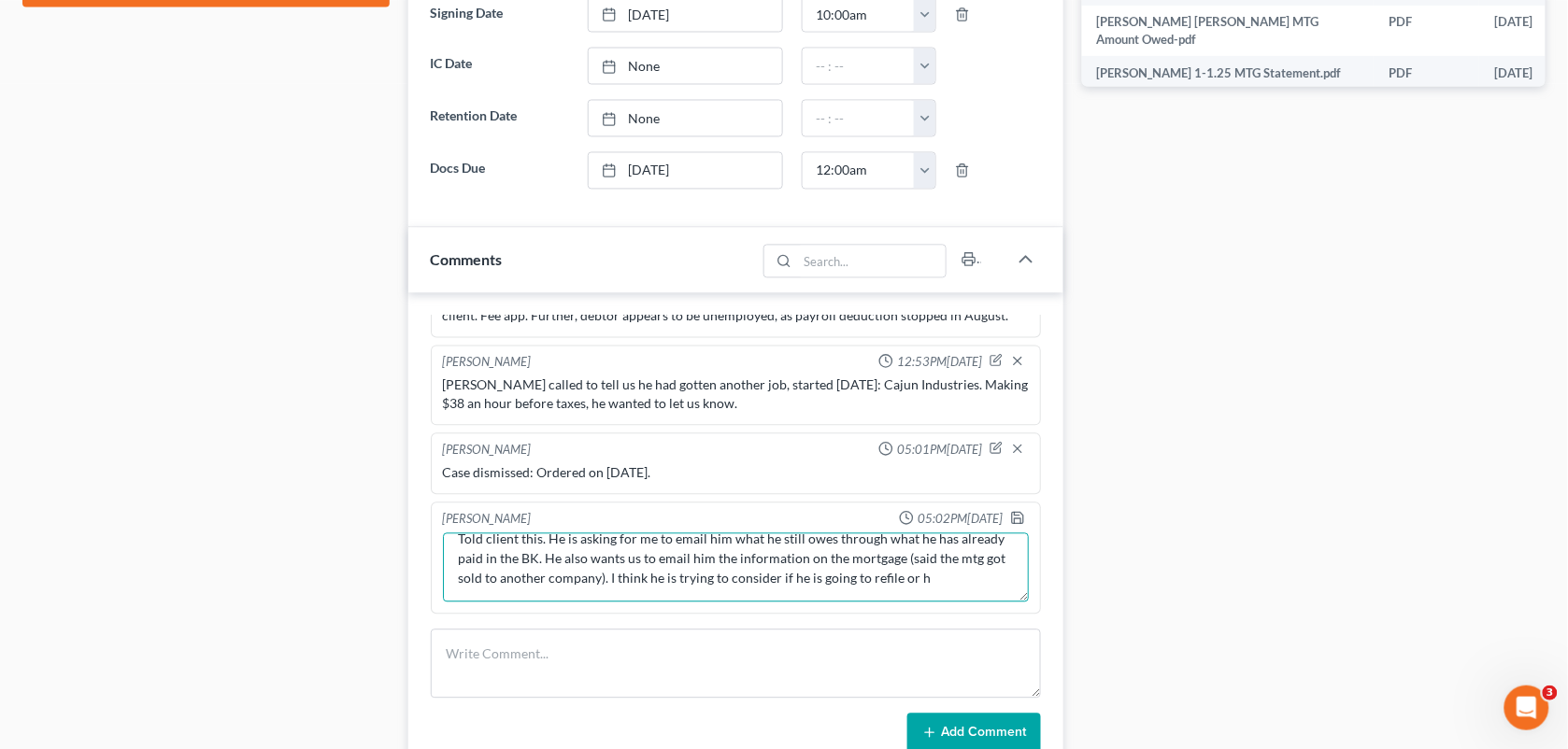
type textarea "Whats it going to take for [PERSON_NAME] to refile his case? I know we were goi…"
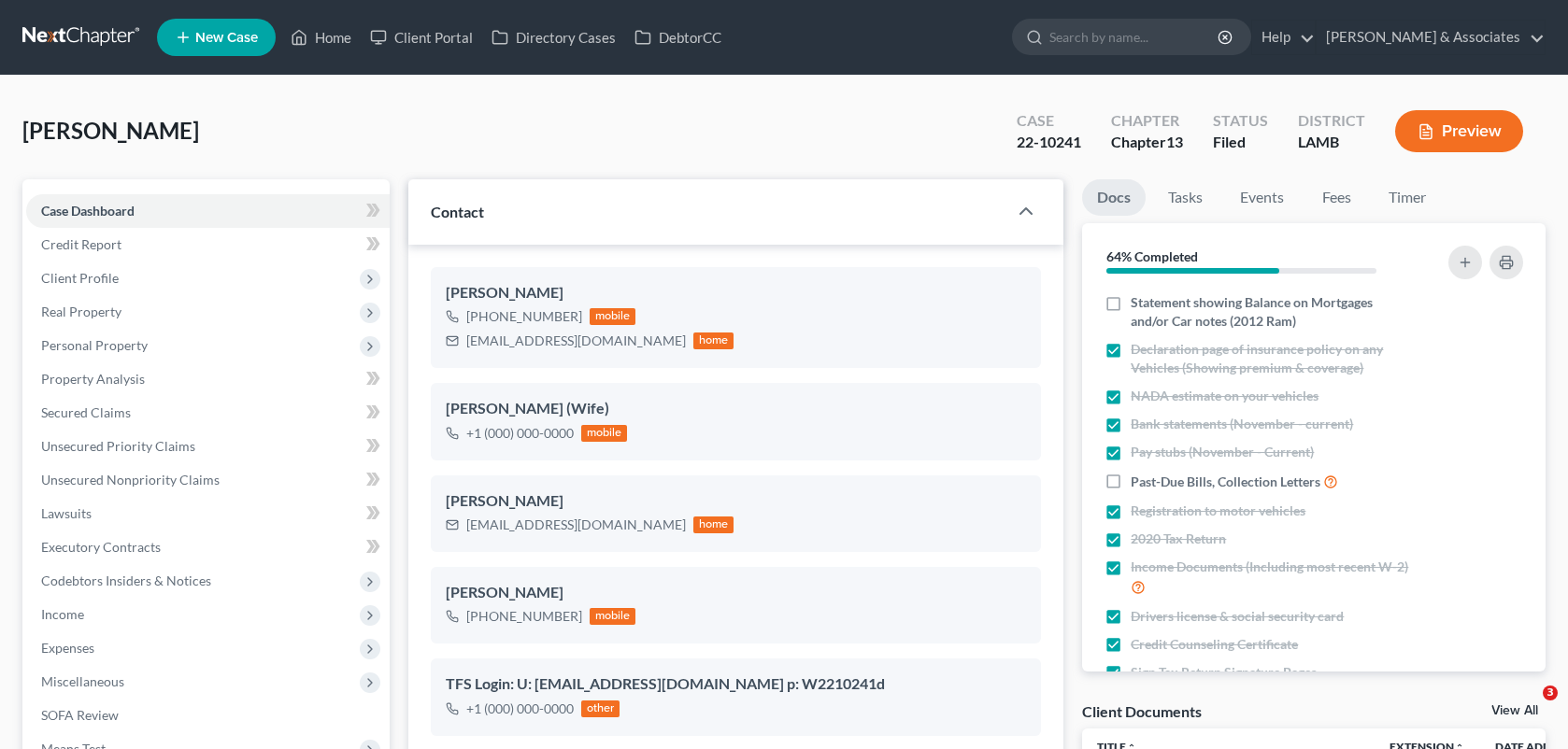
select select "8"
select select "0"
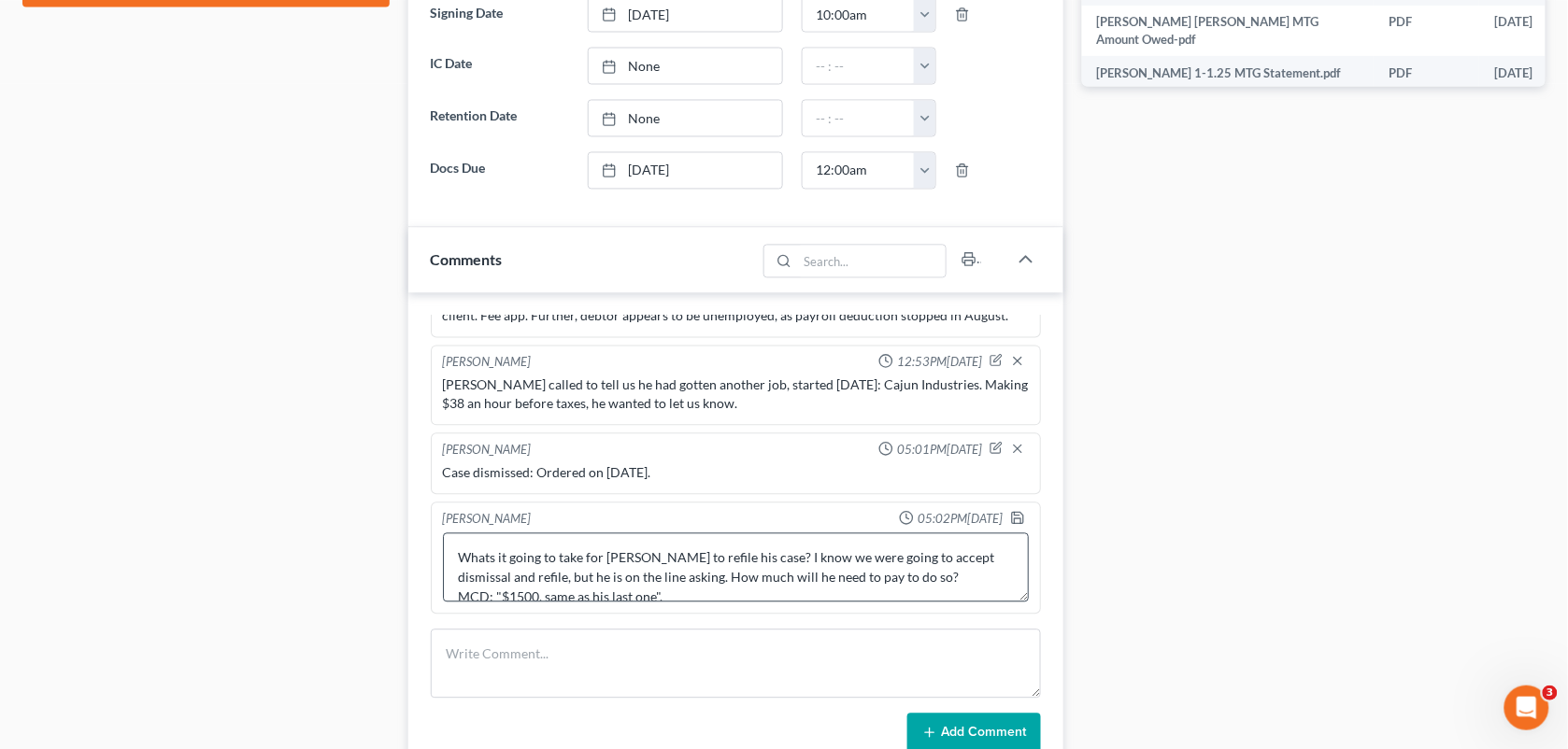
drag, startPoint x: 866, startPoint y: 608, endPoint x: 446, endPoint y: 568, distance: 421.9
click at [446, 568] on textarea "Whats it going to take for WIllis Debose to refile his case? I know we were goi…" at bounding box center [736, 568] width 587 height 69
type textarea "Whats it going to take for WIllis Debose to refile his case? I know we were goi…"
click at [1015, 516] on polyline "button" at bounding box center [1017, 514] width 5 height 3
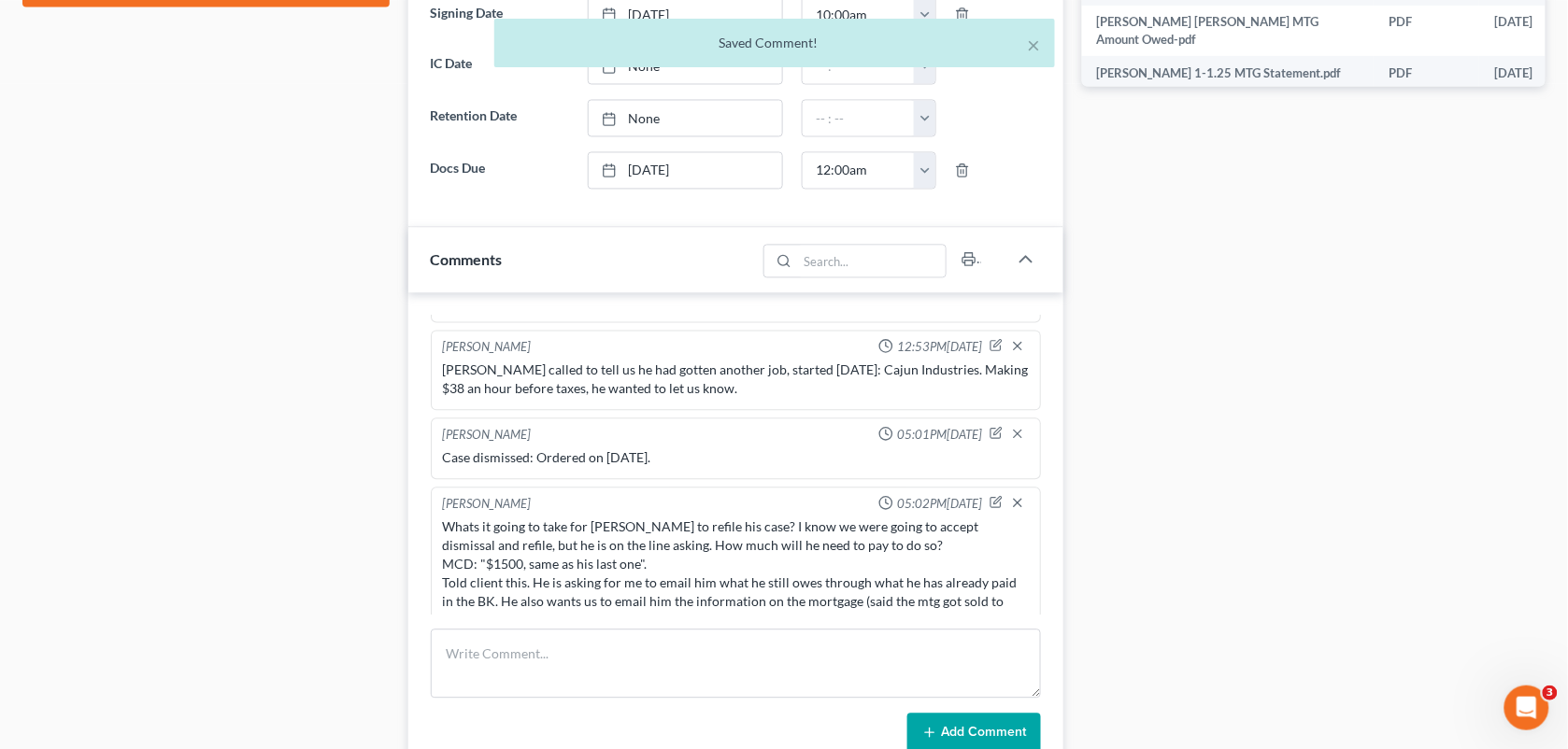
scroll to position [7587, 0]
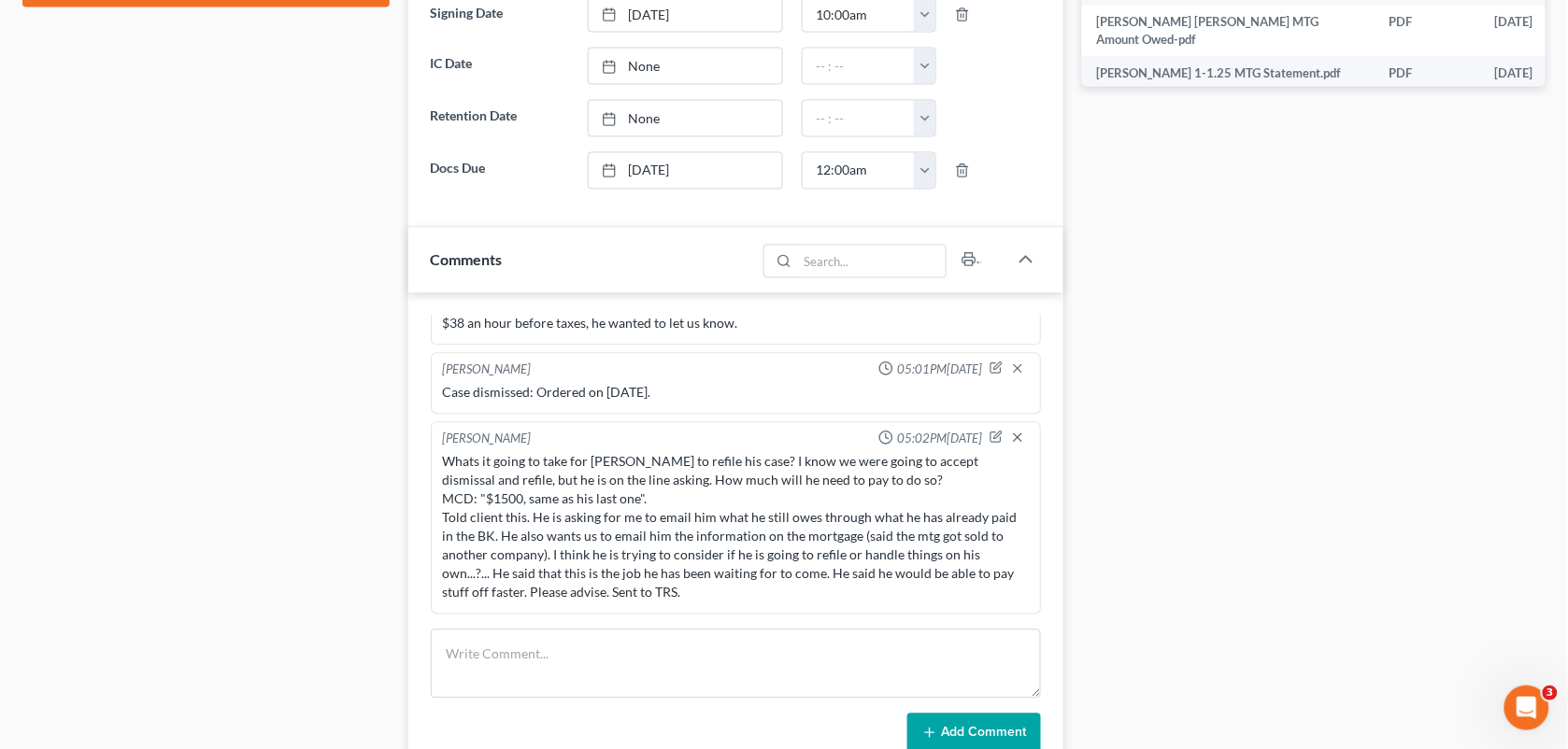
click at [1281, 299] on div "Docs Tasks Events Fees Timer 64% Completed Nothing here yet! Statement showing …" at bounding box center [1314, 368] width 482 height 2410
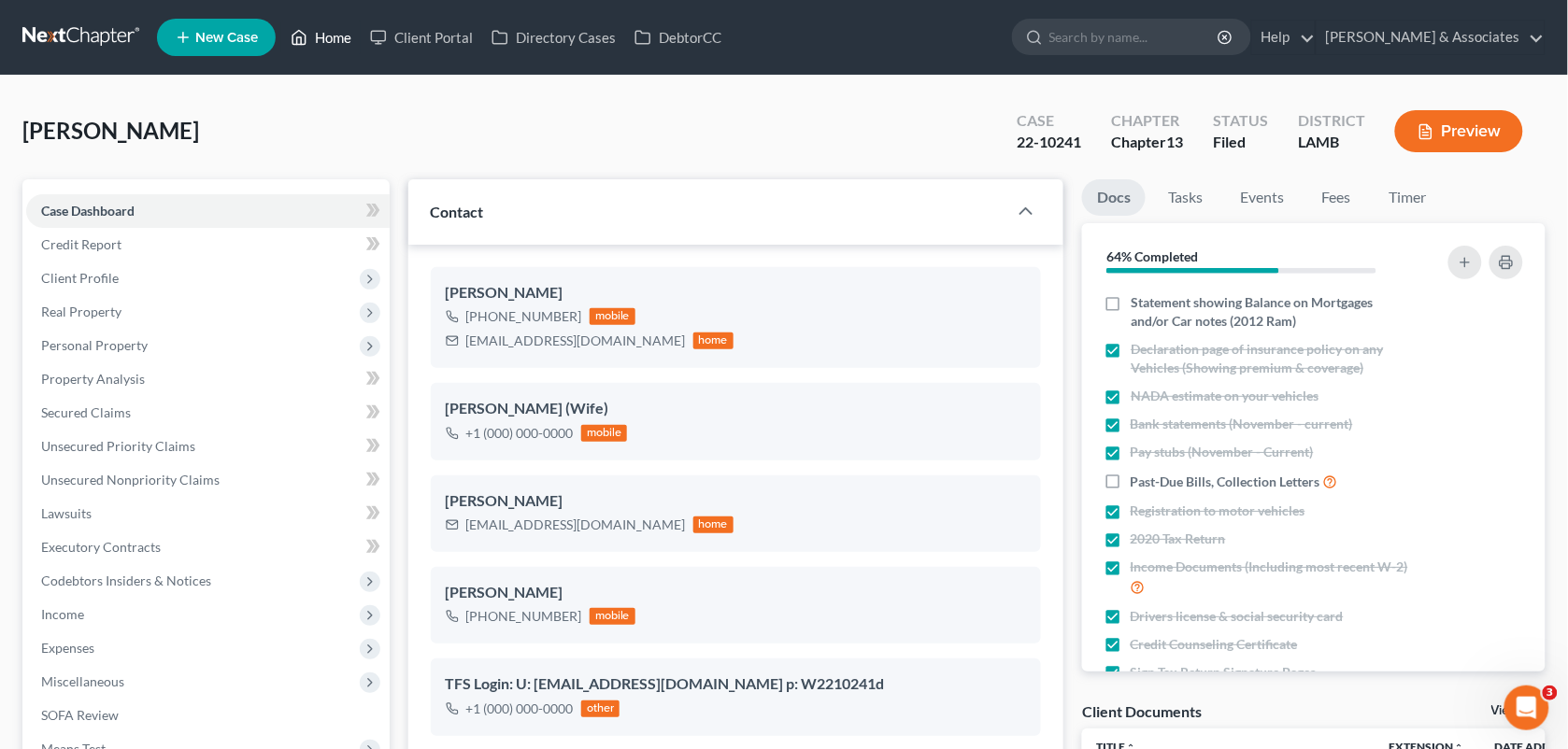
click at [318, 49] on link "Home" at bounding box center [321, 37] width 80 height 34
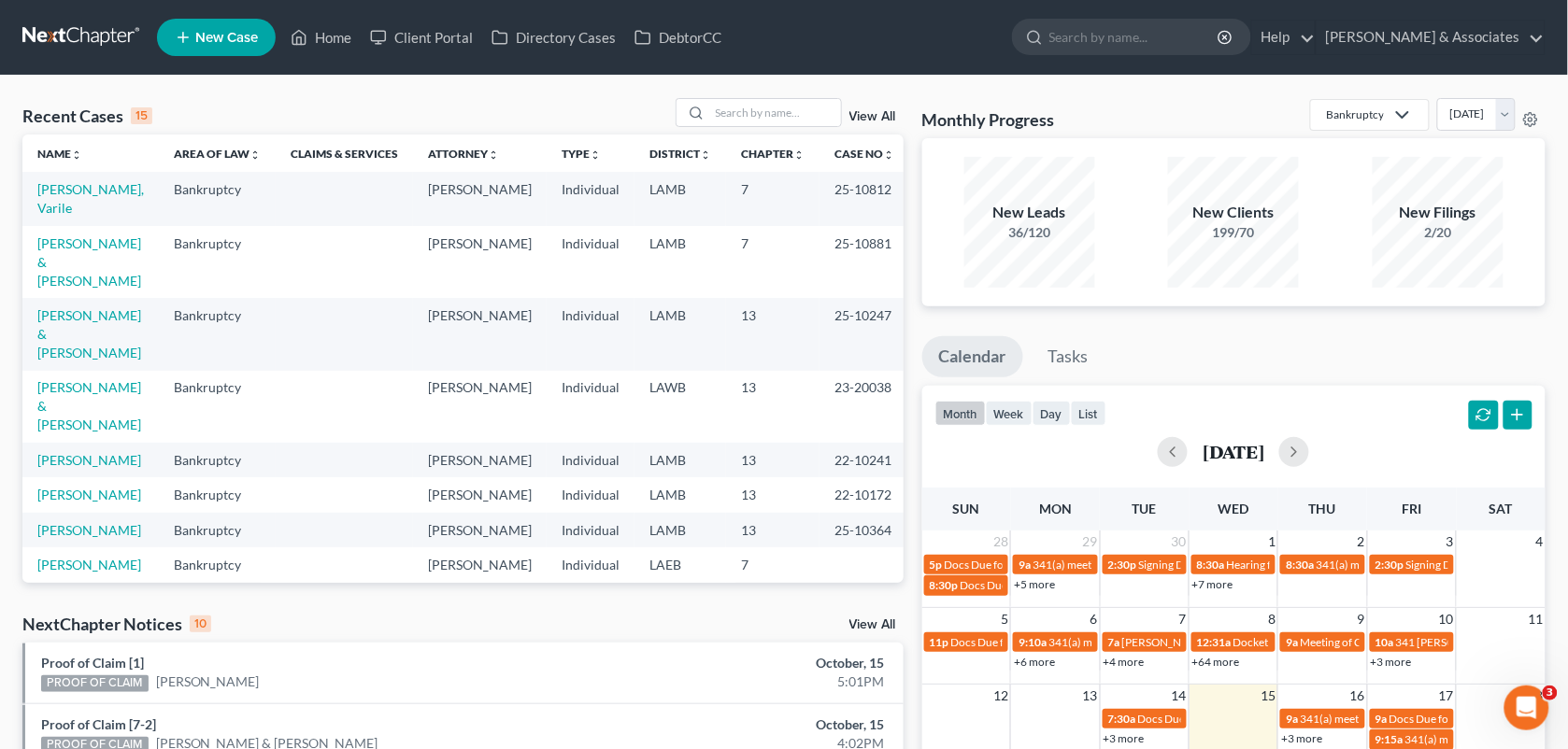
click at [1016, 78] on div "Recent Cases 15 View All Name unfold_more expand_more expand_less Area of Law u…" at bounding box center [784, 693] width 1568 height 1235
click at [96, 452] on link "[PERSON_NAME]" at bounding box center [89, 459] width 104 height 16
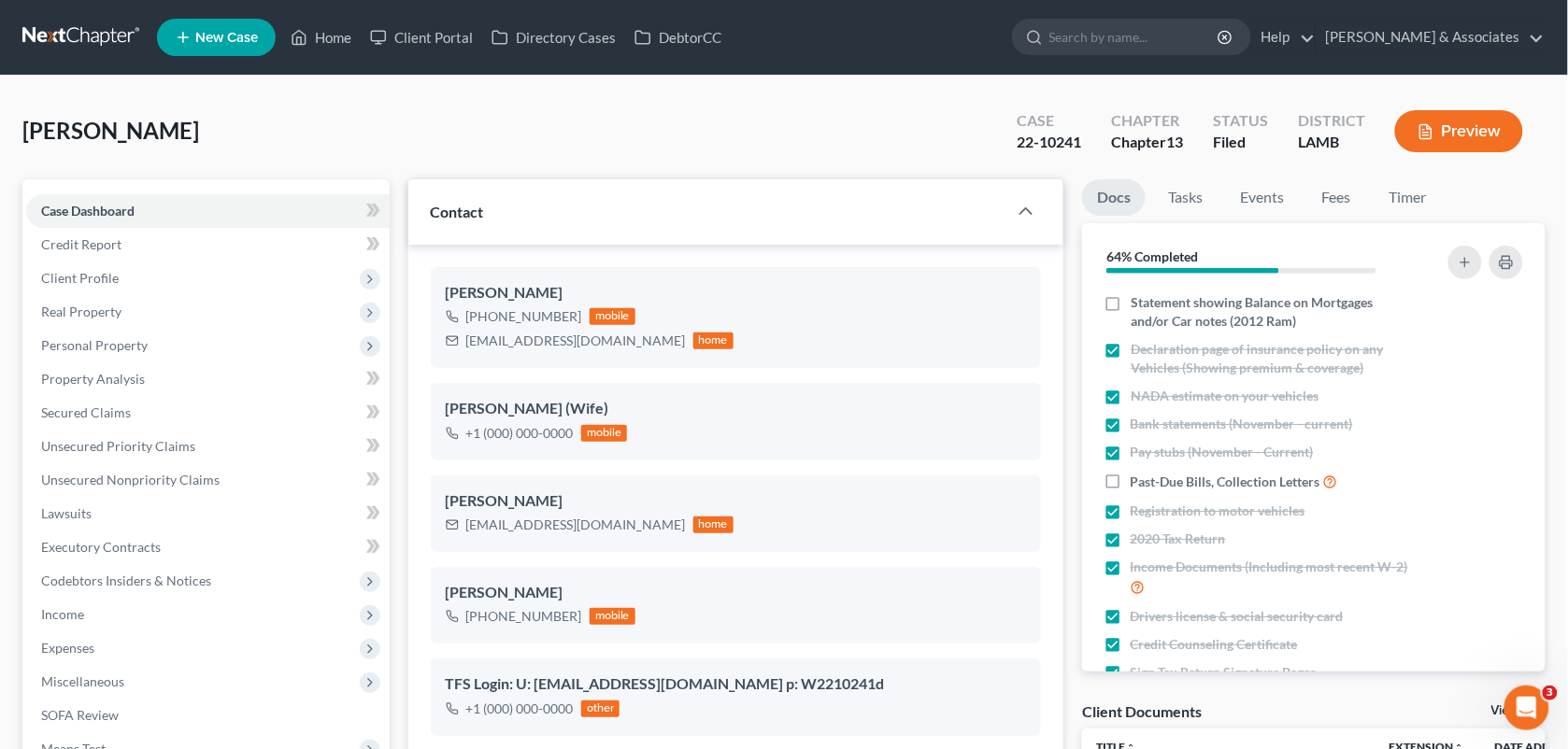
scroll to position [3343, 0]
drag, startPoint x: 599, startPoint y: 342, endPoint x: 460, endPoint y: 349, distance: 139.2
click at [460, 349] on div "wfootd225@gmail.com home" at bounding box center [590, 341] width 289 height 24
copy div "[EMAIL_ADDRESS][DOMAIN_NAME]"
click at [325, 38] on link "Home" at bounding box center [321, 37] width 80 height 34
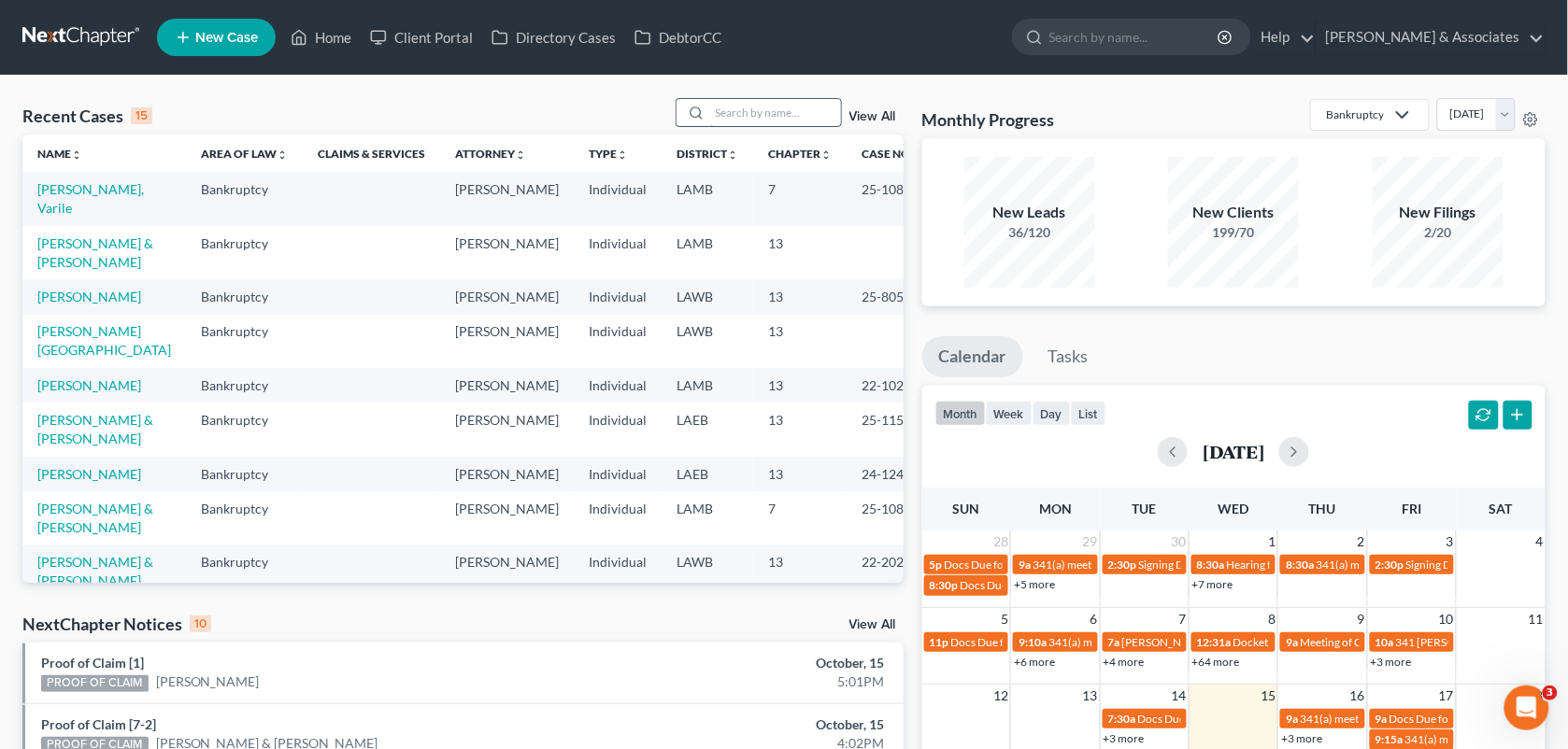
drag, startPoint x: 711, startPoint y: 95, endPoint x: 733, endPoint y: 105, distance: 24.2
click at [711, 95] on div "Recent Cases 15 View All Name unfold_more expand_more expand_less Area of Law u…" at bounding box center [784, 693] width 1568 height 1235
click at [731, 110] on input "search" at bounding box center [776, 112] width 131 height 27
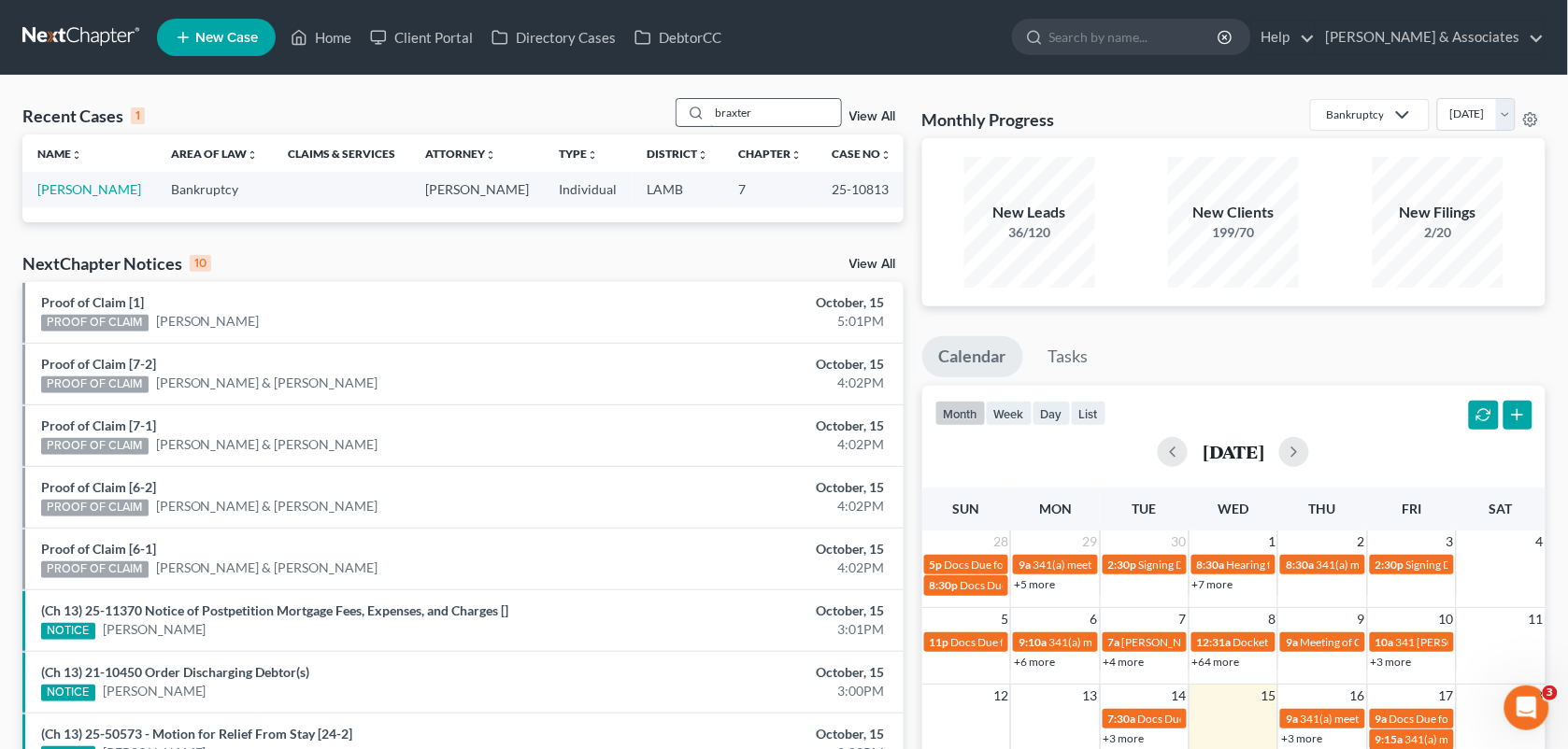
type input "braxter"
click at [110, 198] on td "Braxter, Whitney" at bounding box center [89, 188] width 134 height 35
click at [109, 184] on link "Braxter, Whitney" at bounding box center [89, 188] width 104 height 16
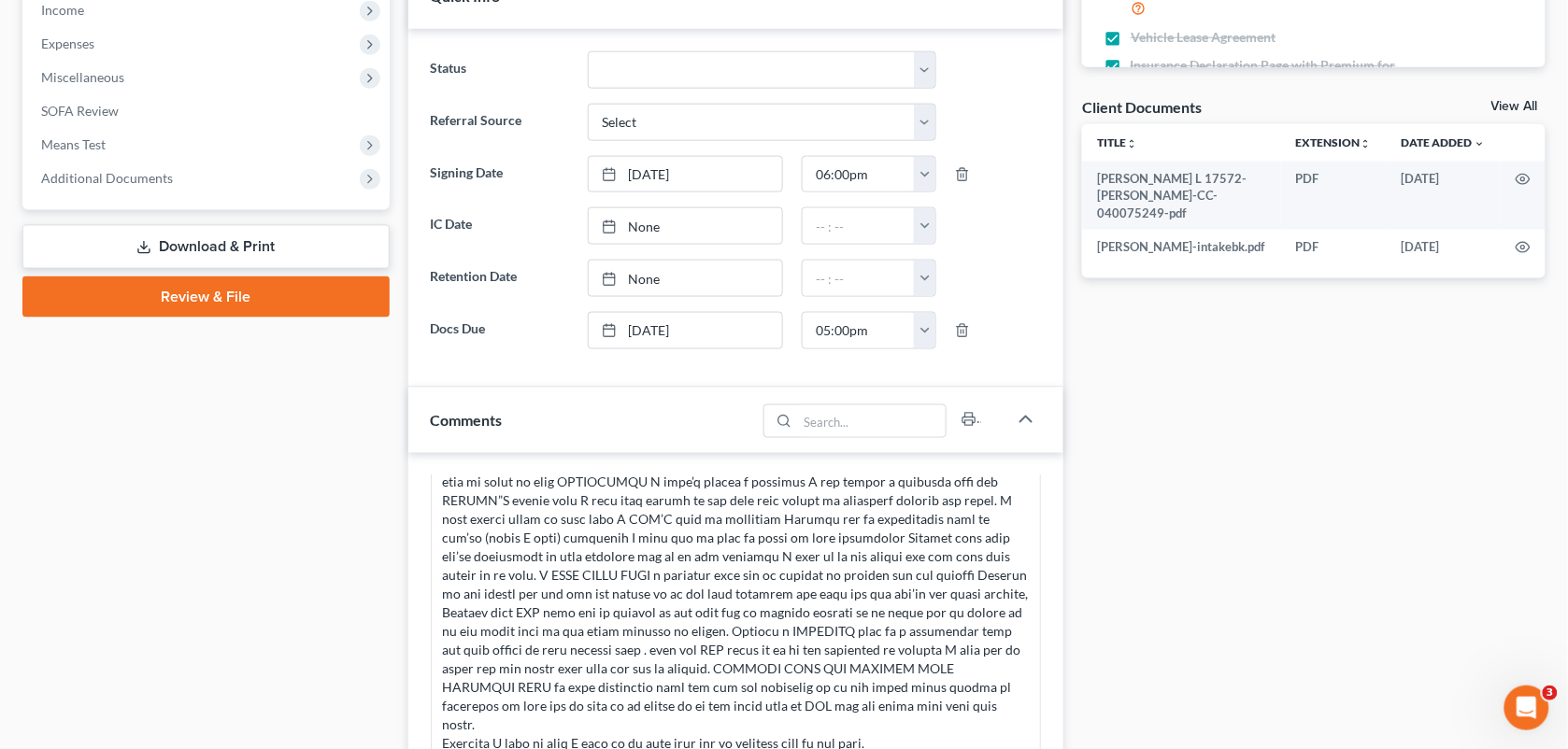
scroll to position [857, 0]
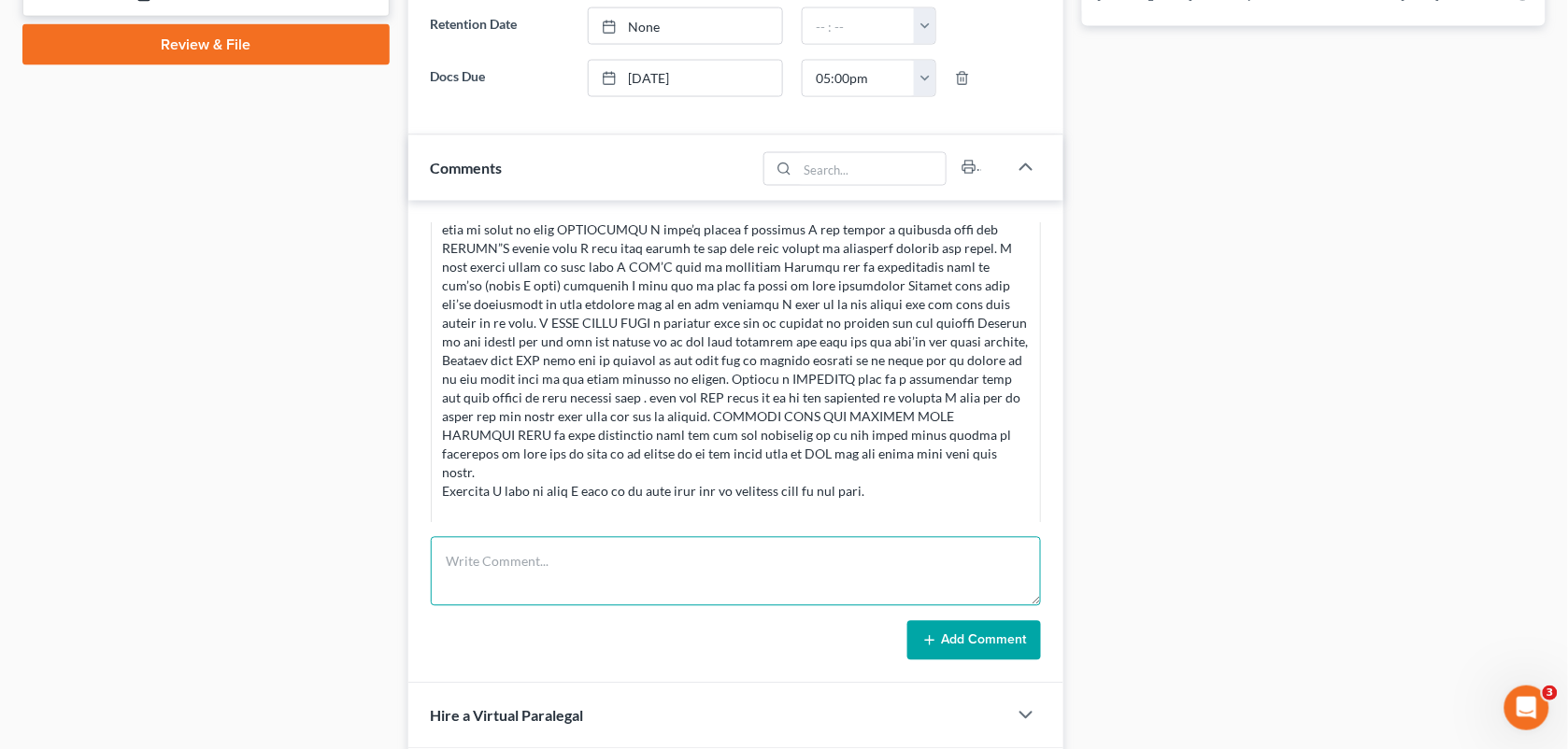
click at [617, 581] on textarea at bounding box center [736, 572] width 611 height 69
paste textarea "She wants to talk about this meeting on friday and she was starting to get shit…"
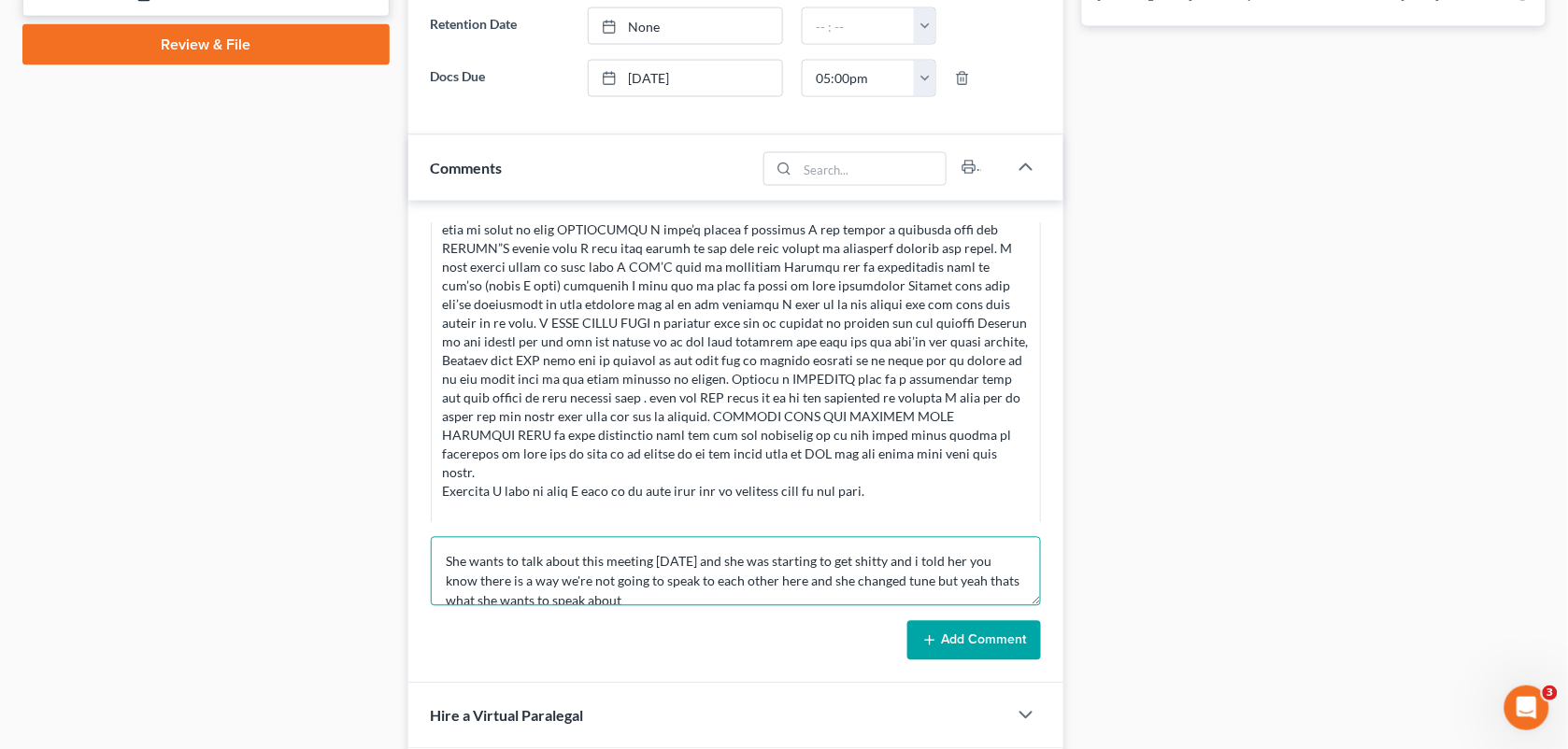
scroll to position [2, 0]
click at [445, 562] on textarea "She wants to talk about this meeting on friday and she was starting to get shit…" at bounding box center [736, 572] width 611 height 69
click at [897, 562] on textarea ""She wants to talk about this meeting on friday and she was starting to get shi…" at bounding box center [736, 572] width 611 height 69
click at [652, 600] on textarea ""She wants to talk about this meeting on friday and she was starting to get rud…" at bounding box center [736, 572] width 611 height 69
click at [1183, 430] on div "Docs Tasks Events Fees Timer 66% Completed Nothing here yet! Signed Retainer Dr…" at bounding box center [1314, 135] width 482 height 1624
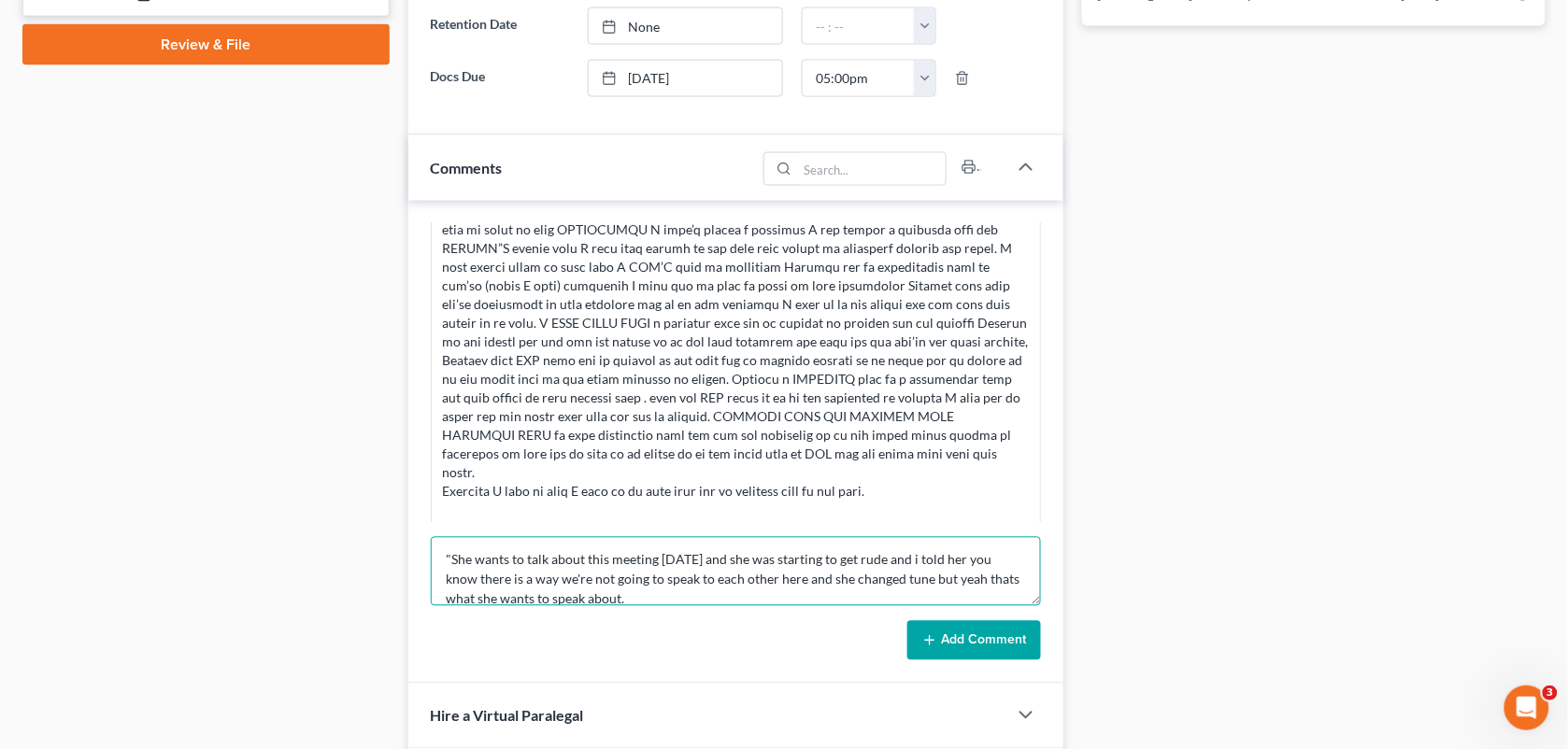
click at [693, 599] on textarea ""She wants to talk about this meeting on friday and she was starting to get rud…" at bounding box center [736, 572] width 611 height 69
click at [671, 601] on textarea ""She wants to talk about this meeting on friday and she was starting to get rud…" at bounding box center [736, 572] width 611 height 69
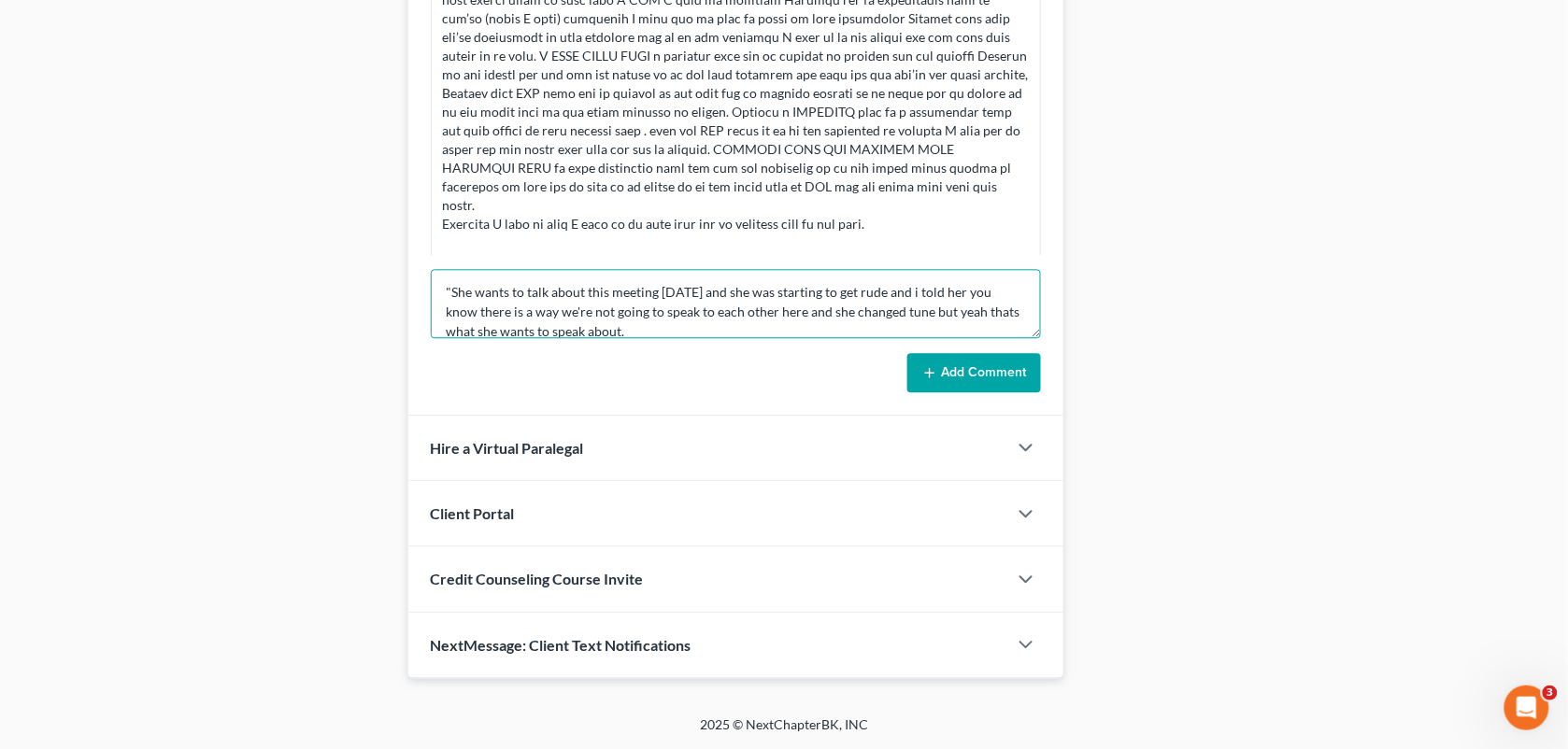
paste textarea "Great then I will let her know that all communications will take place on frida…"
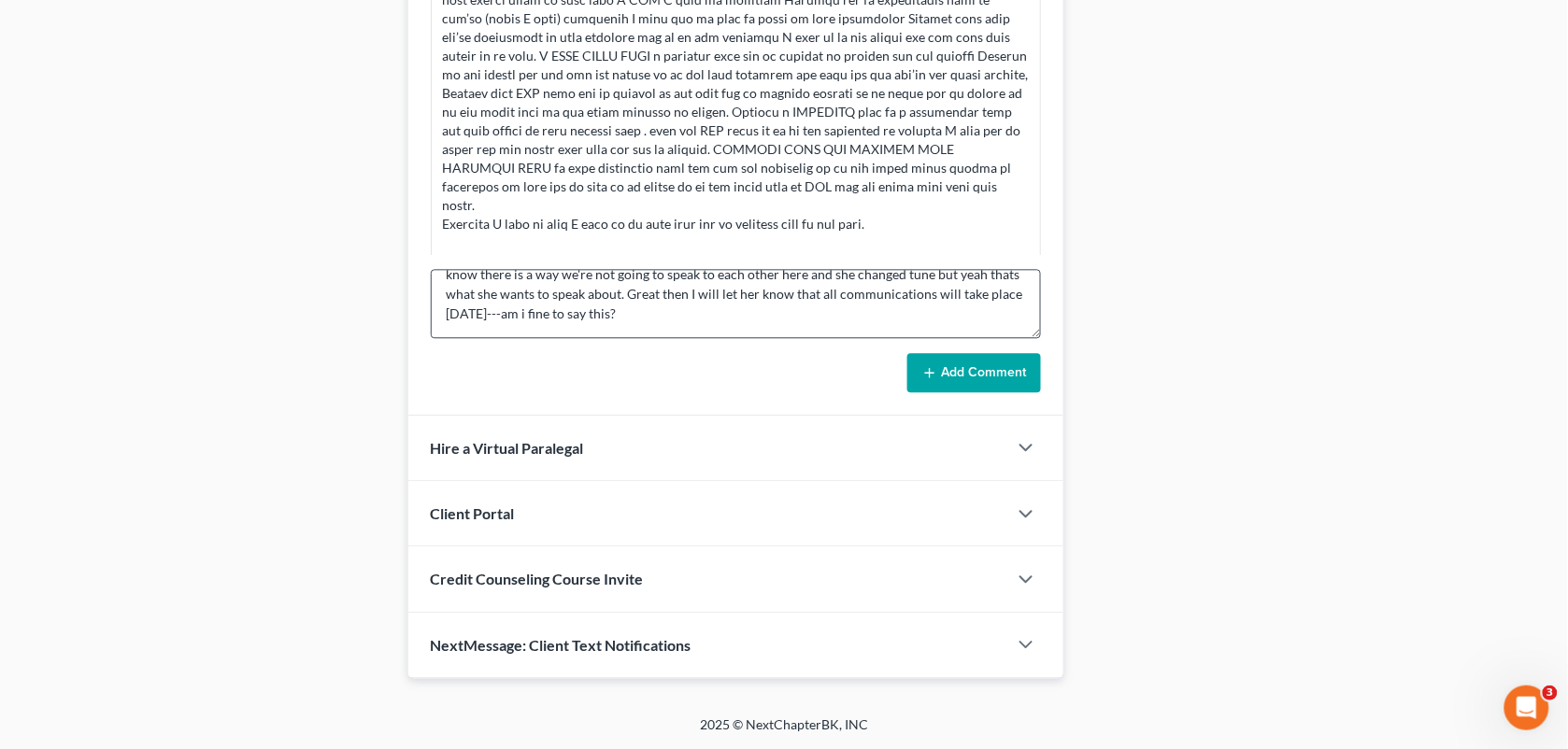
click at [671, 601] on div "Credit Counseling Course Invite" at bounding box center [708, 578] width 600 height 65
drag, startPoint x: 703, startPoint y: 307, endPoint x: 691, endPoint y: 311, distance: 12.6
click at [691, 311] on textarea ""She wants to talk about this meeting on friday and she was starting to get rud…" at bounding box center [736, 304] width 611 height 69
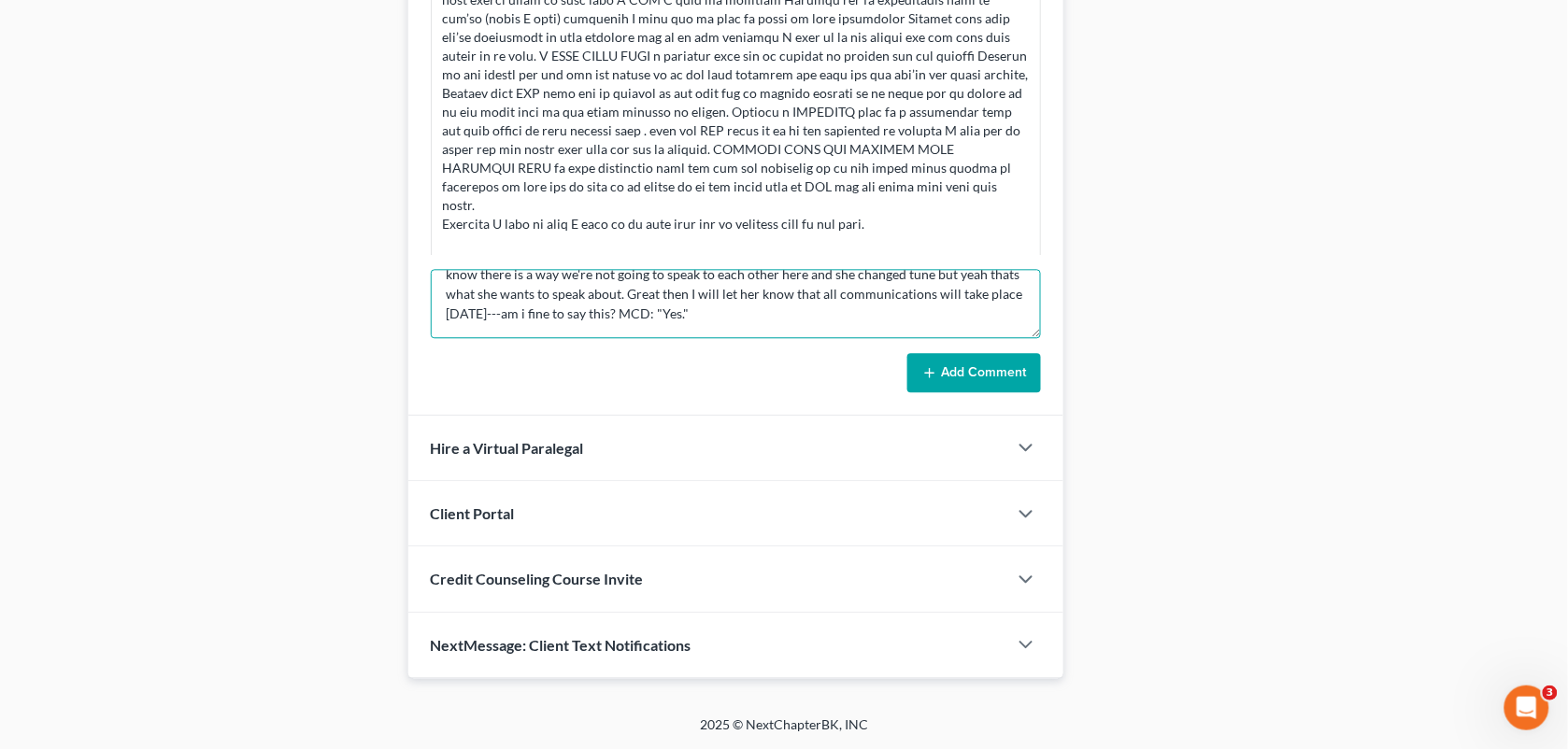
click at [885, 316] on textarea ""She wants to talk about this meeting on friday and she was starting to get rud…" at bounding box center [736, 304] width 611 height 69
paste textarea "She needs to cancel the meeting now. Said something has come up with work. Offe…"
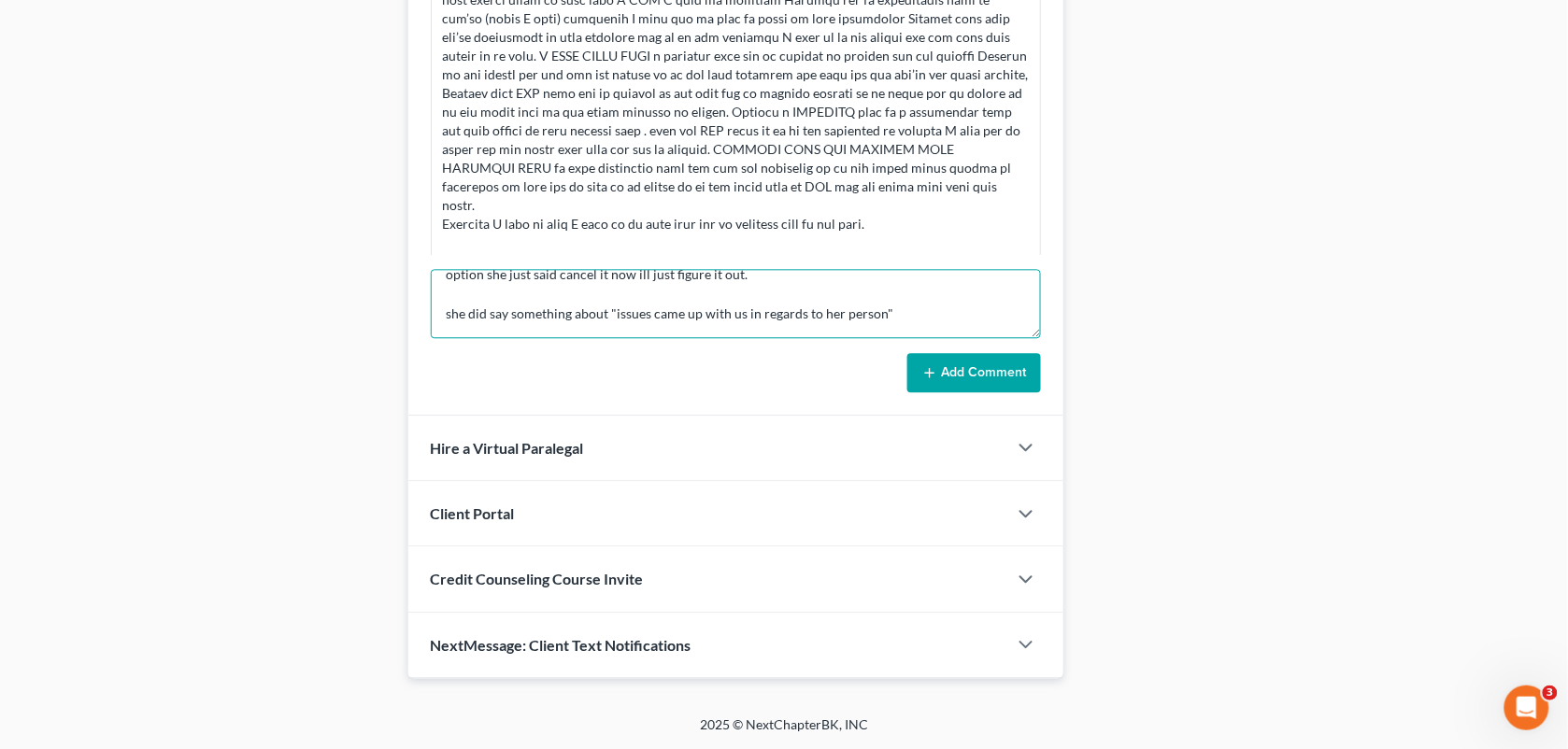
click at [445, 292] on textarea ""She wants to talk about this meeting on friday and she was starting to get rud…" at bounding box center [736, 304] width 611 height 69
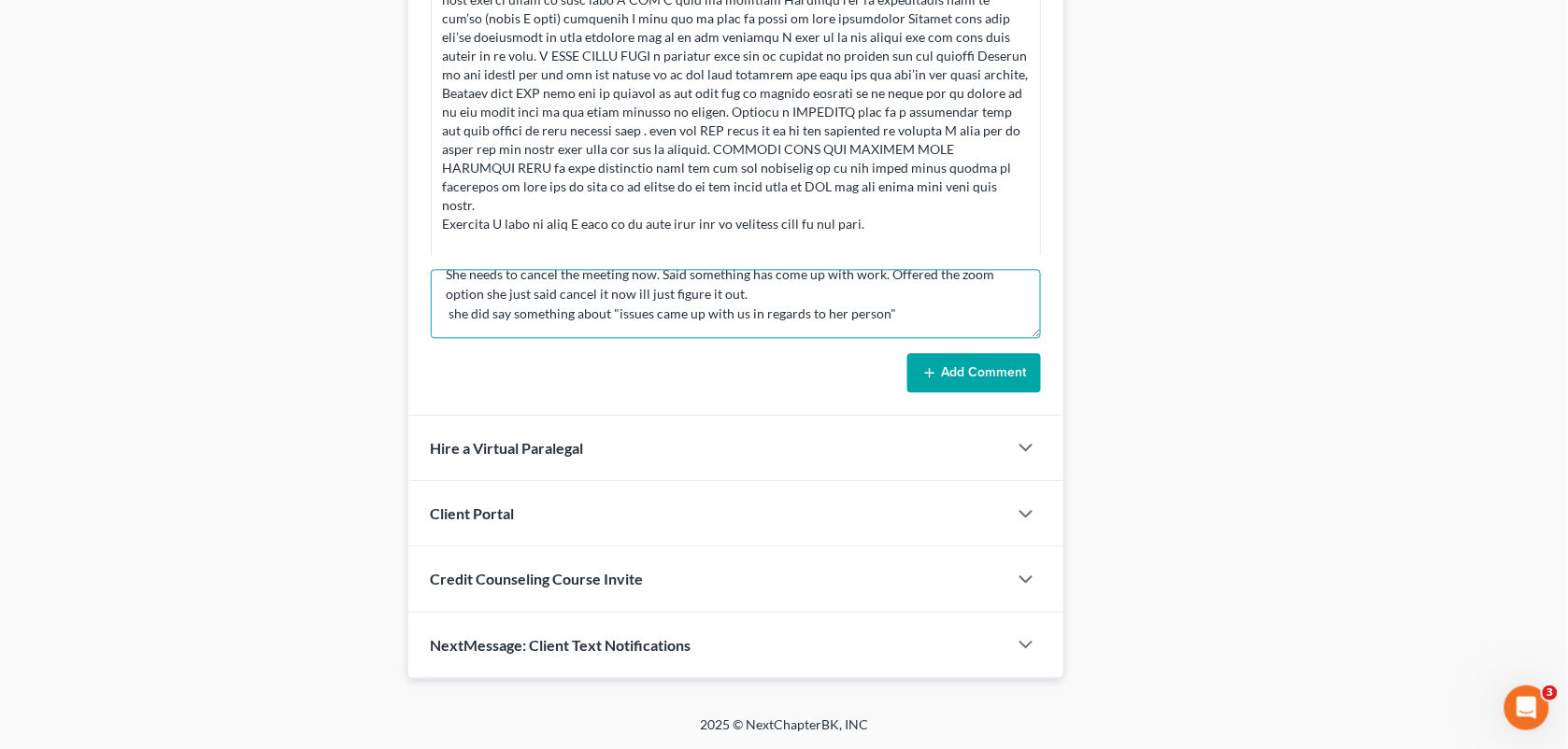
scroll to position [120, 0]
click at [891, 301] on textarea ""She wants to talk about this meeting on friday and she was starting to get rud…" at bounding box center [736, 304] width 611 height 69
click at [910, 292] on textarea ""She wants to talk about this meeting on friday and she was starting to get rud…" at bounding box center [736, 304] width 611 height 69
click at [675, 322] on textarea ""She wants to talk about this meeting on friday and she was starting to get rud…" at bounding box center [736, 304] width 611 height 69
click at [972, 316] on textarea ""She wants to talk about this meeting on friday and she was starting to get rud…" at bounding box center [736, 304] width 611 height 69
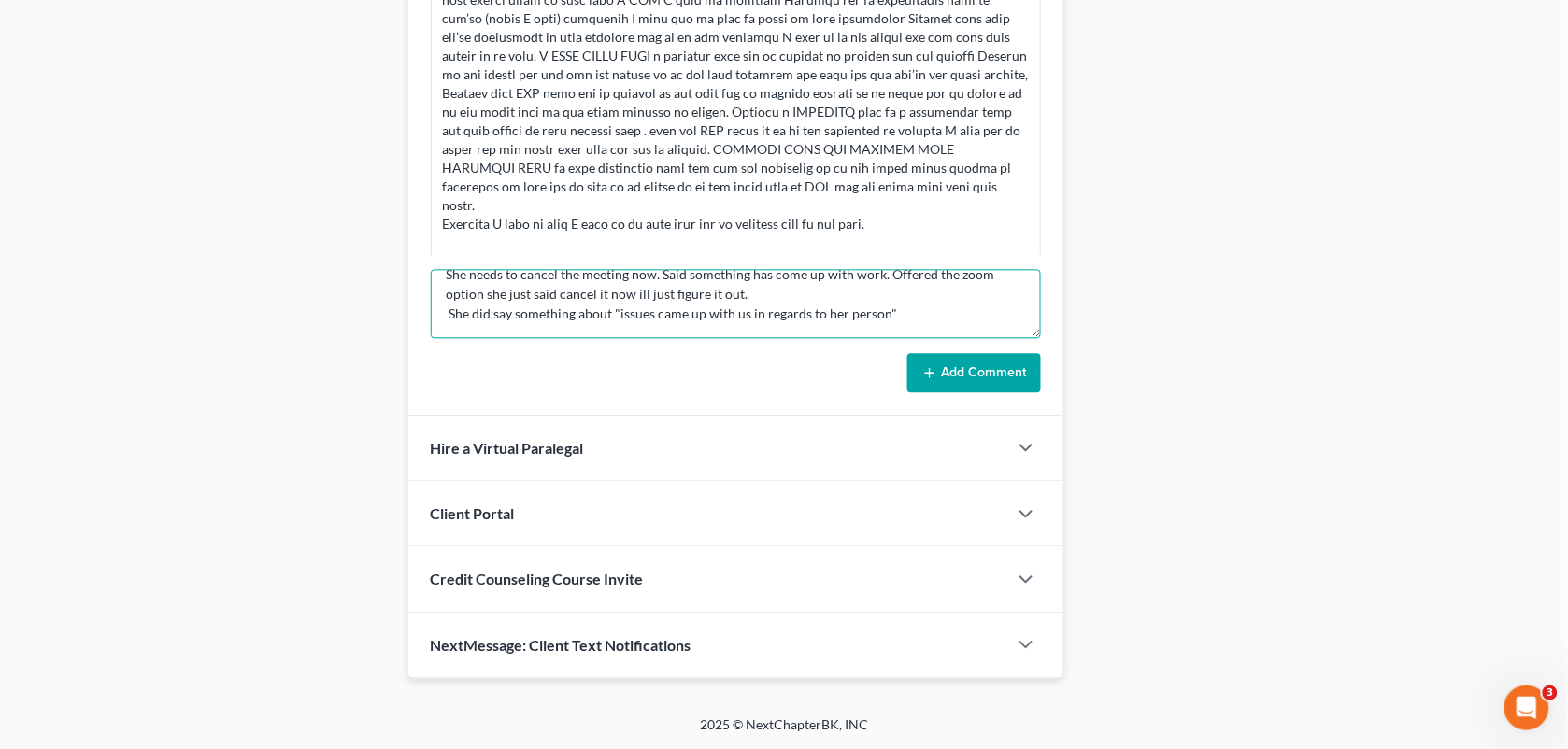
paste textarea "i would think that too. She said she doesn't understand why she needs to come i…"
click at [760, 329] on textarea ""She wants to talk about this meeting on friday and she was starting to get rud…" at bounding box center [736, 304] width 611 height 69
click at [832, 328] on textarea ""She wants to talk about this meeting on friday and she was starting to get rud…" at bounding box center [736, 304] width 611 height 69
type textarea ""She wants to talk about this meeting on friday and she was starting to get rud…"
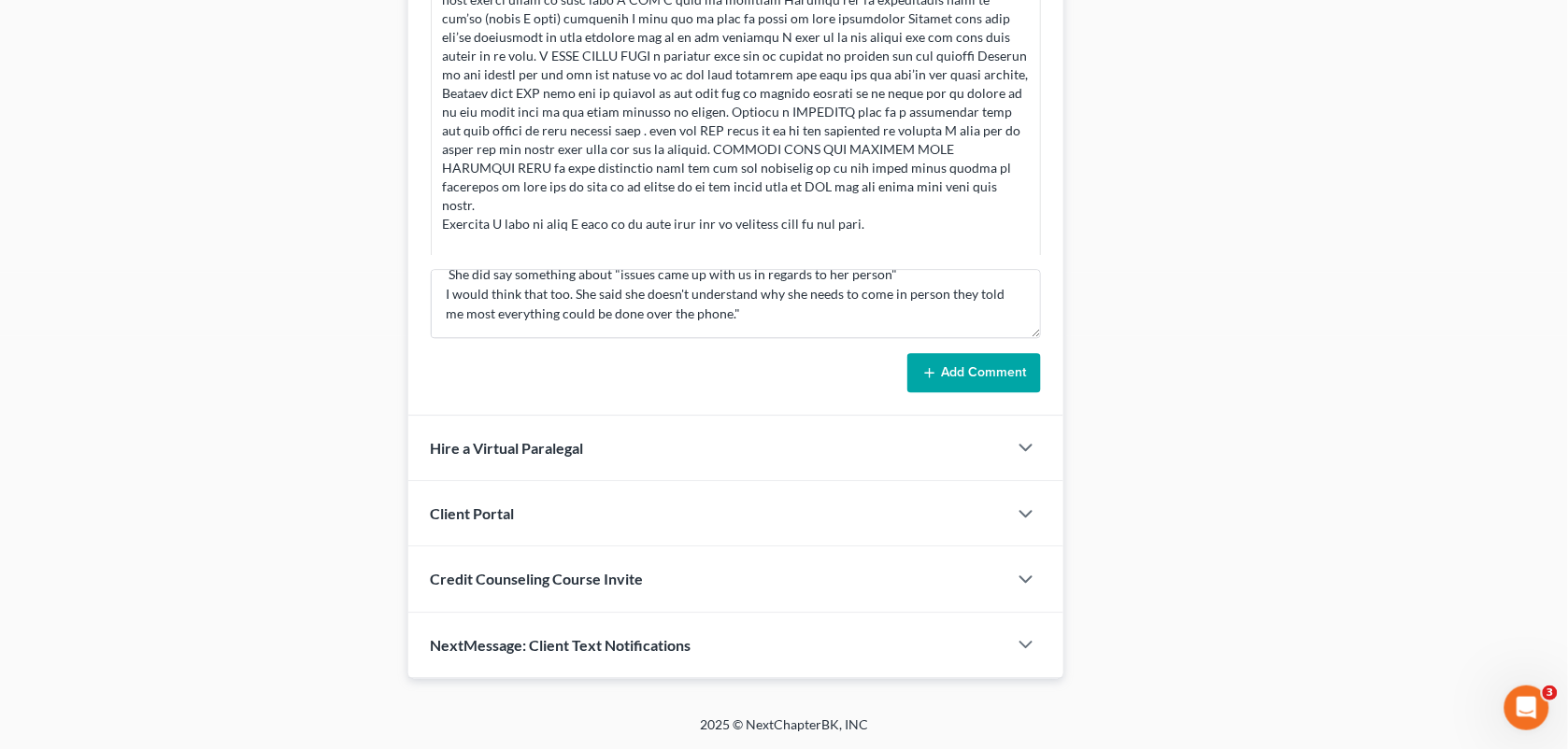
click at [955, 386] on button "Add Comment" at bounding box center [974, 373] width 134 height 39
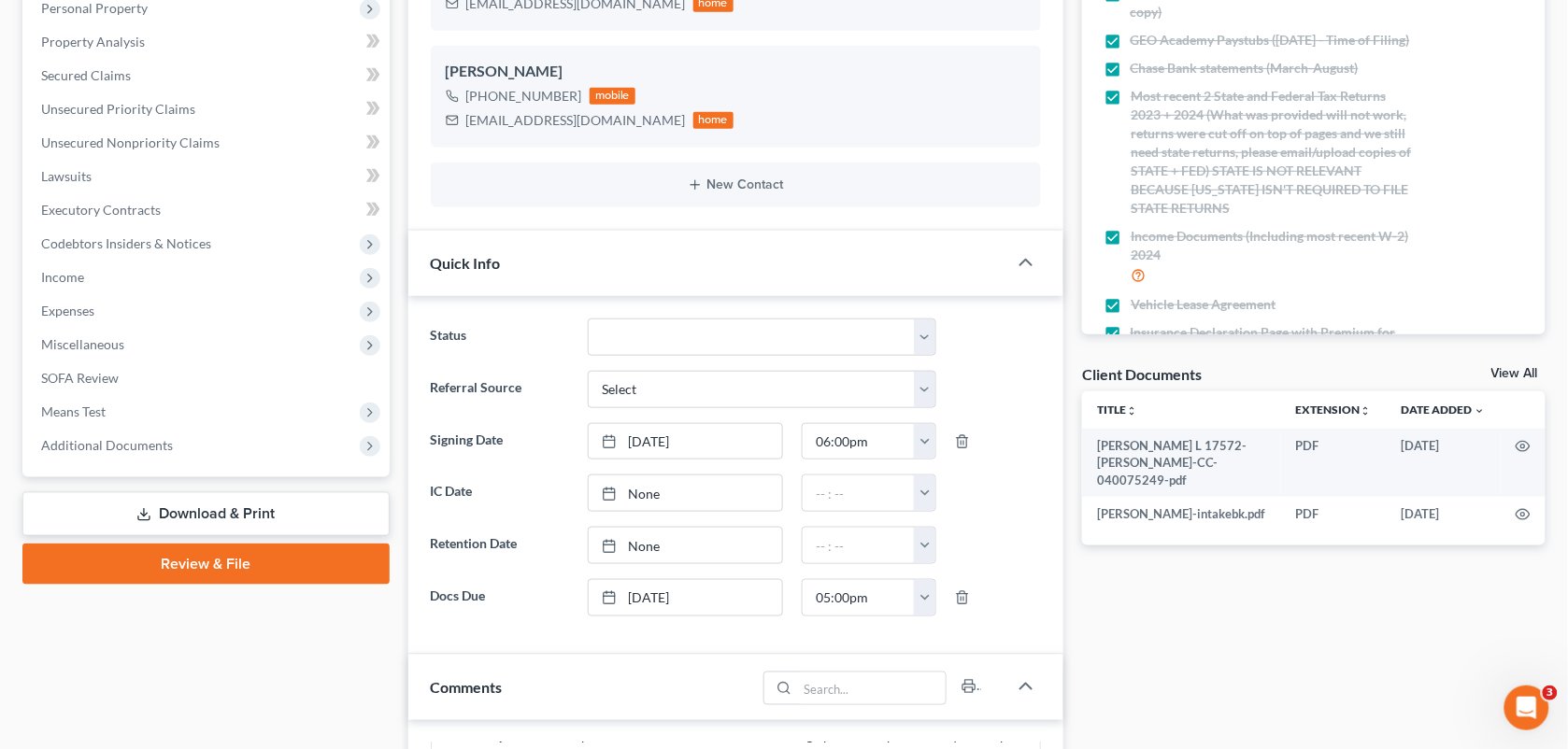
scroll to position [82, 0]
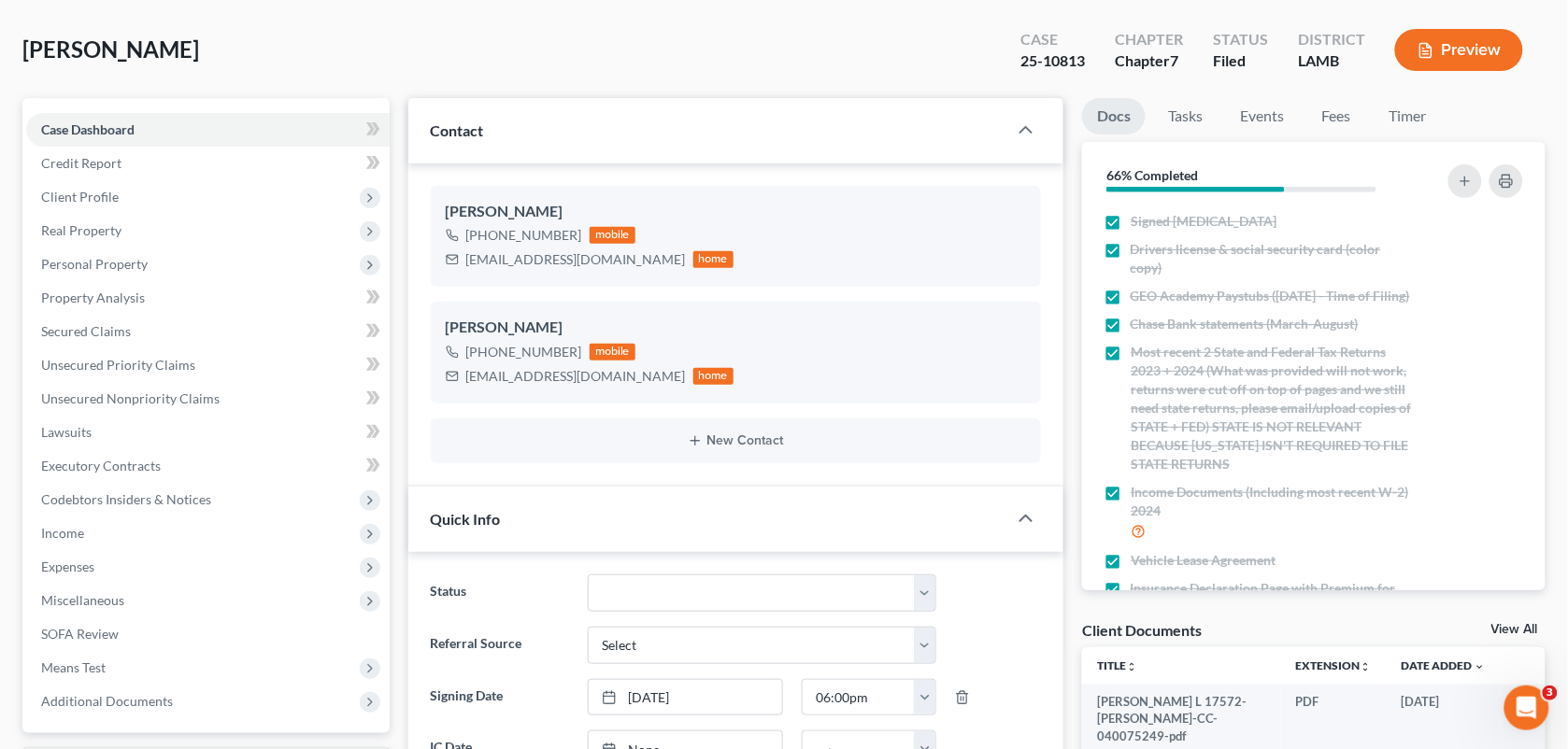
drag, startPoint x: 637, startPoint y: 262, endPoint x: 463, endPoint y: 263, distance: 174.0
click at [463, 263] on div "whitneybraxter13@gmail.com home" at bounding box center [590, 260] width 289 height 24
copy div "whitneybraxter13@gmail.com"
